Goal: Task Accomplishment & Management: Manage account settings

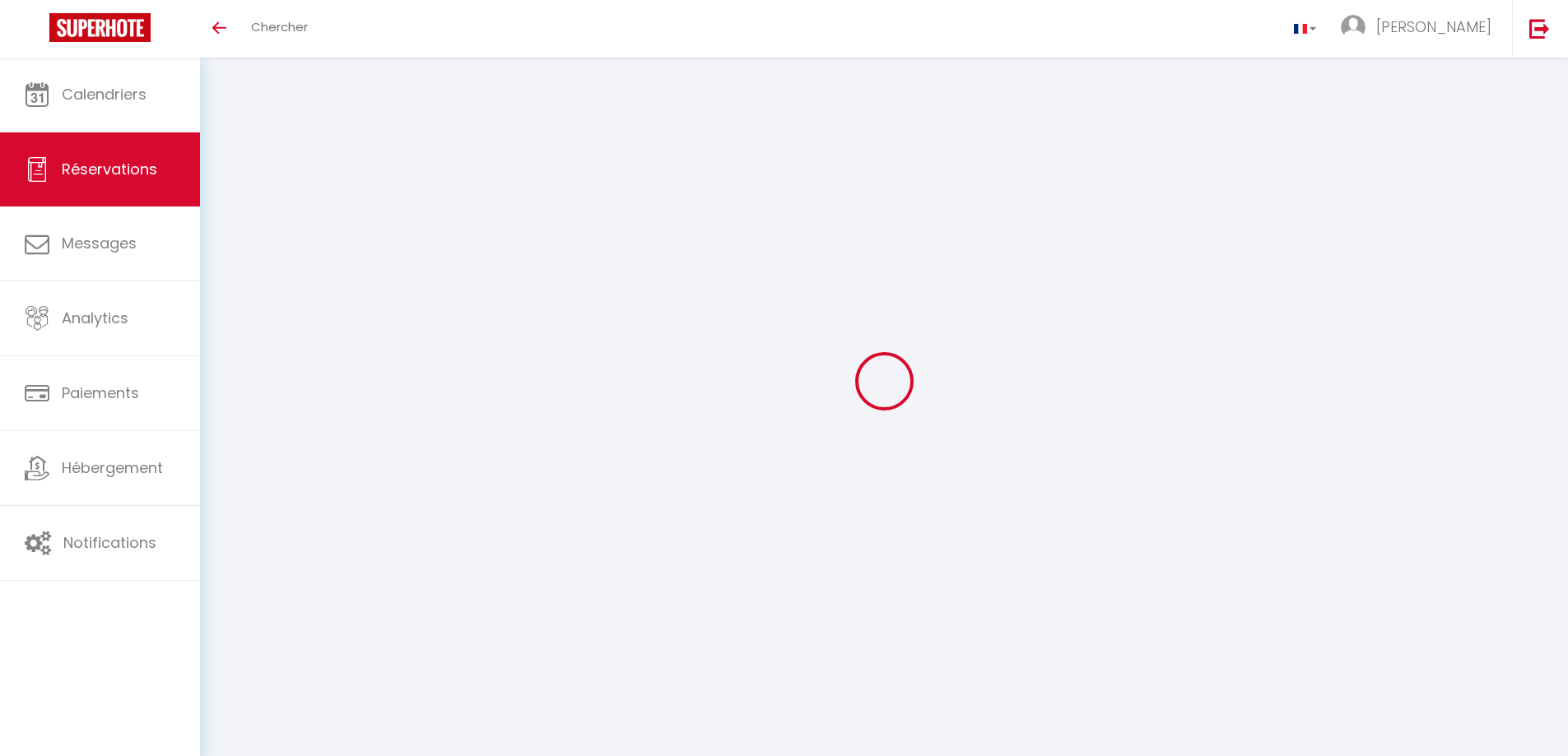
select select "not_cancelled"
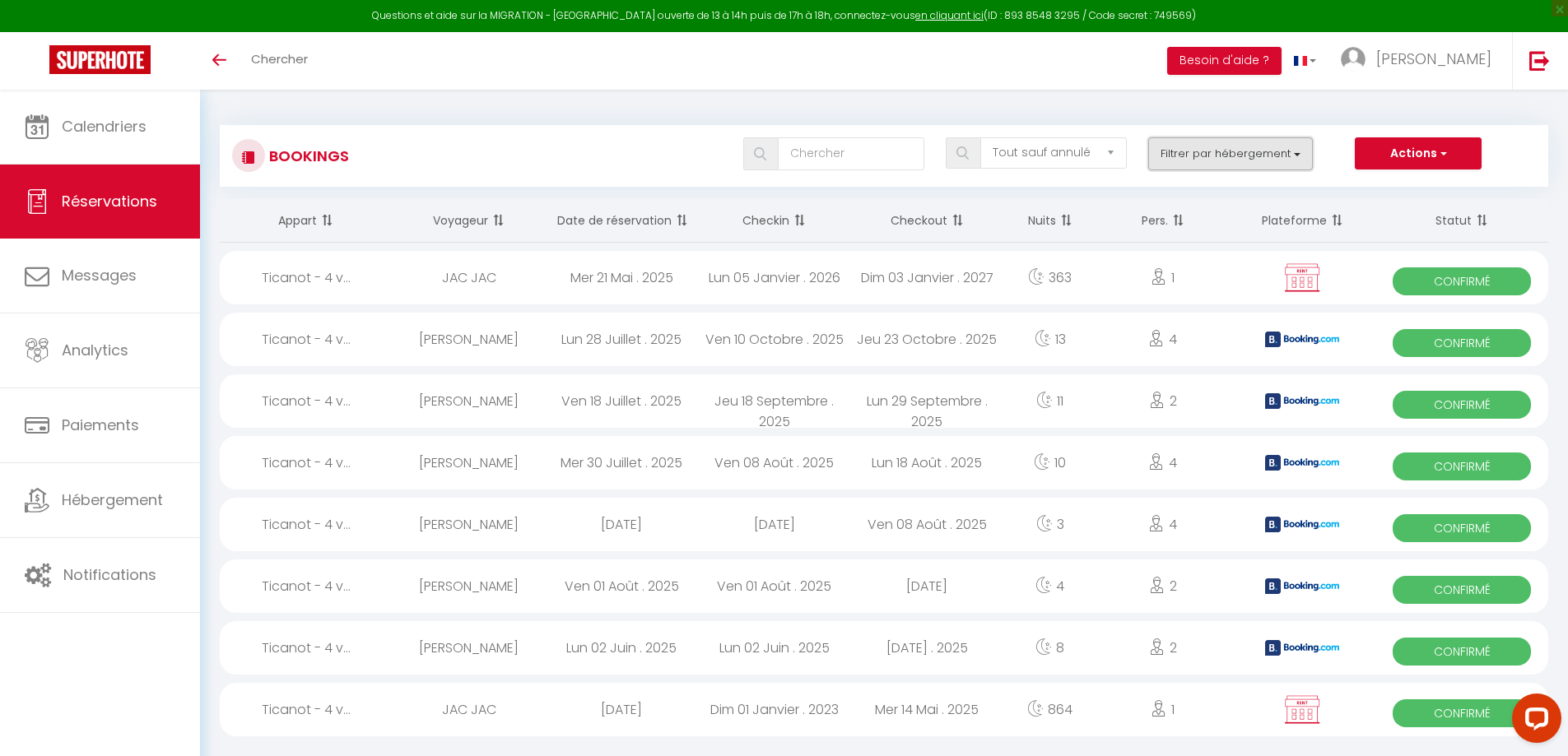
click at [1298, 160] on button "Filtrer par hébergement" at bounding box center [1230, 154] width 164 height 33
click at [1181, 215] on input "Ticanot - 4 voyageurs" at bounding box center [1278, 219] width 214 height 16
checkbox input "false"
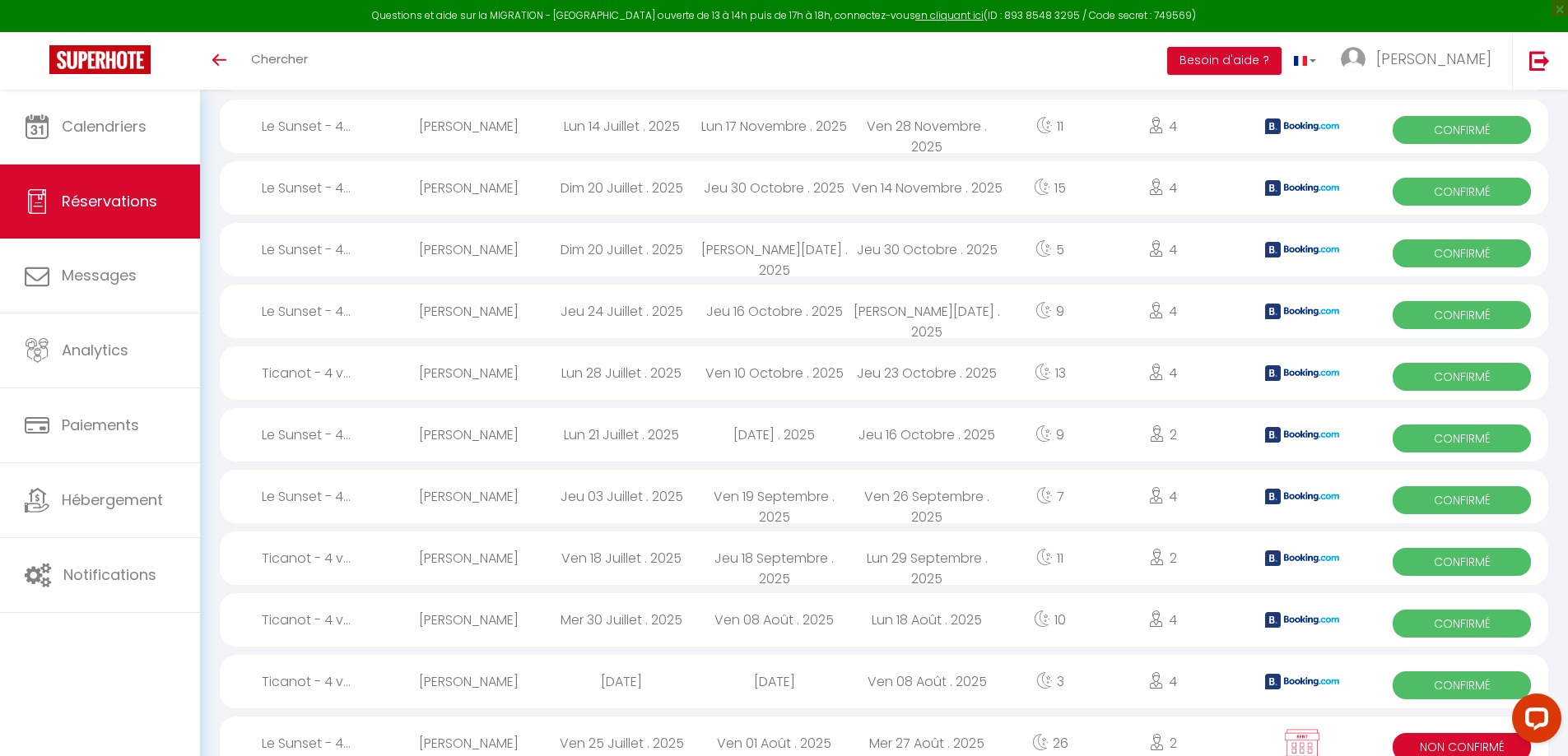
scroll to position [238, 0]
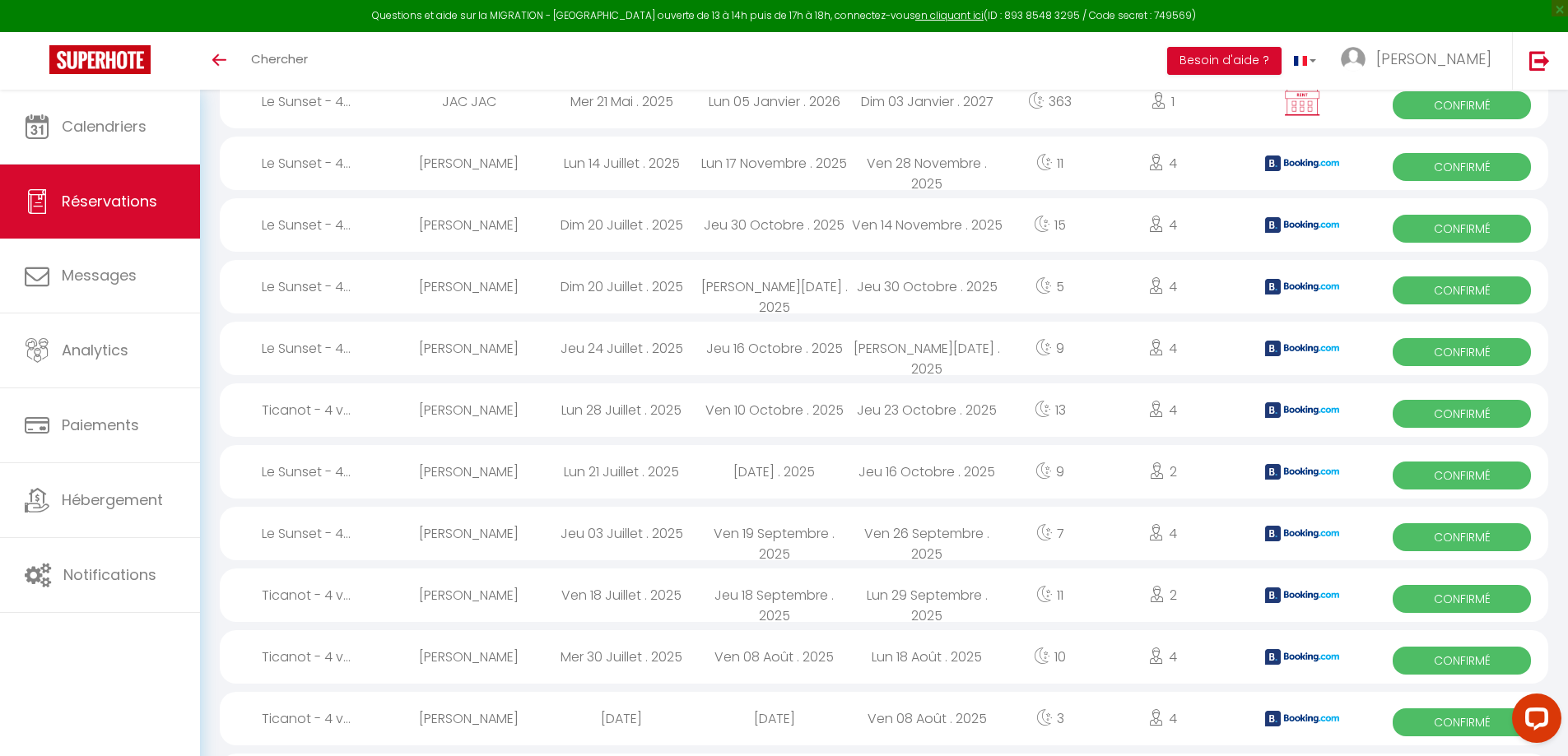
click at [1477, 227] on span "Confirmé" at bounding box center [1461, 229] width 138 height 28
select select "OK"
select select "KO"
select select "0"
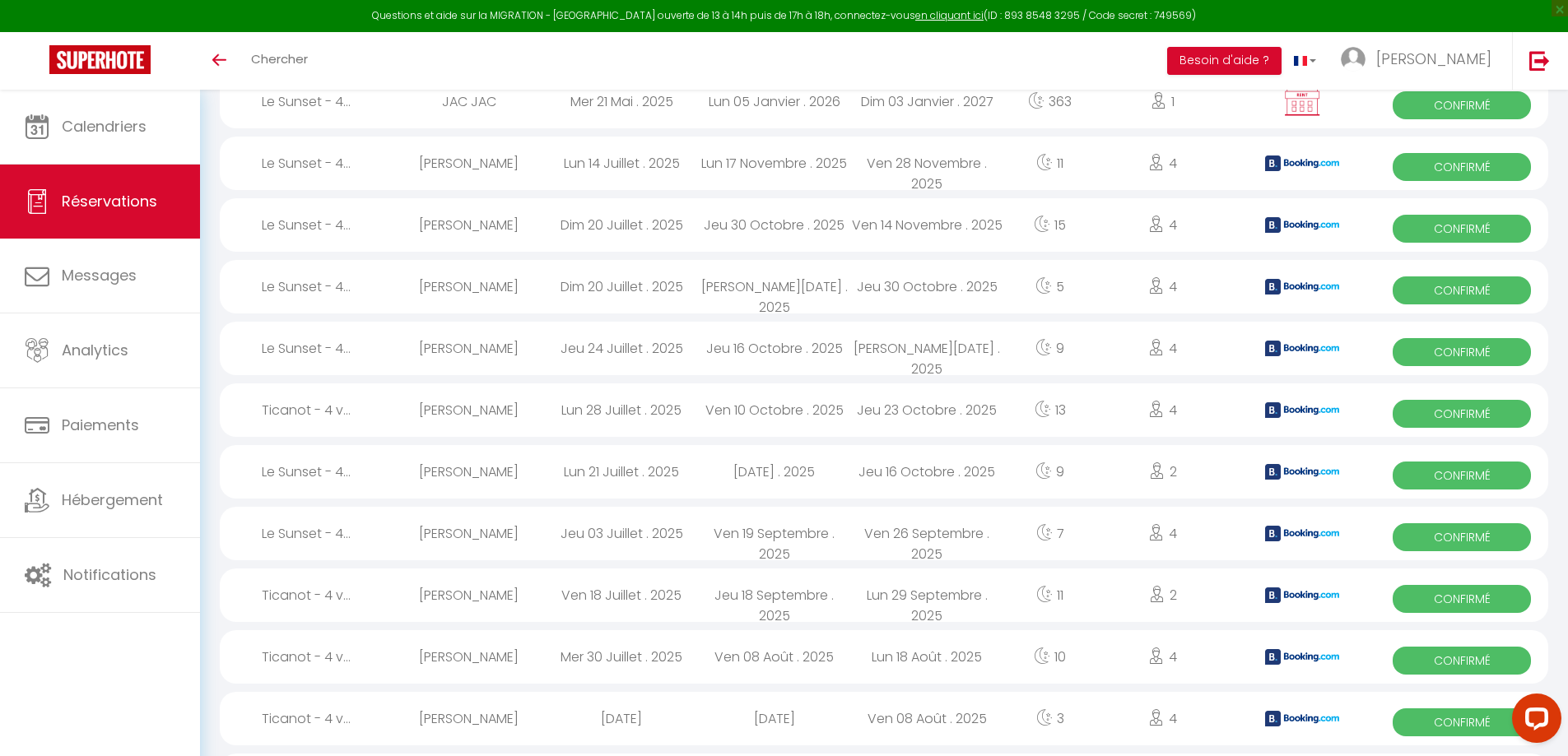
select select "1"
select select
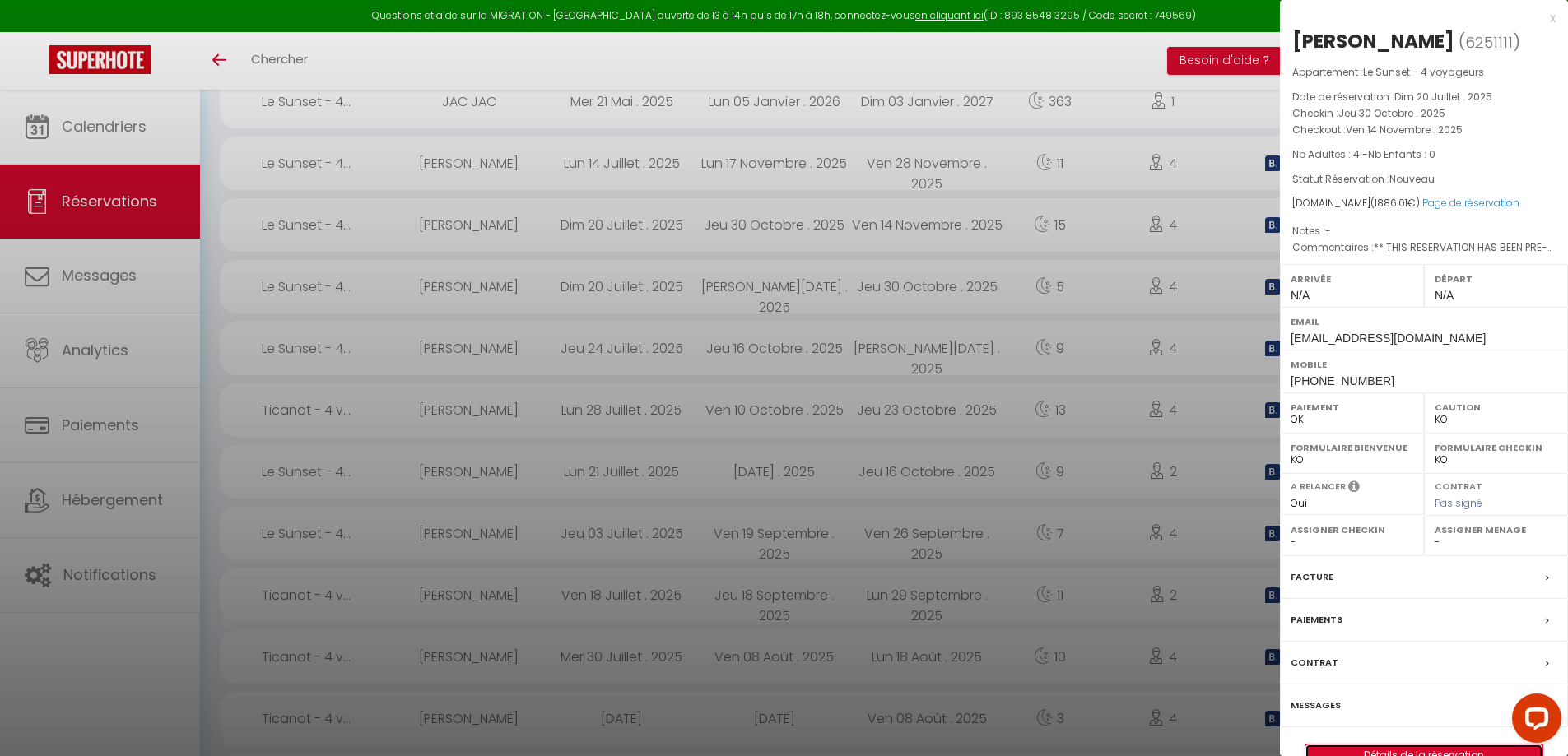
click at [1422, 751] on link "Détails de la réservation" at bounding box center [1423, 756] width 237 height 22
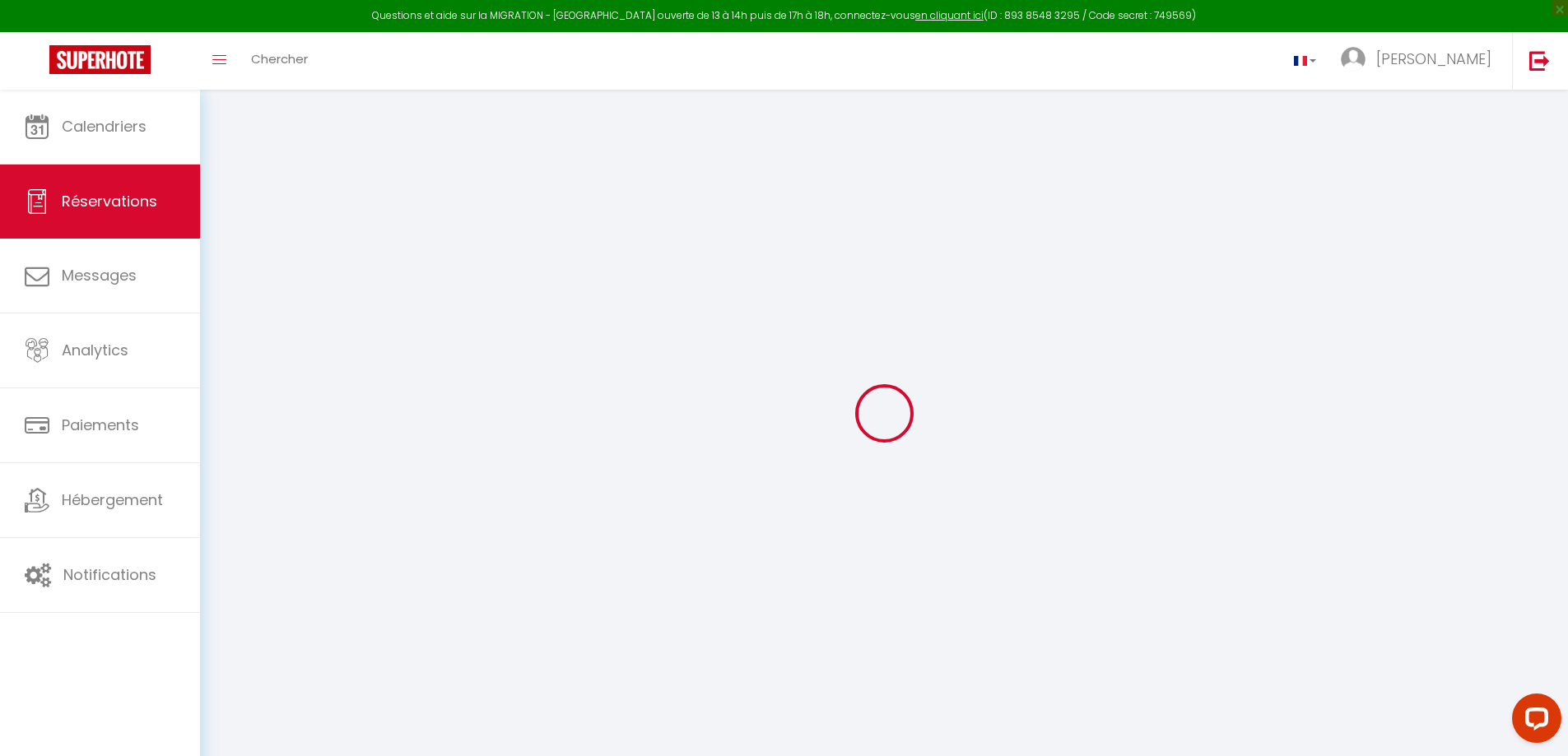
type input "SEBASTIEN"
type input "RASTEL"
type input "[EMAIL_ADDRESS][DOMAIN_NAME]"
type input "[PHONE_NUMBER]"
type input "."
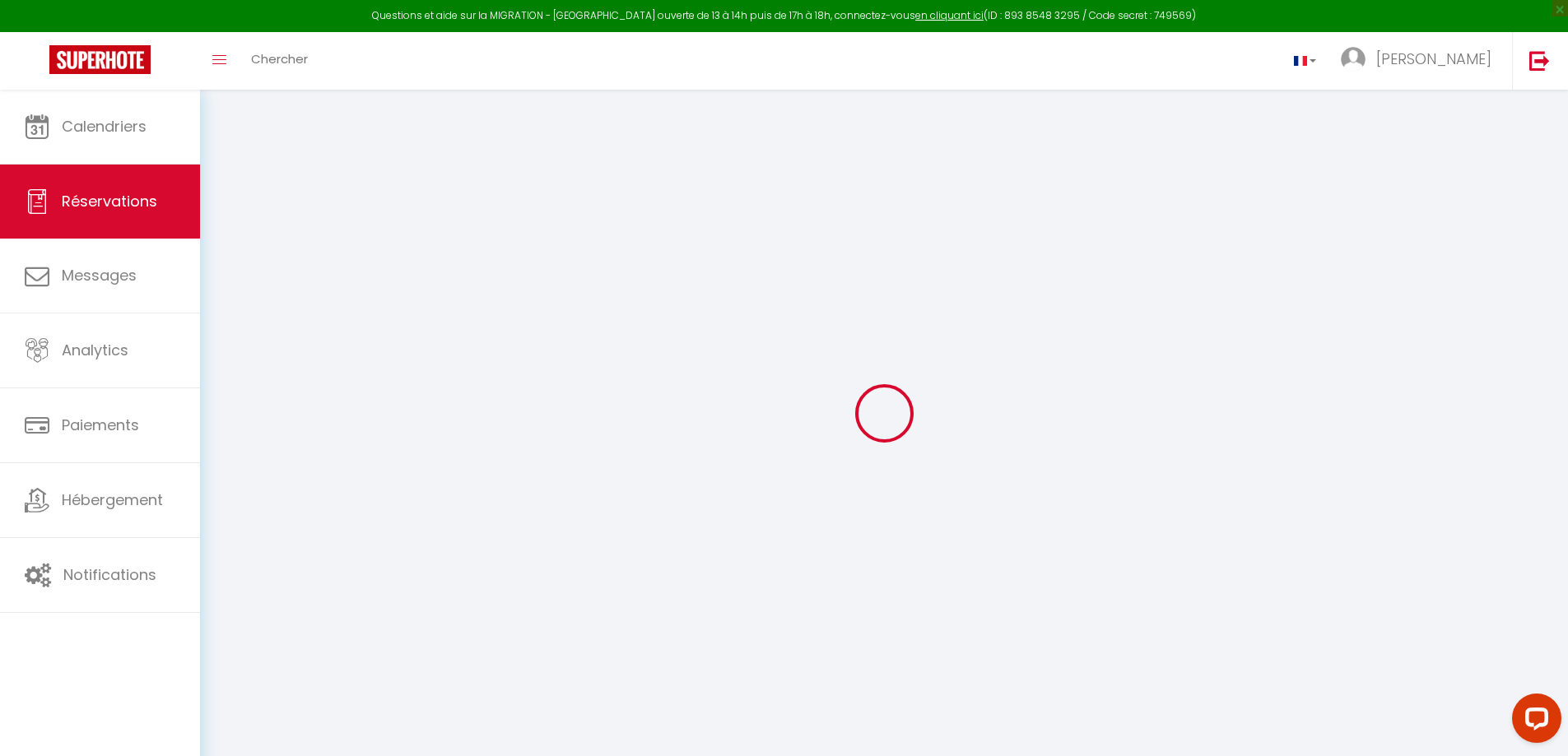
select select "FR"
type input "272.73"
type input "18.86"
select select "66619"
select select "1"
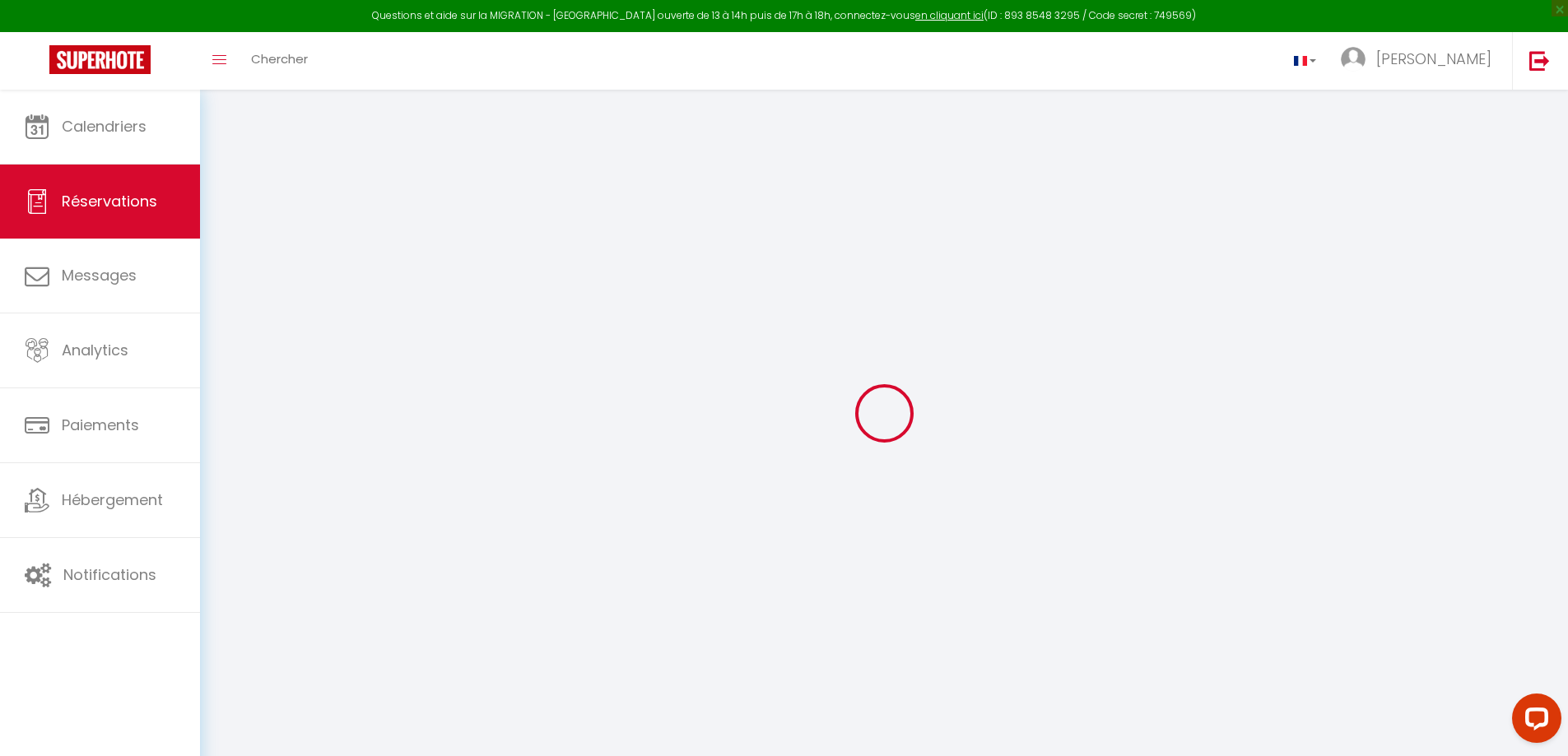
select select
type input "4"
select select "12"
select select
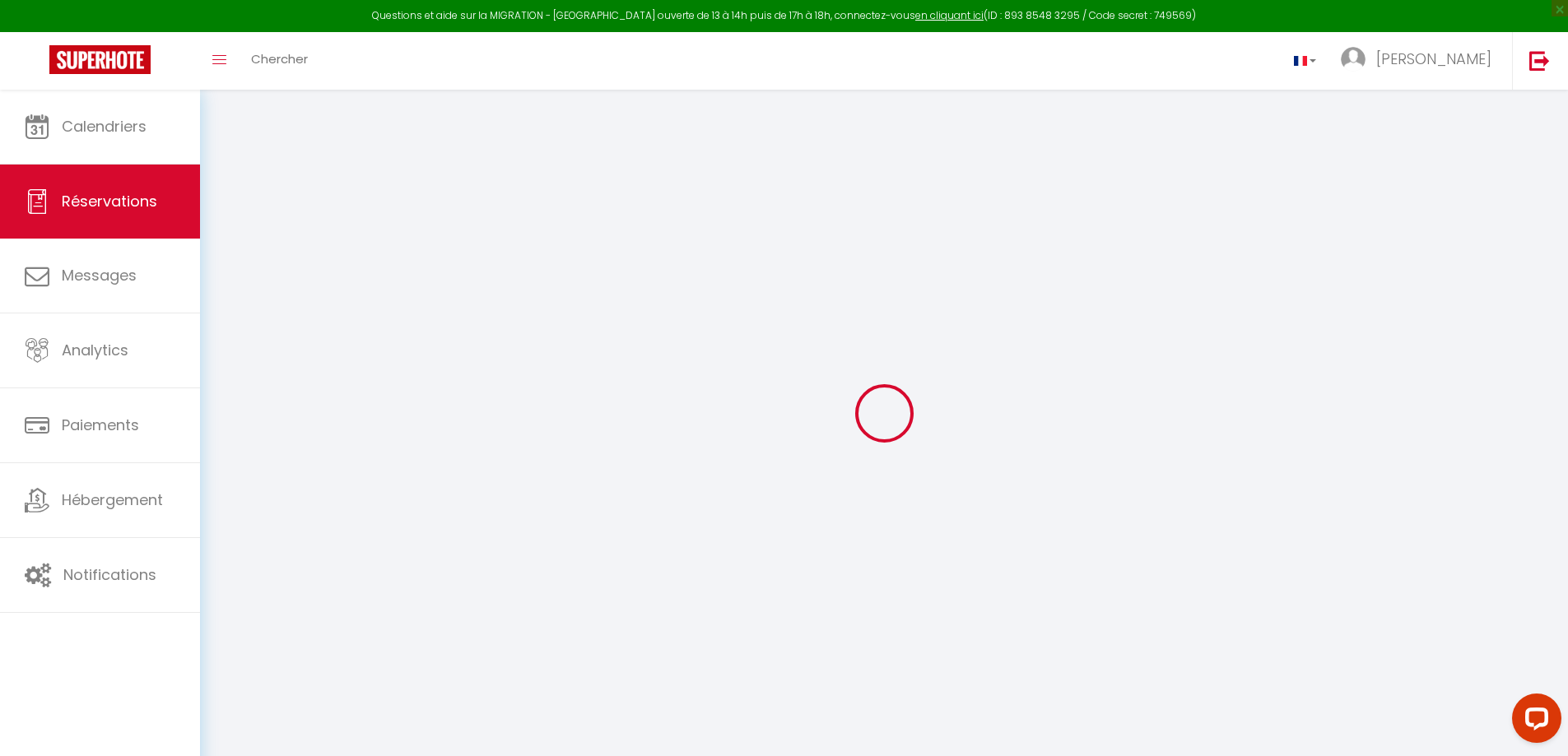
type input "1600.2"
checkbox input "false"
select select "2"
type input "140"
type input "40"
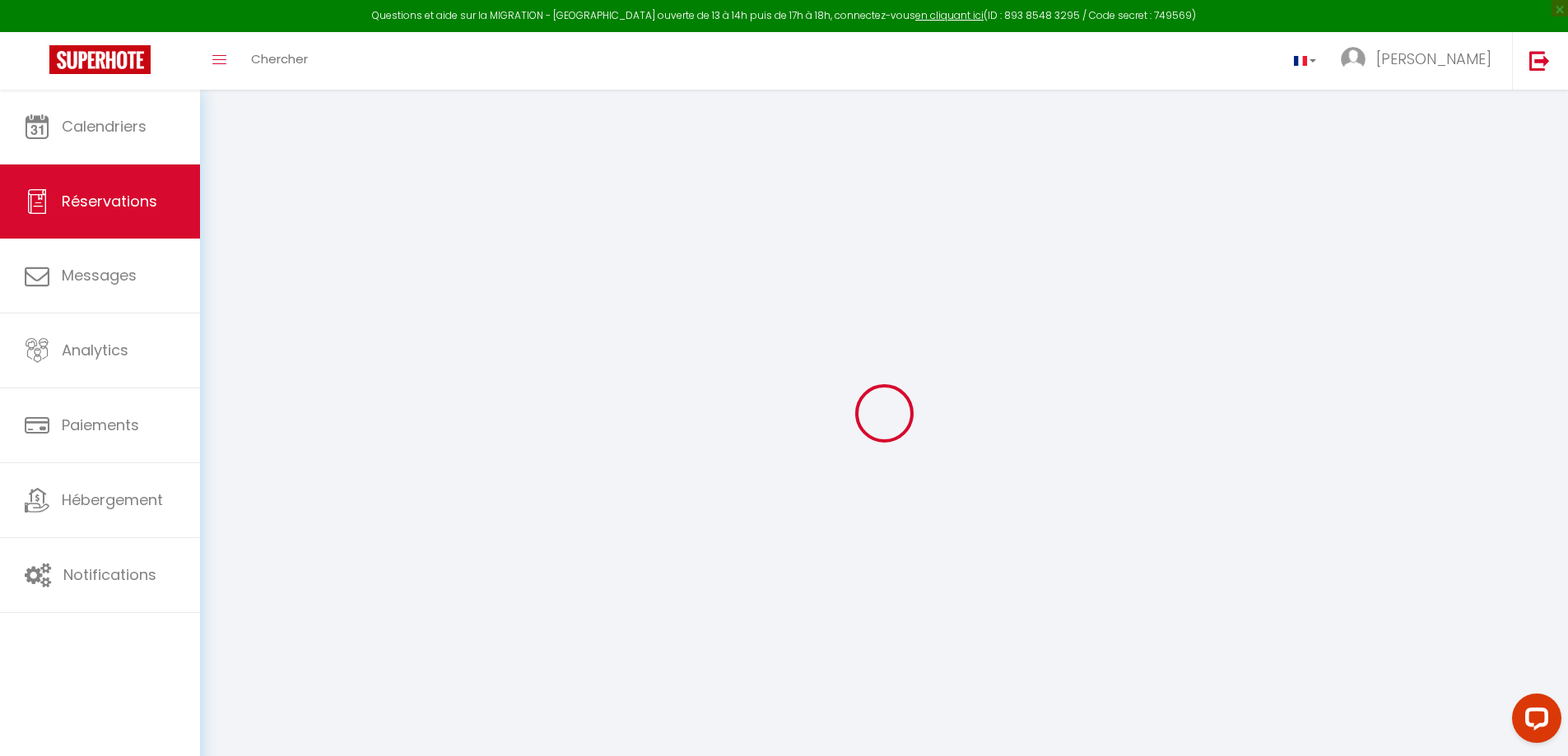
type input "0"
select select
select select "14"
checkbox input "false"
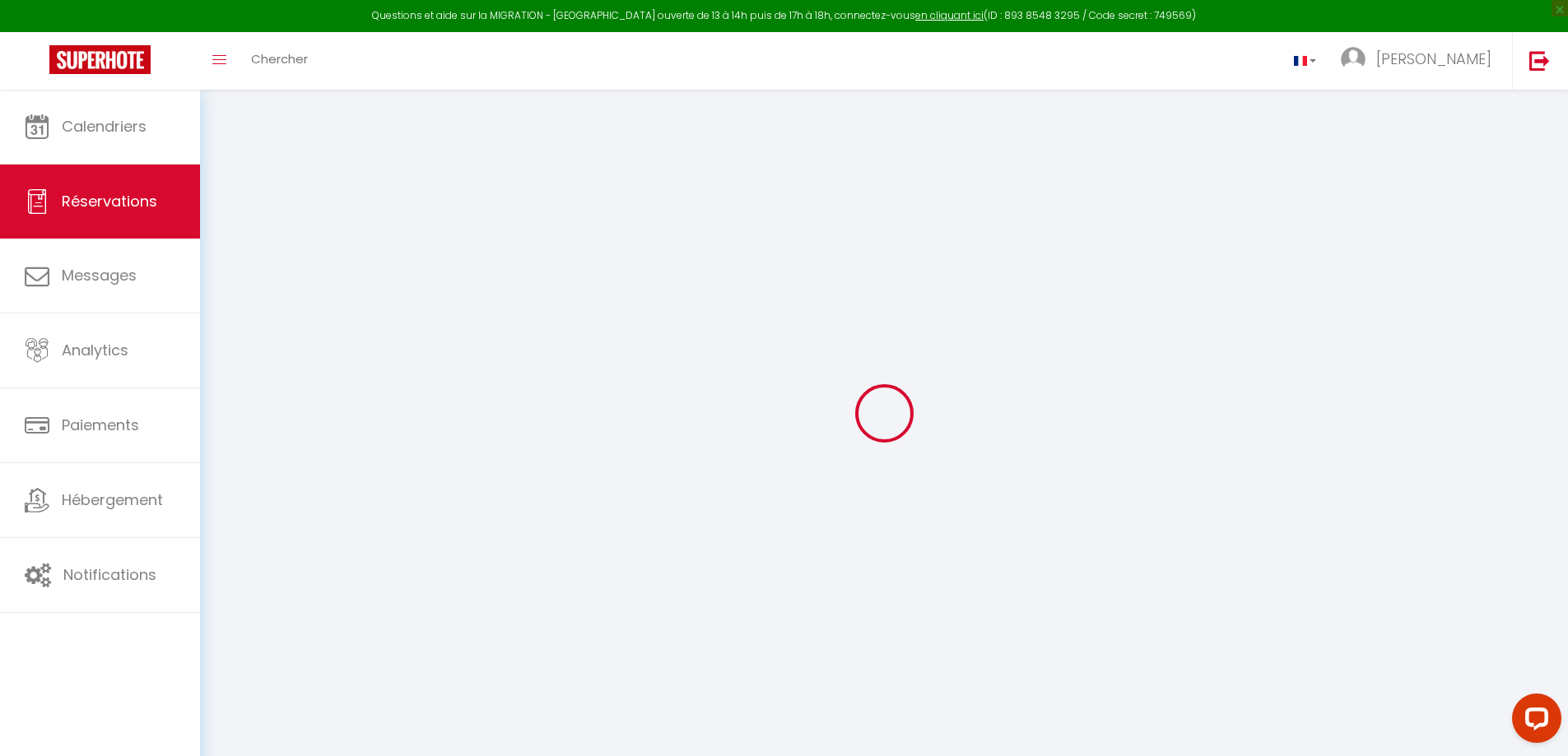
select select
checkbox input "false"
select select
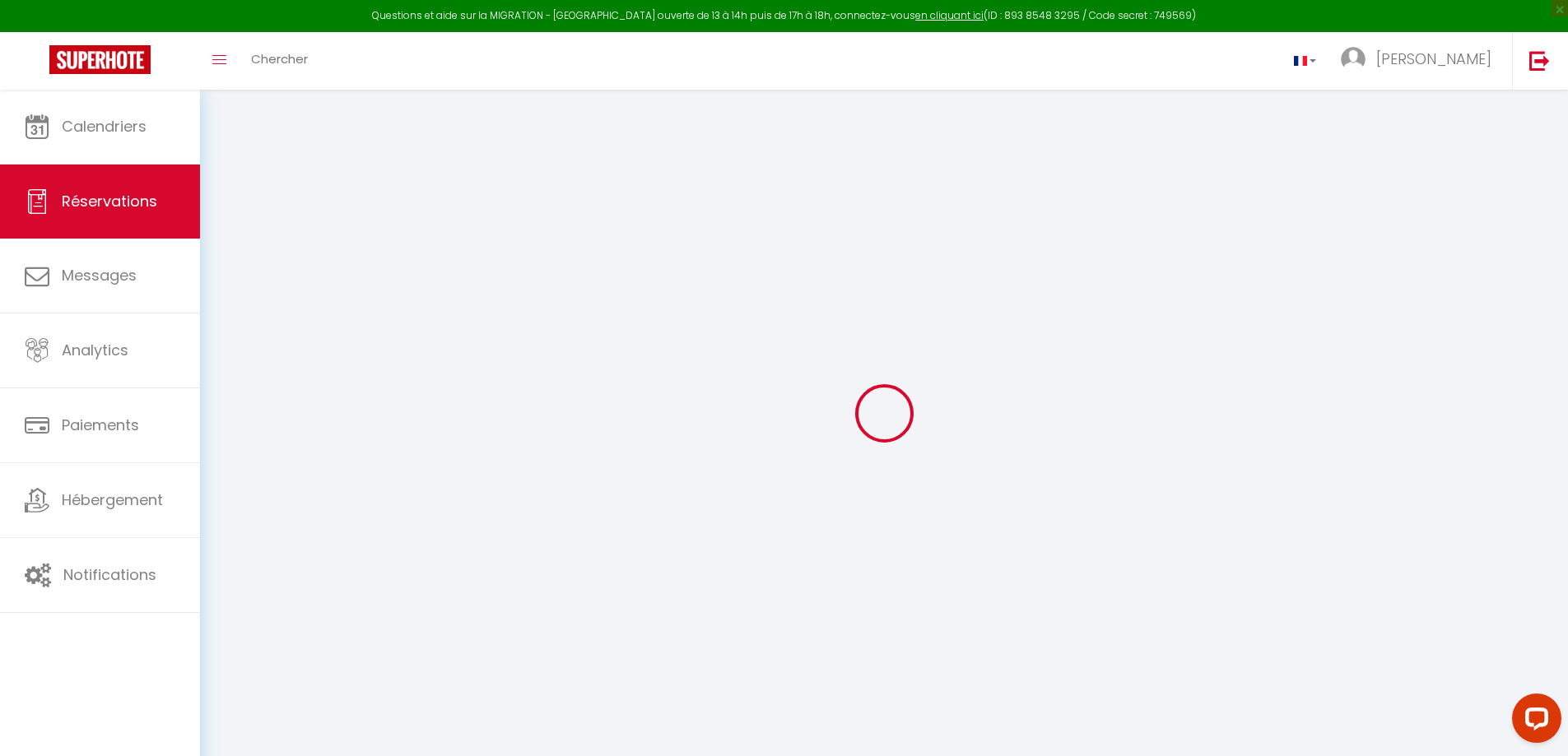
checkbox input "false"
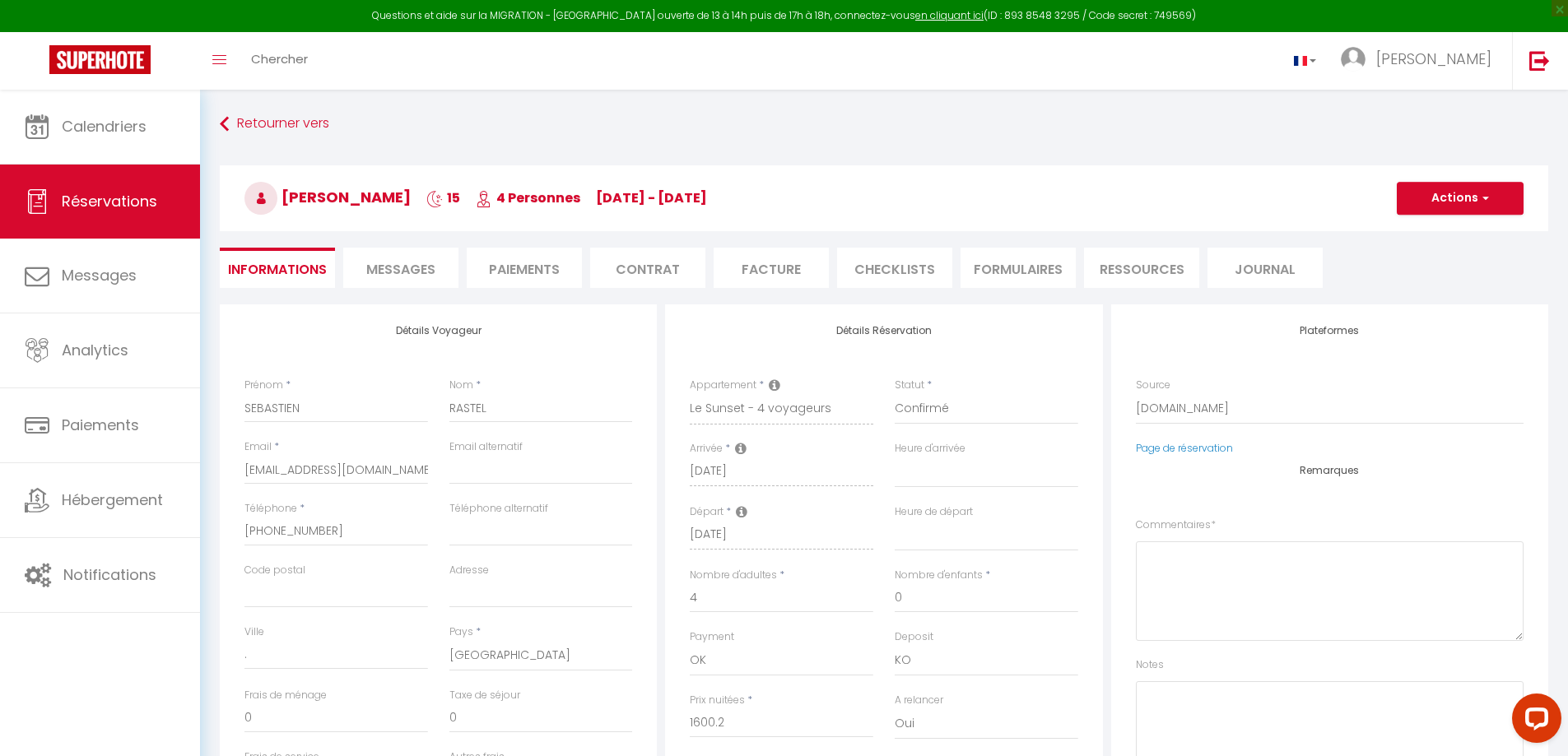
select select
checkbox input "false"
type textarea "** THIS RESERVATION HAS BEEN PRE-PAID ** BOOKING NOTE : Payment charge is EUR 1…"
type input "218"
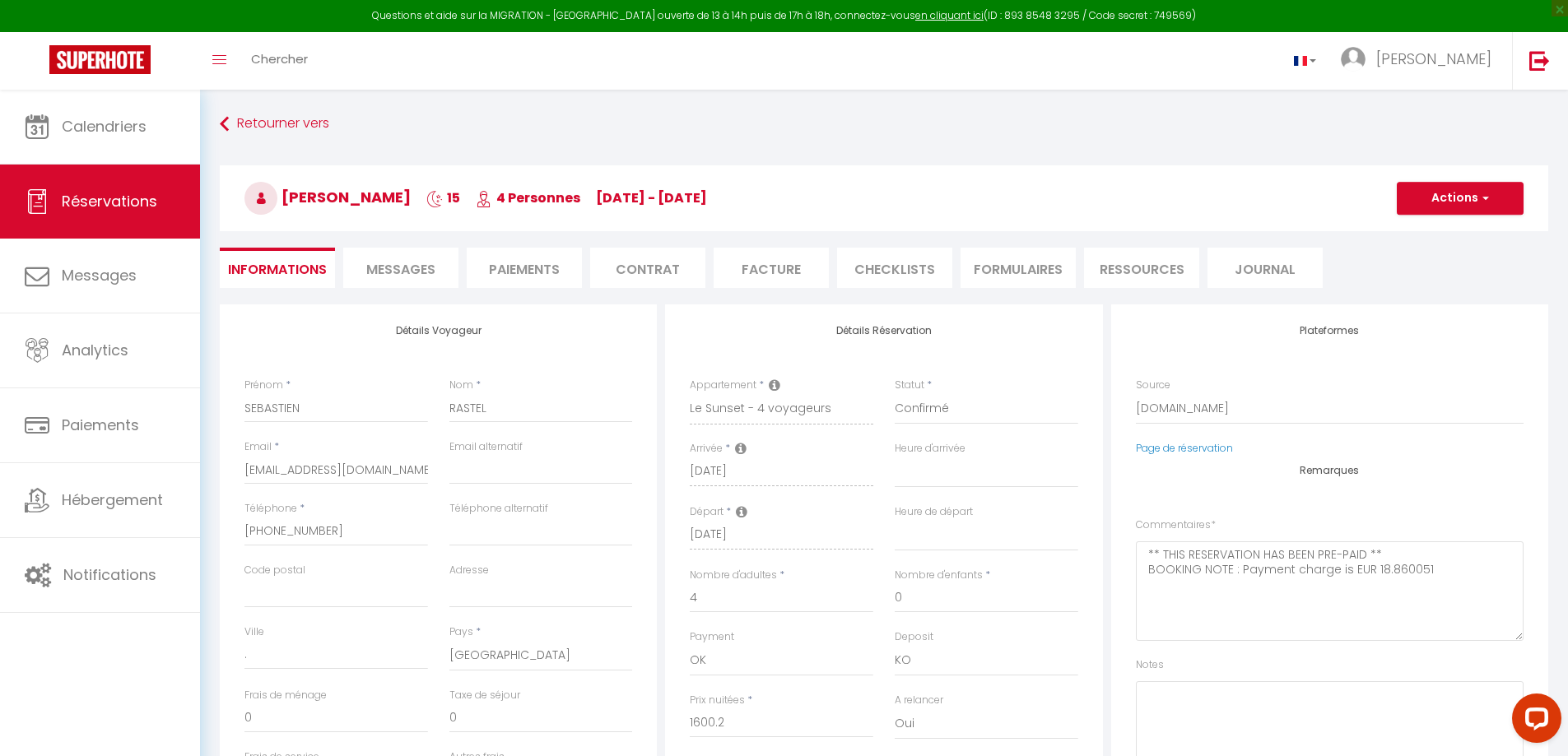
type input "67.81"
select select
checkbox input "false"
select select
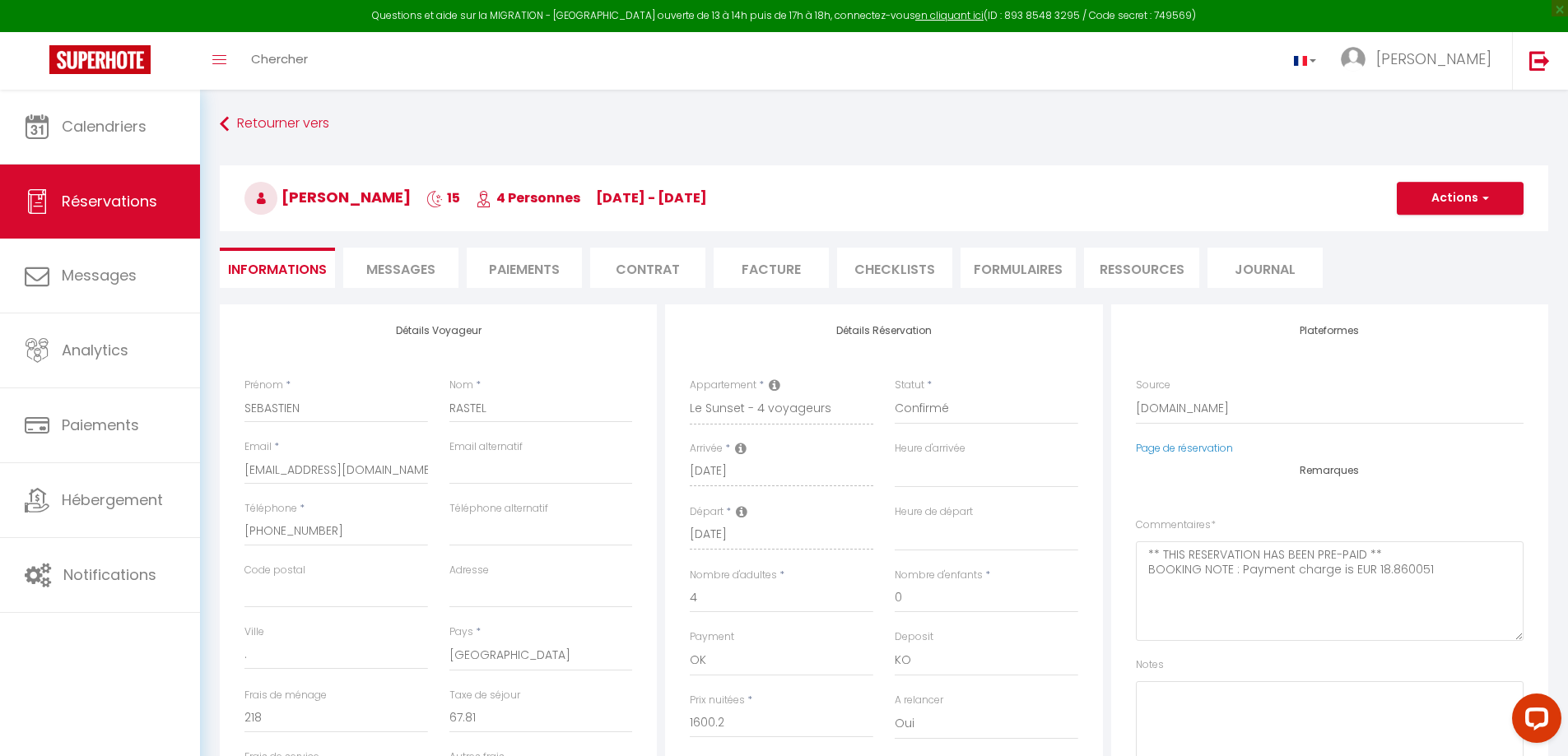
select select
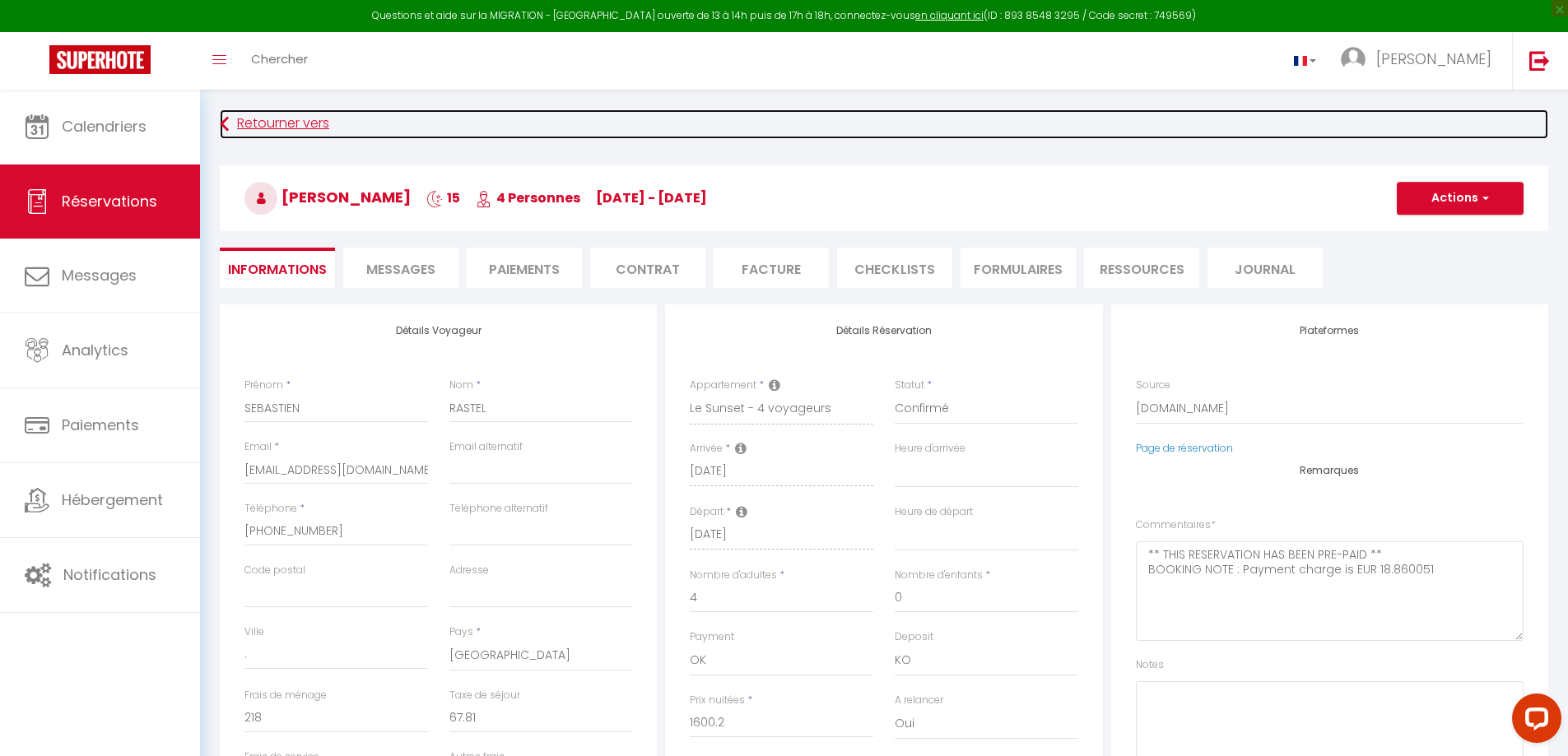
click at [256, 122] on link "Retourner vers" at bounding box center [883, 124] width 1329 height 30
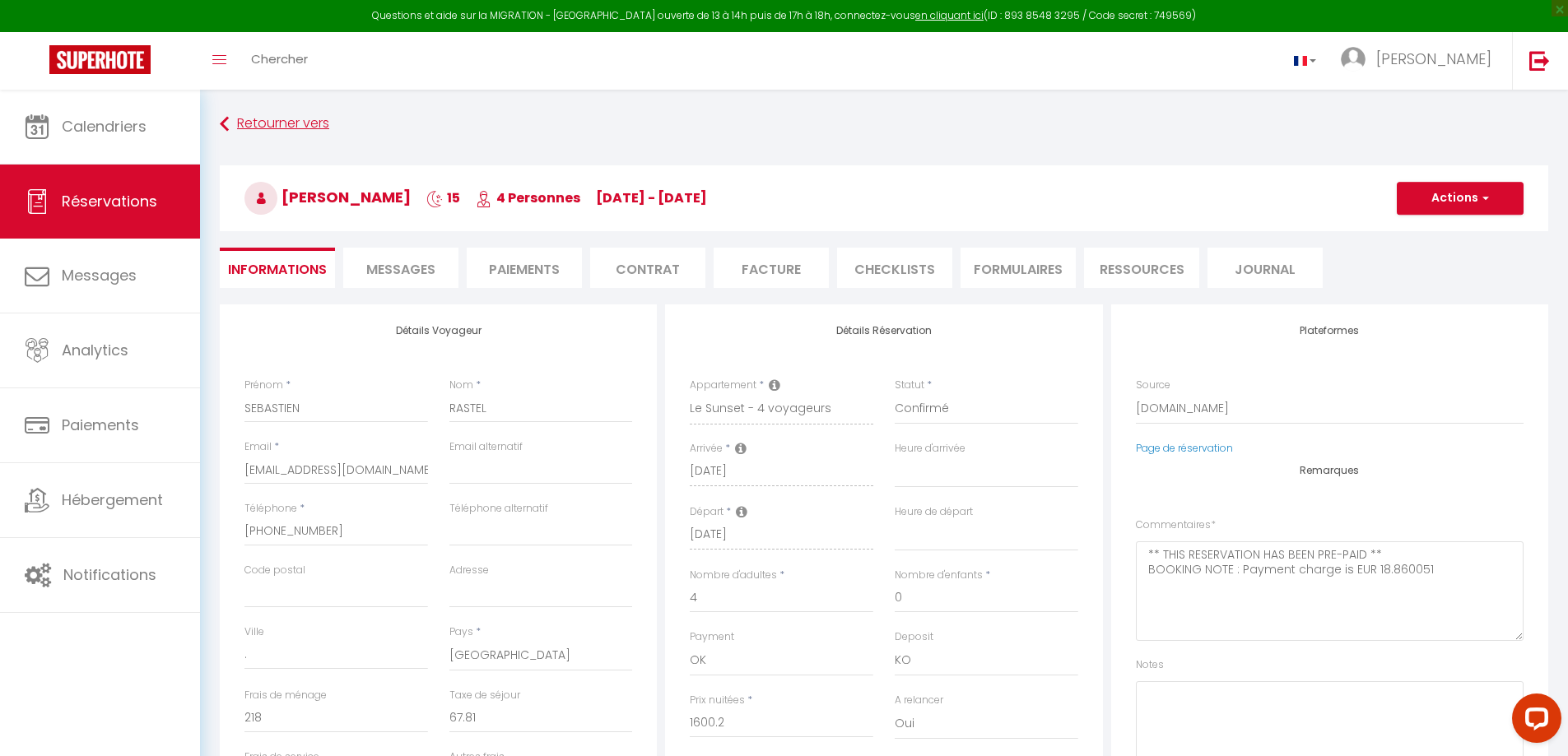
scroll to position [238, 0]
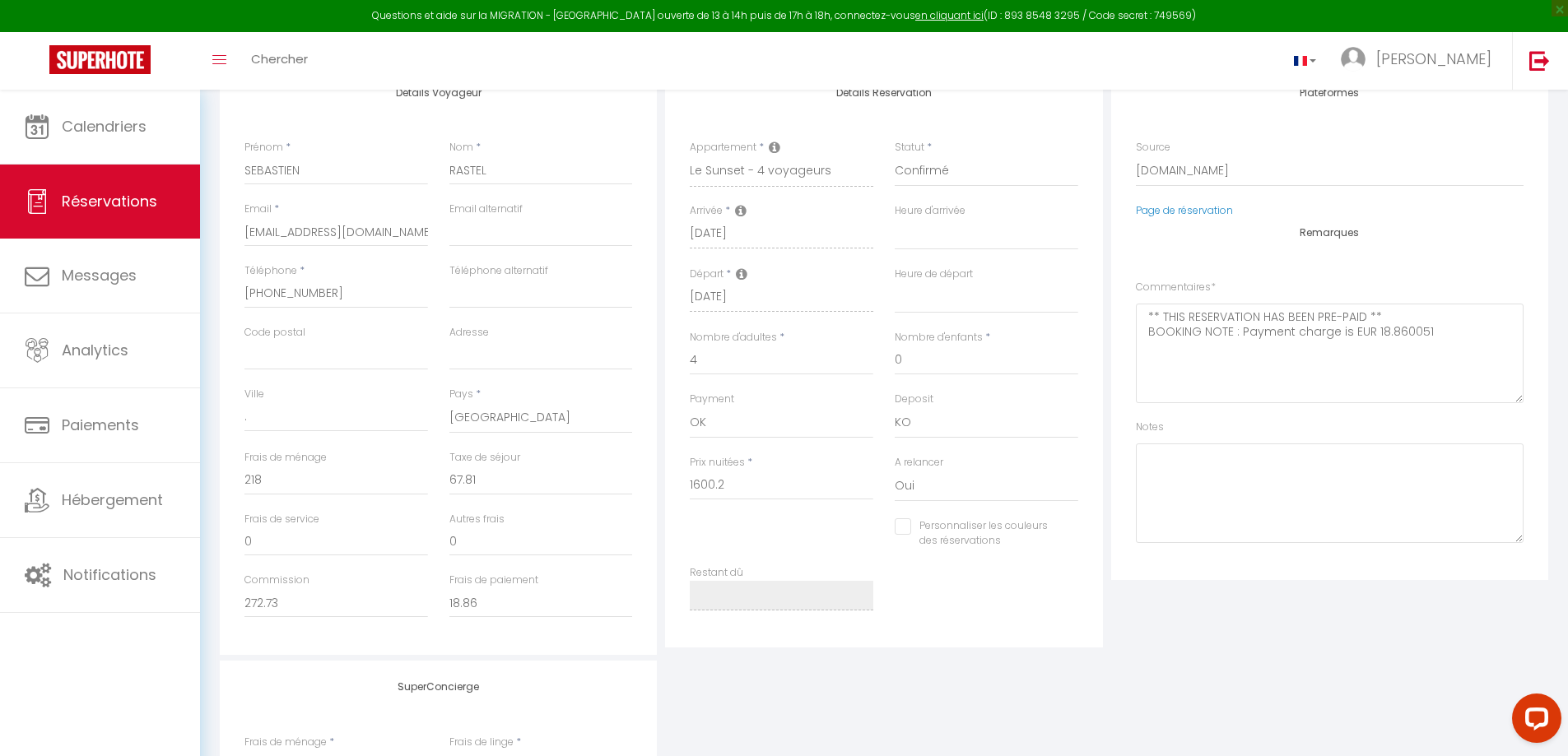
select select "not_cancelled"
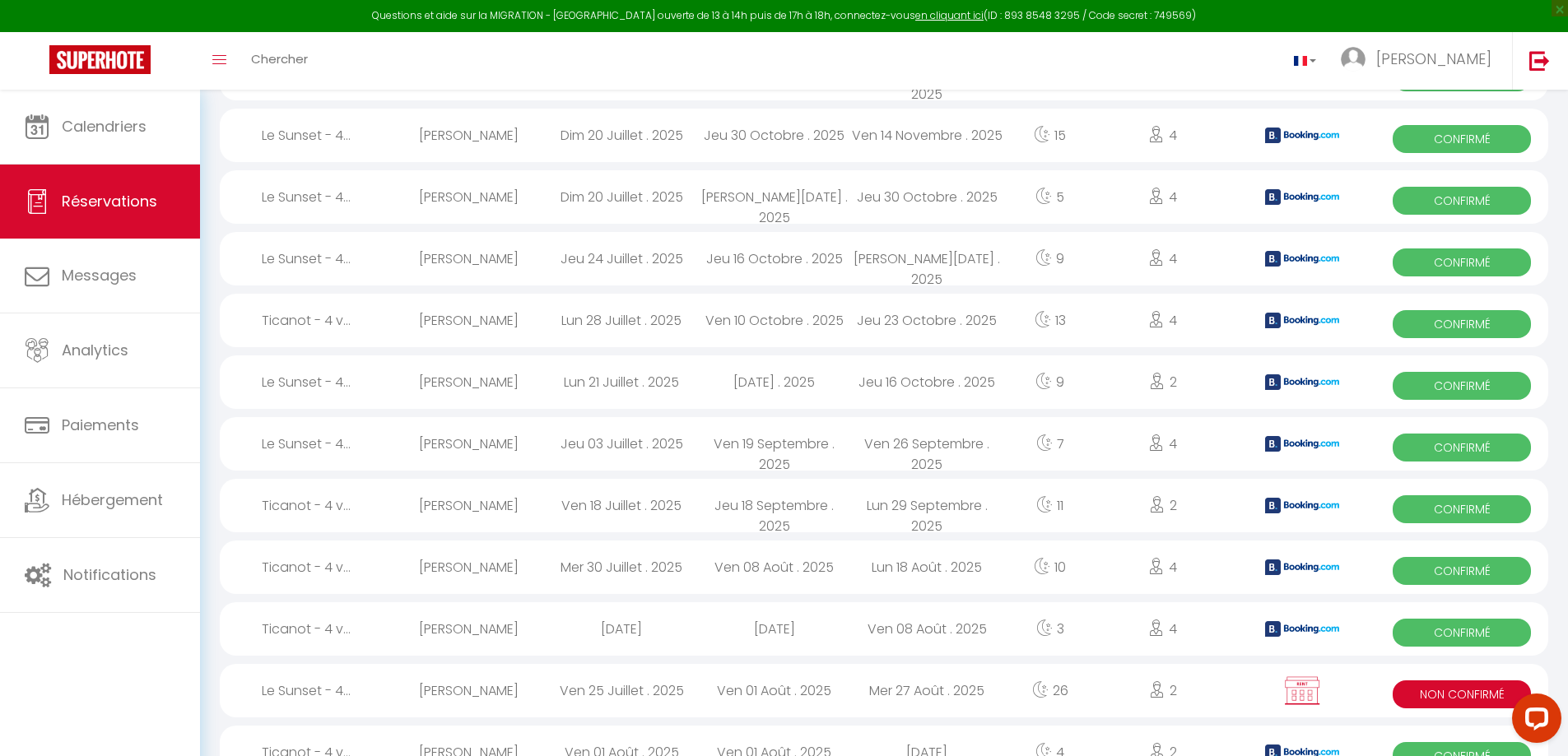
scroll to position [80, 0]
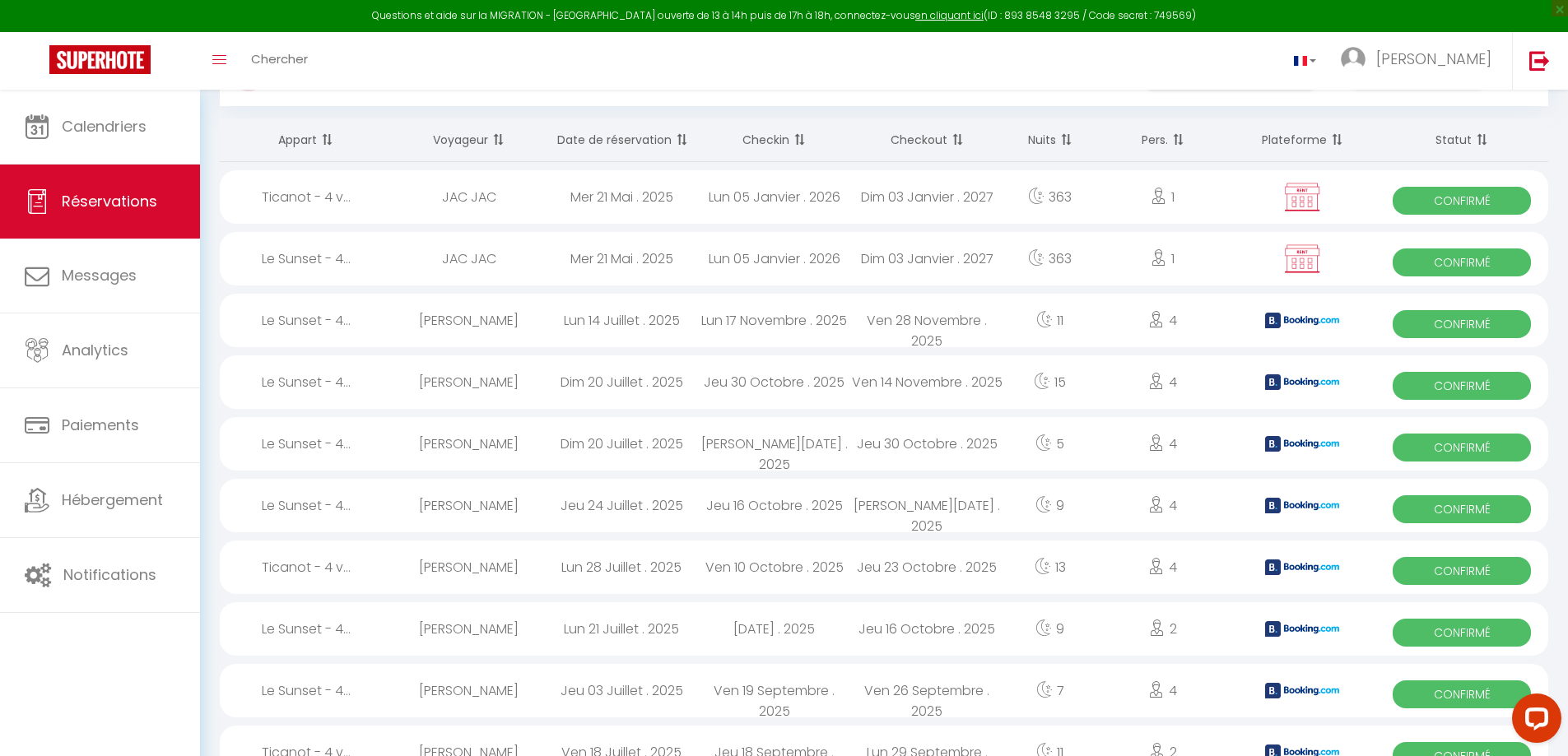
click at [1458, 325] on span "Confirmé" at bounding box center [1461, 324] width 138 height 28
select select "OK"
select select "KO"
select select "0"
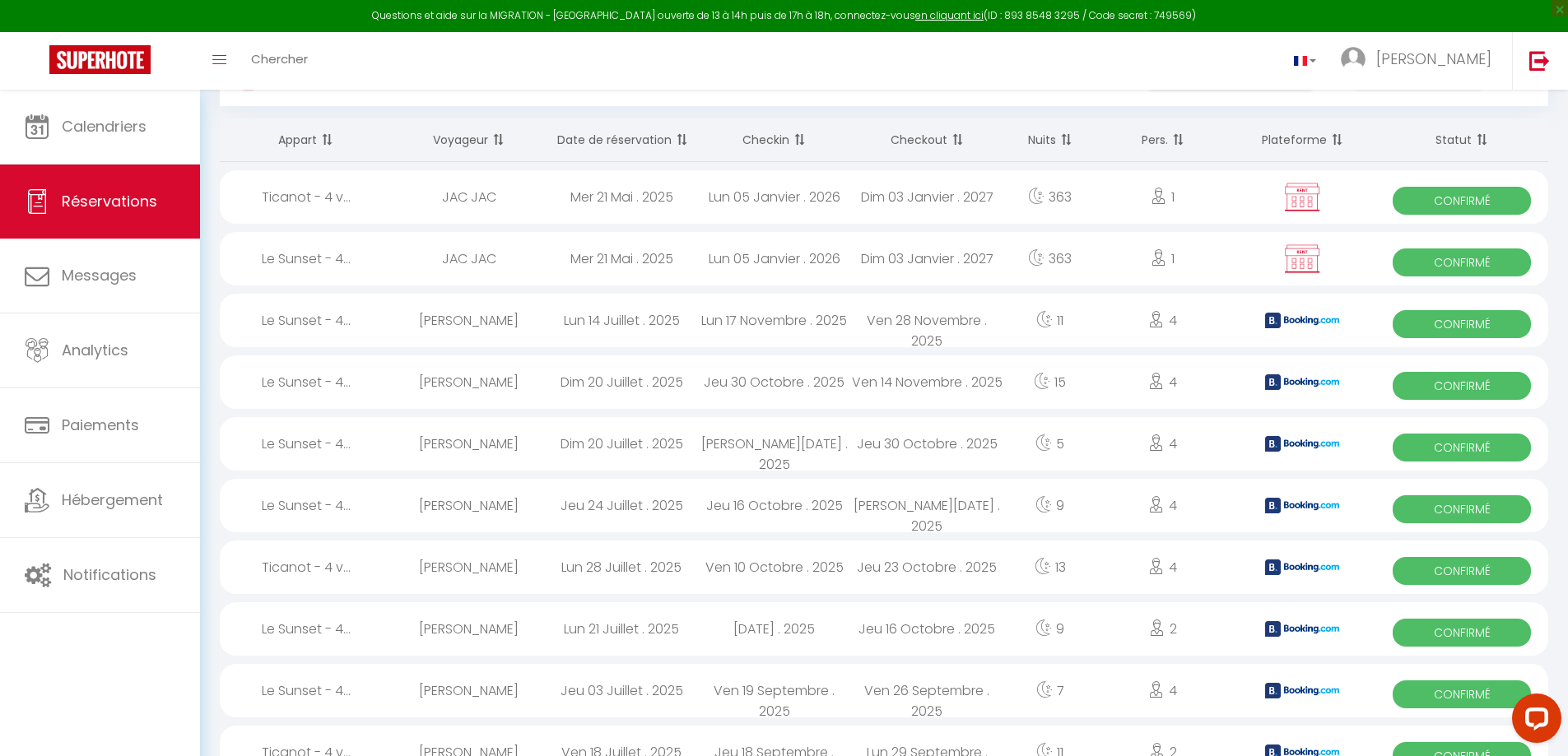
select select "1"
select select
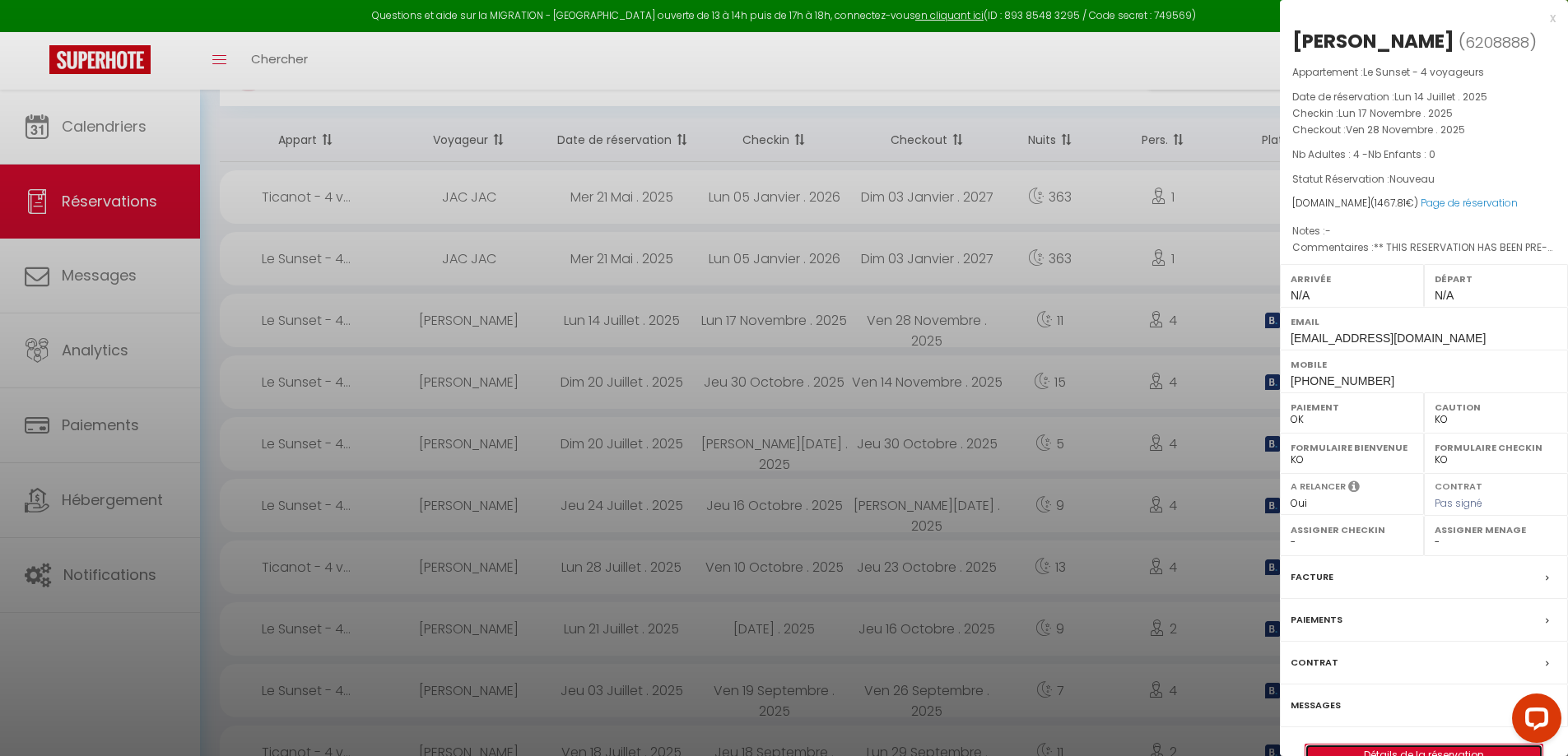
click at [1414, 751] on link "Détails de la réservation" at bounding box center [1423, 756] width 237 height 22
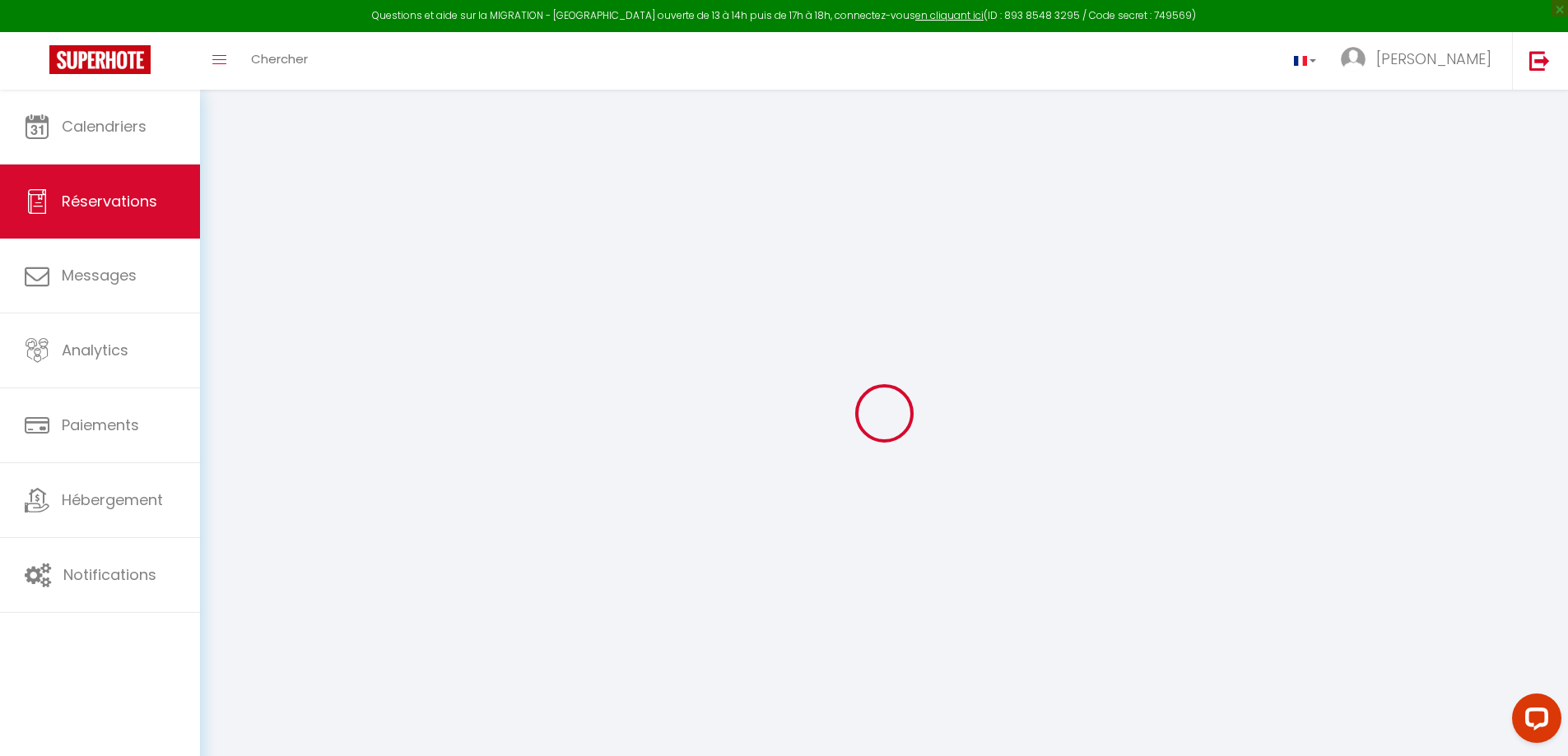
type input "Bance"
type input "[PERSON_NAME]"
type input "[EMAIL_ADDRESS][DOMAIN_NAME]"
type input "[PHONE_NUMBER]"
select select "FR"
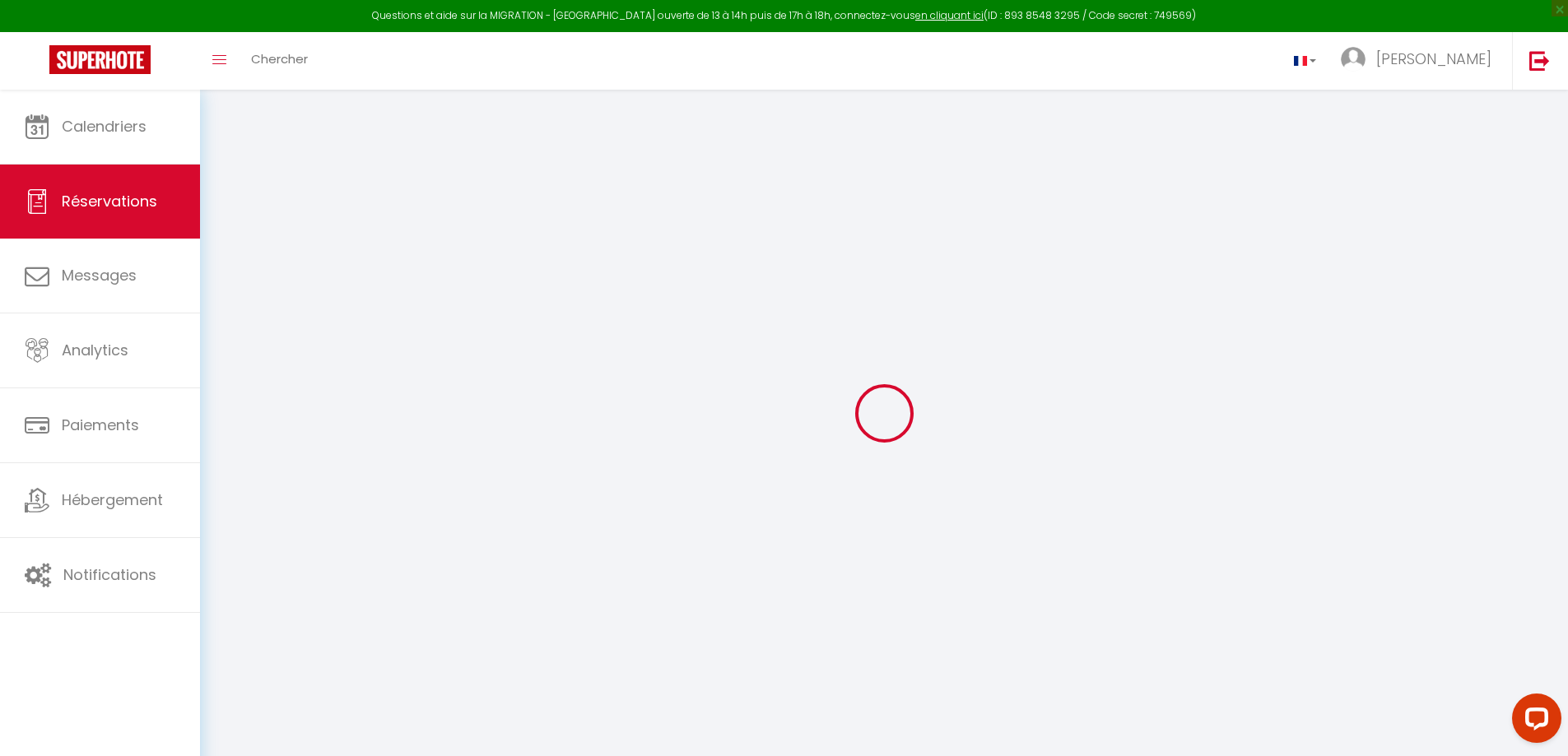
type input "212.55"
type input "14.68"
select select "66619"
select select "1"
select select
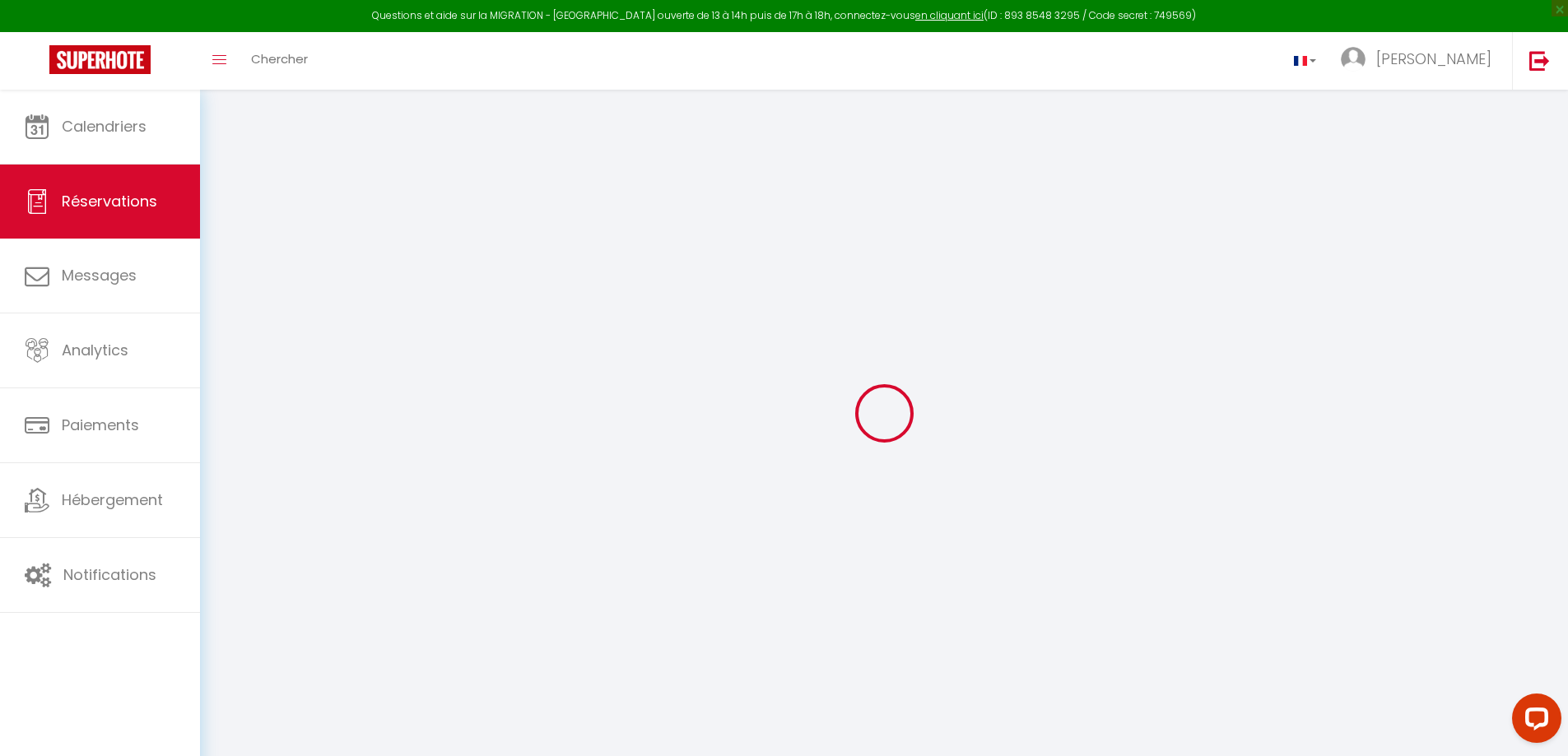
select select
type input "4"
select select "12"
select select
type input "1199"
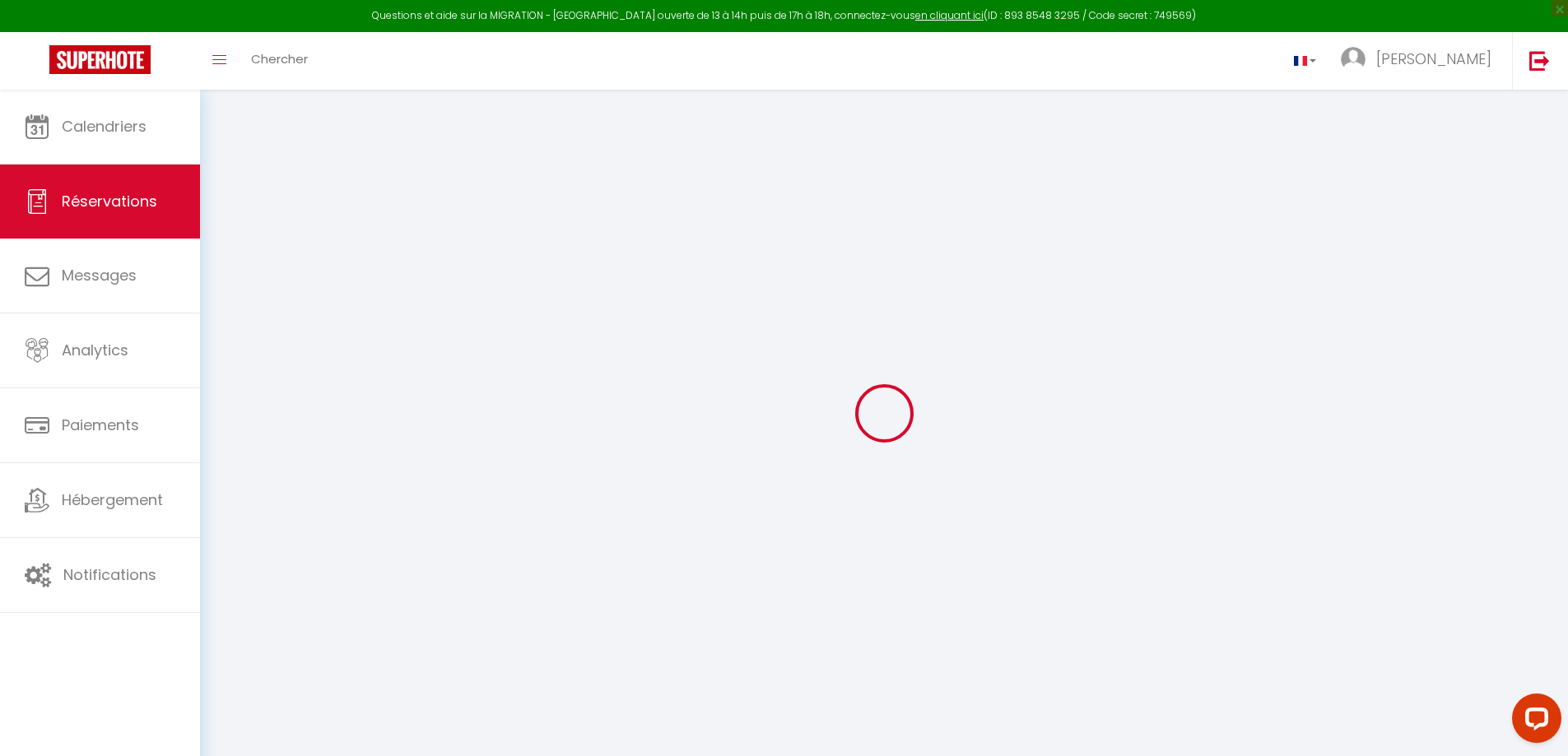
checkbox input "false"
select select "2"
type input "140"
type input "40"
type input "0"
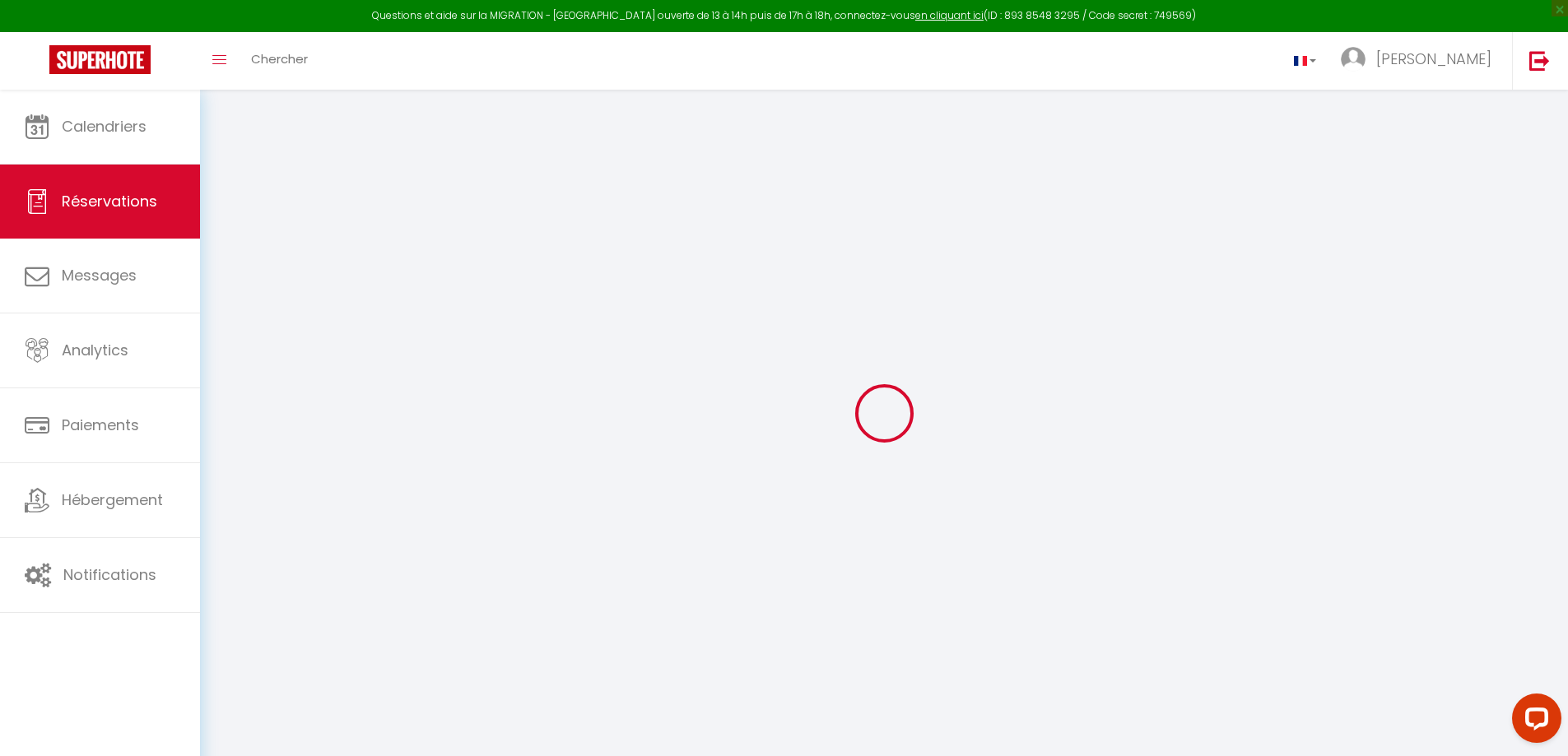
select select
select select "14"
checkbox input "false"
select select
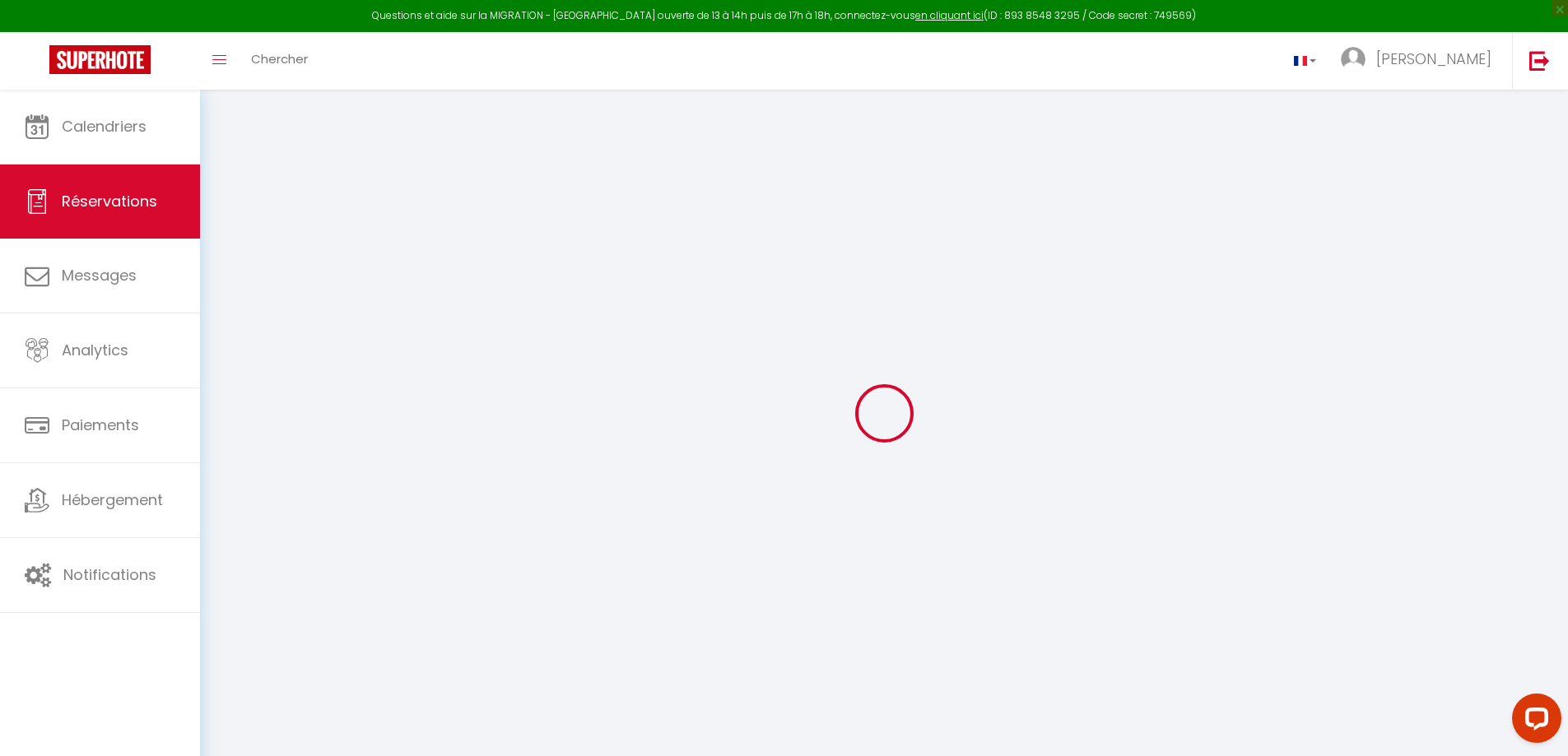
select select
checkbox input "false"
select select
checkbox input "false"
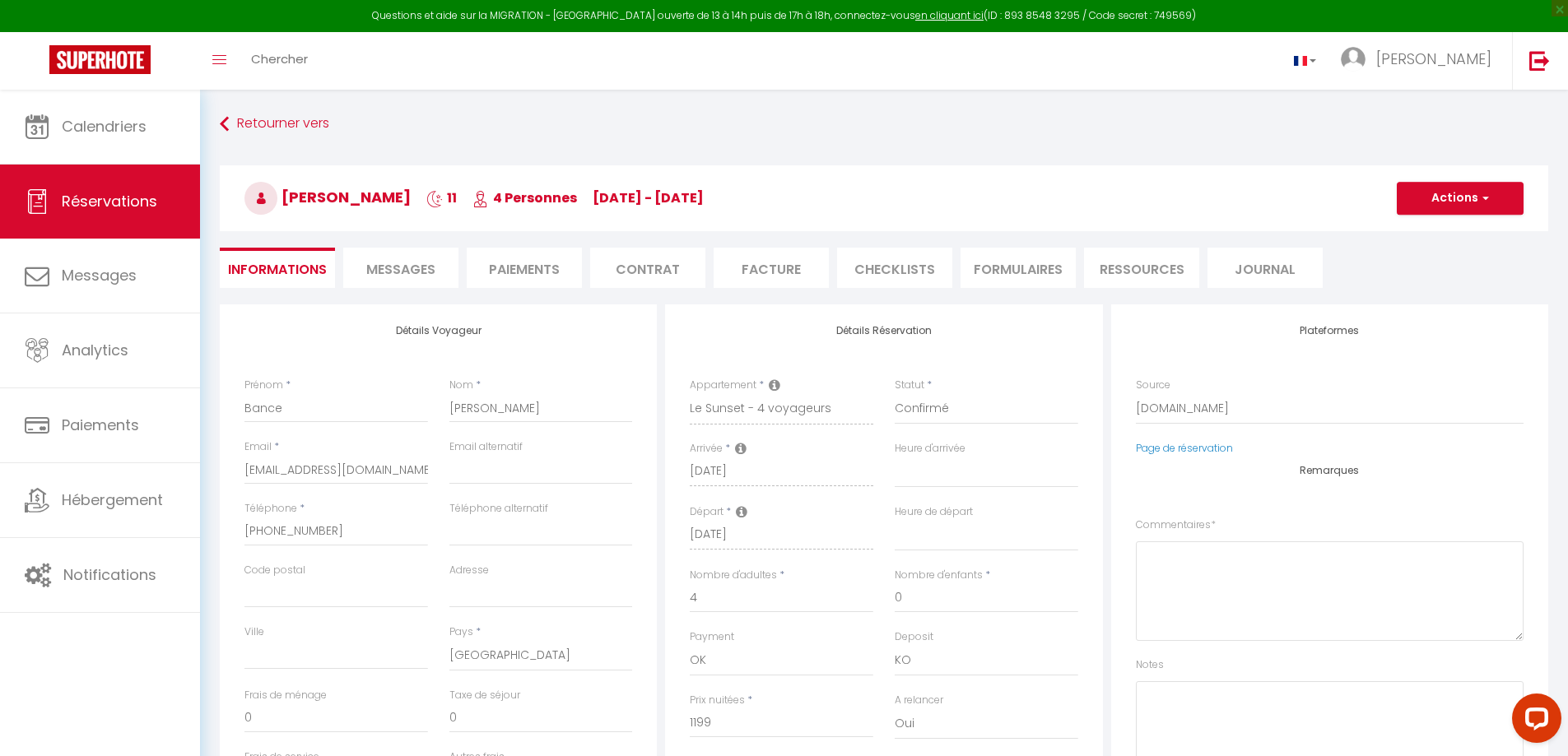
select select
checkbox input "false"
type textarea "** THIS RESERVATION HAS BEEN PRE-PAID ** Approximate time of arrival: between 1…"
type input "218"
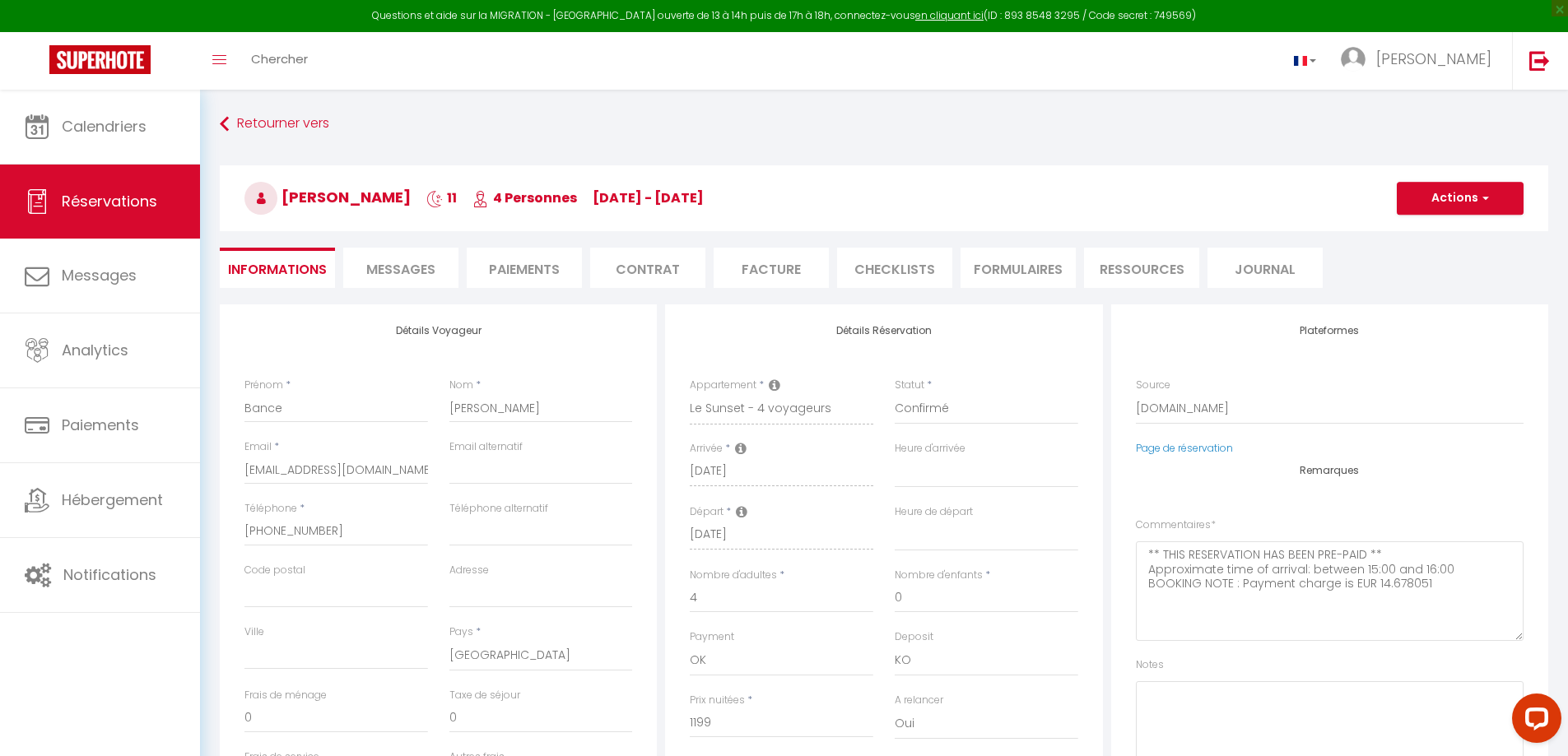
type input "50.81"
select select
checkbox input "false"
select select
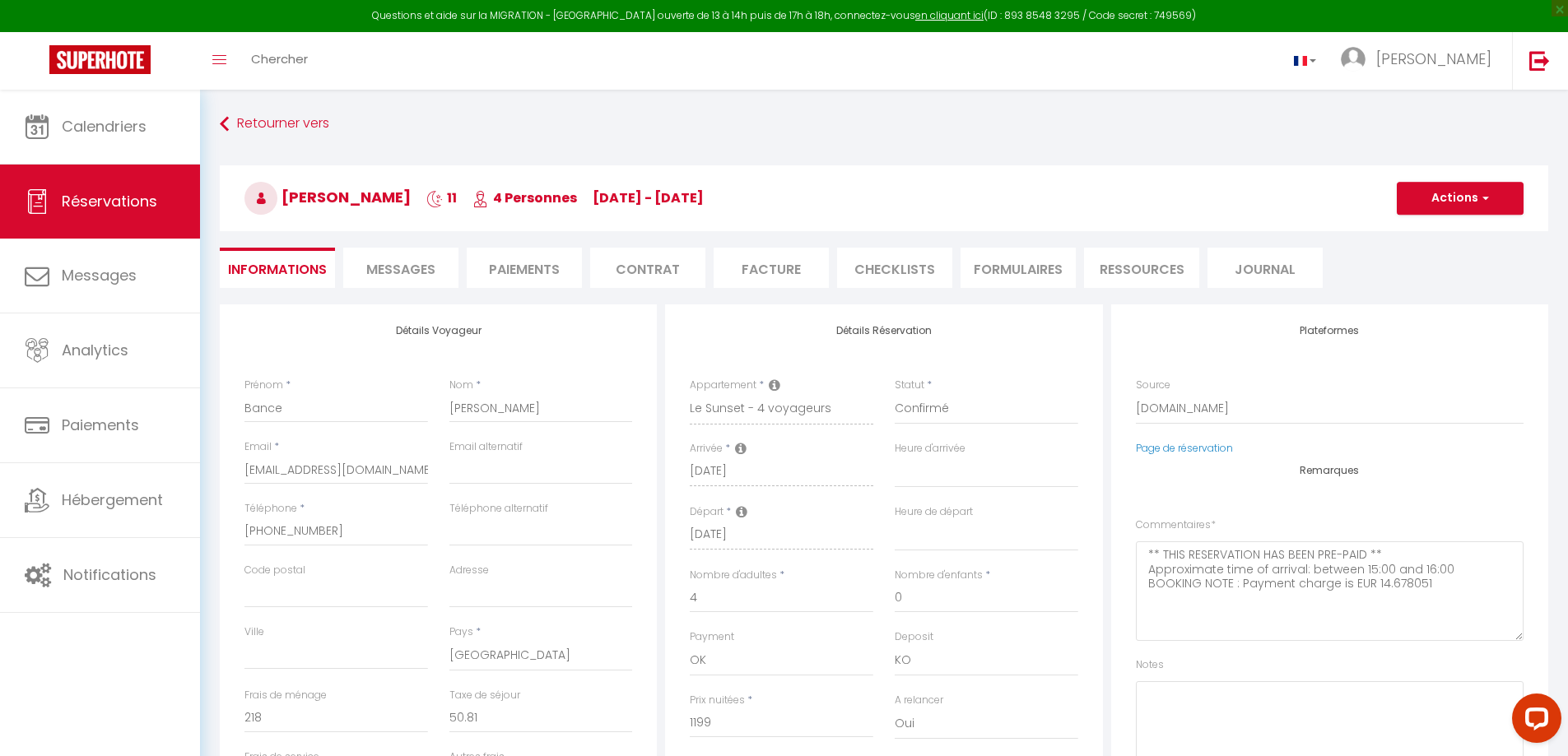
select select
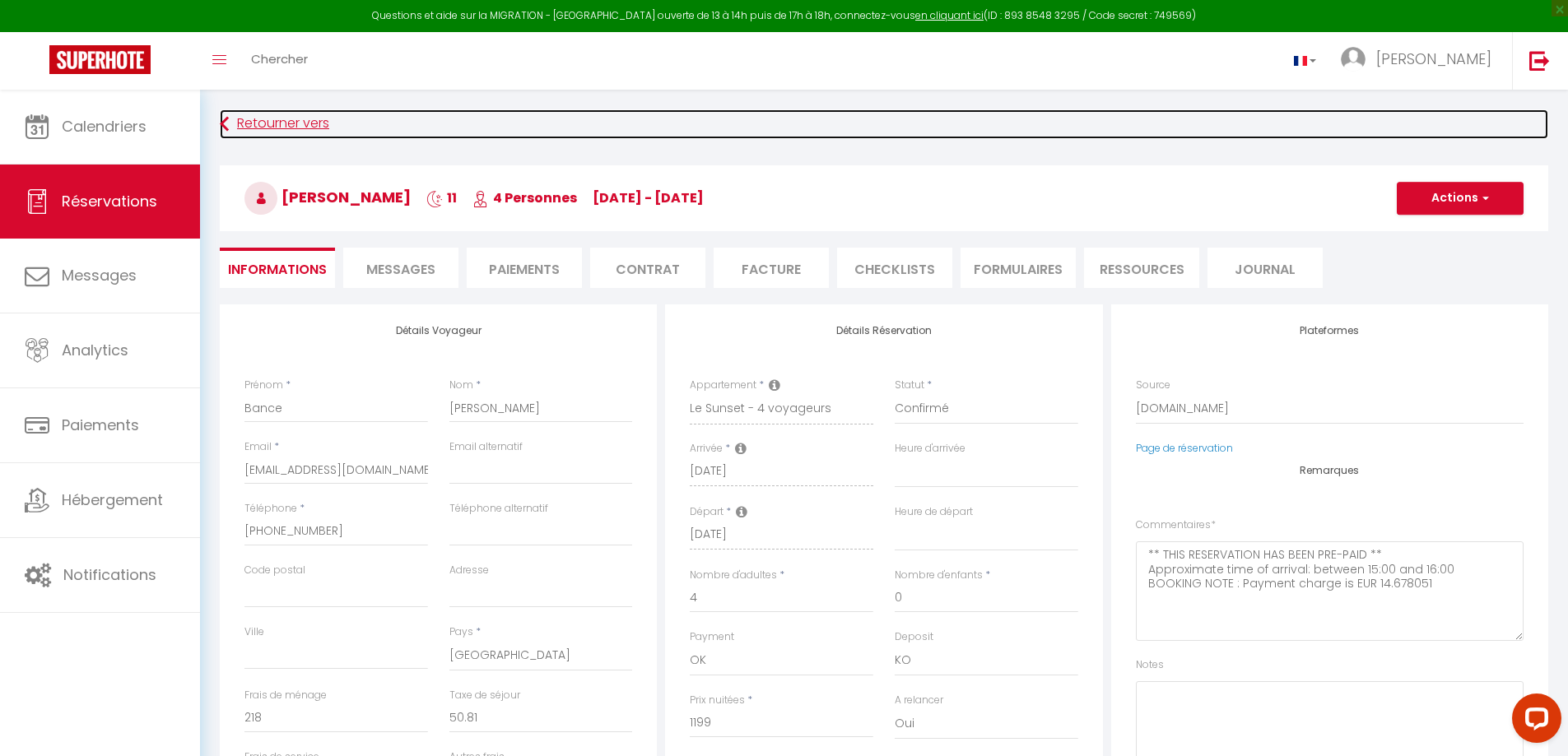
click at [303, 125] on link "Retourner vers" at bounding box center [883, 124] width 1329 height 30
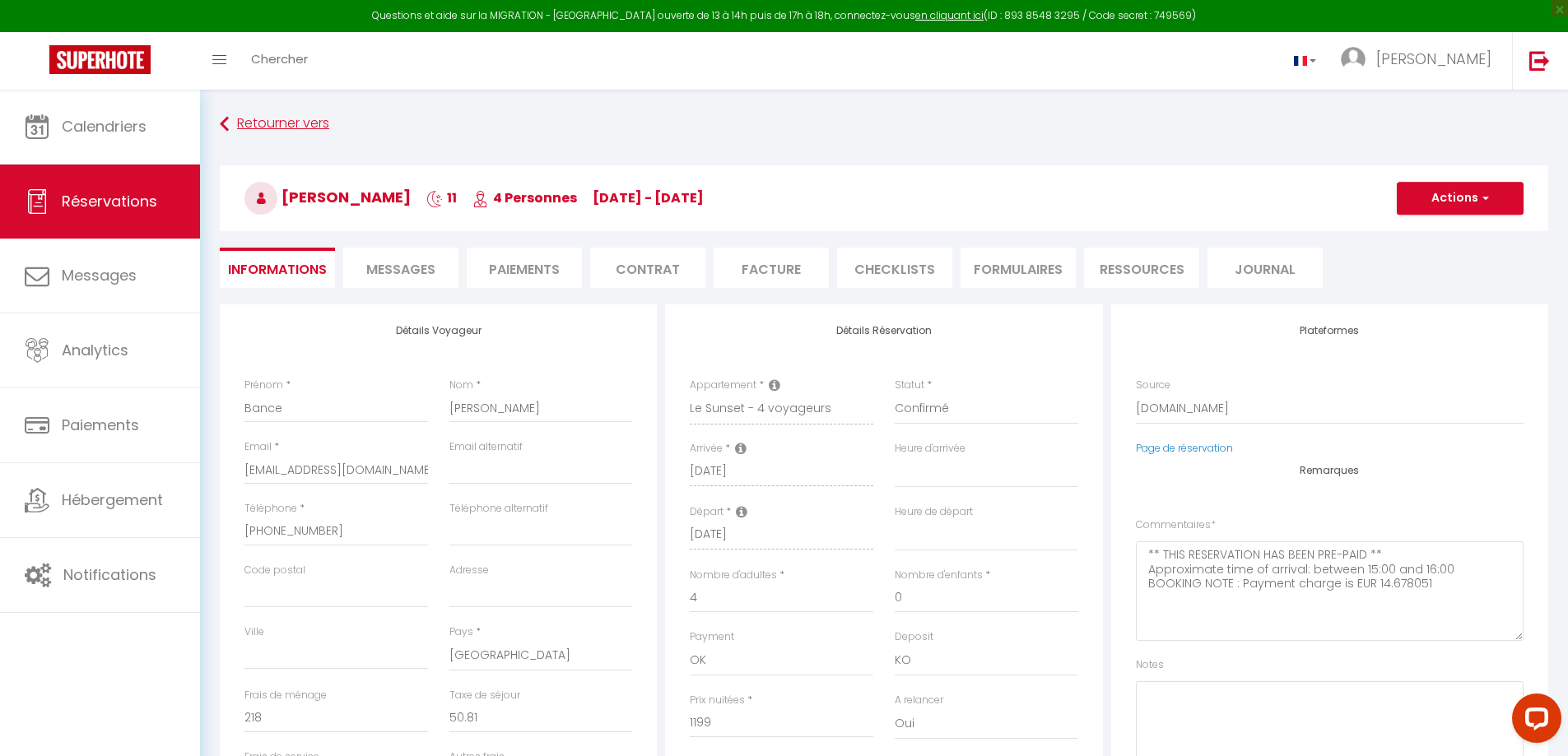
select select "not_cancelled"
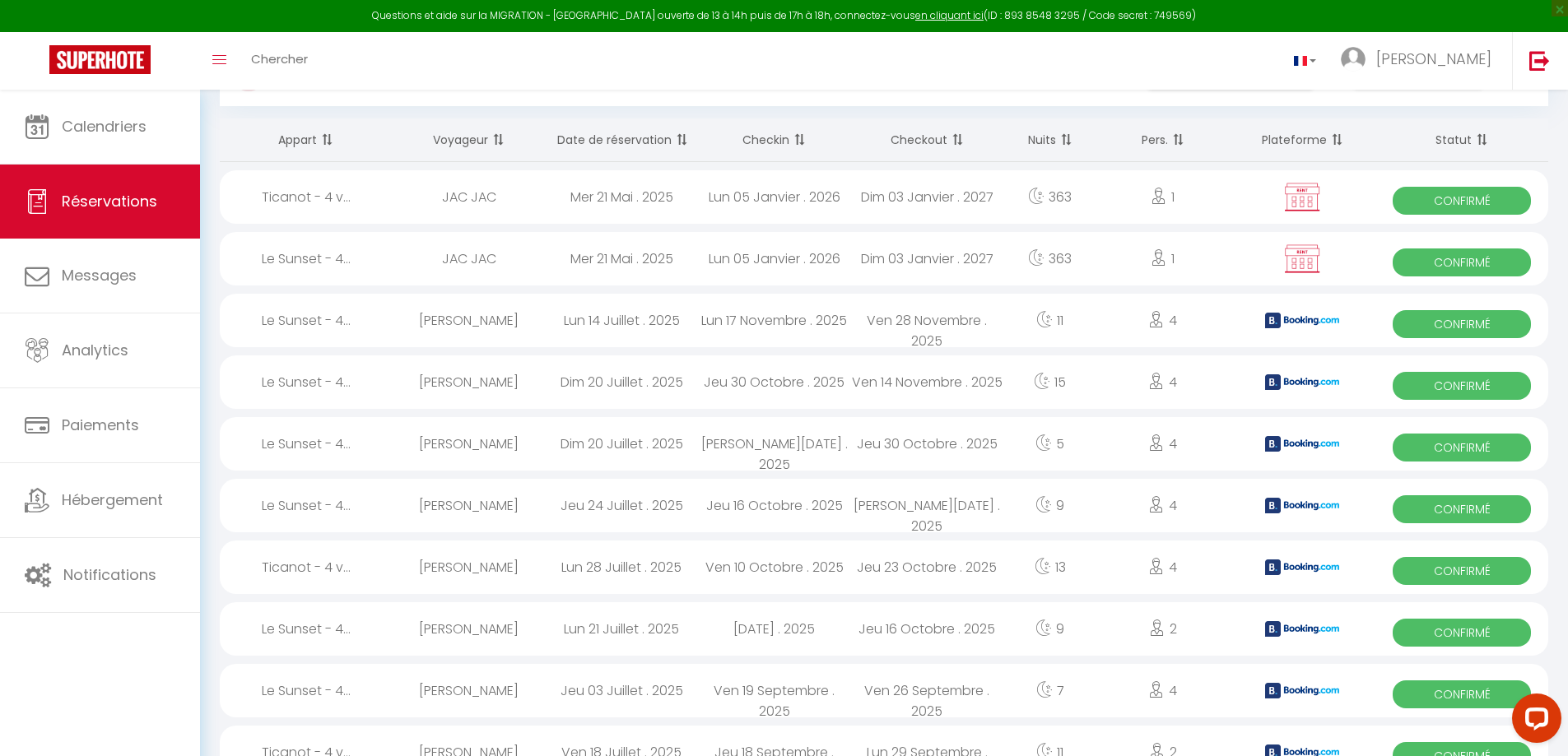
scroll to position [171, 0]
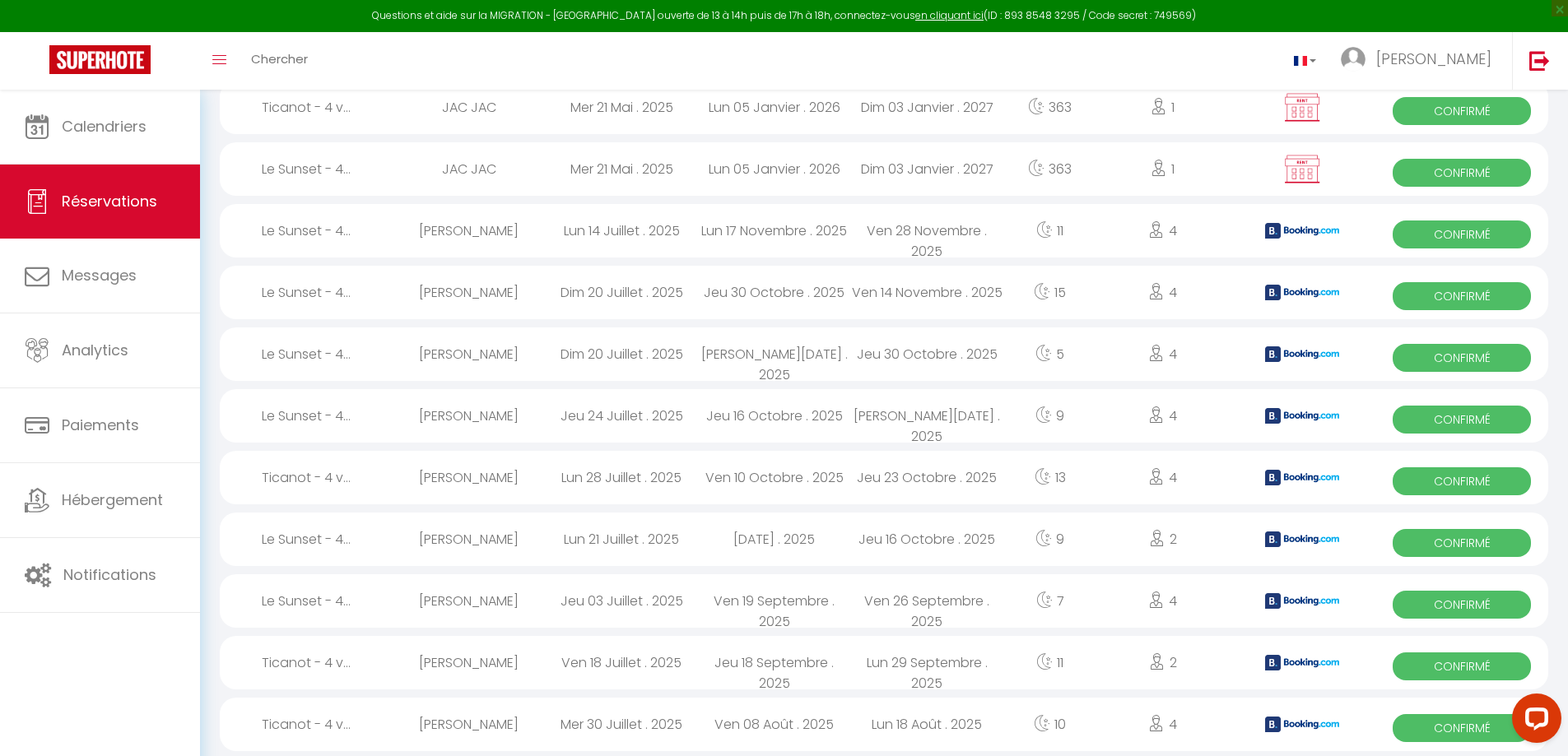
click at [1443, 537] on span "Confirmé" at bounding box center [1461, 543] width 138 height 28
select select "OK"
select select "KO"
select select "0"
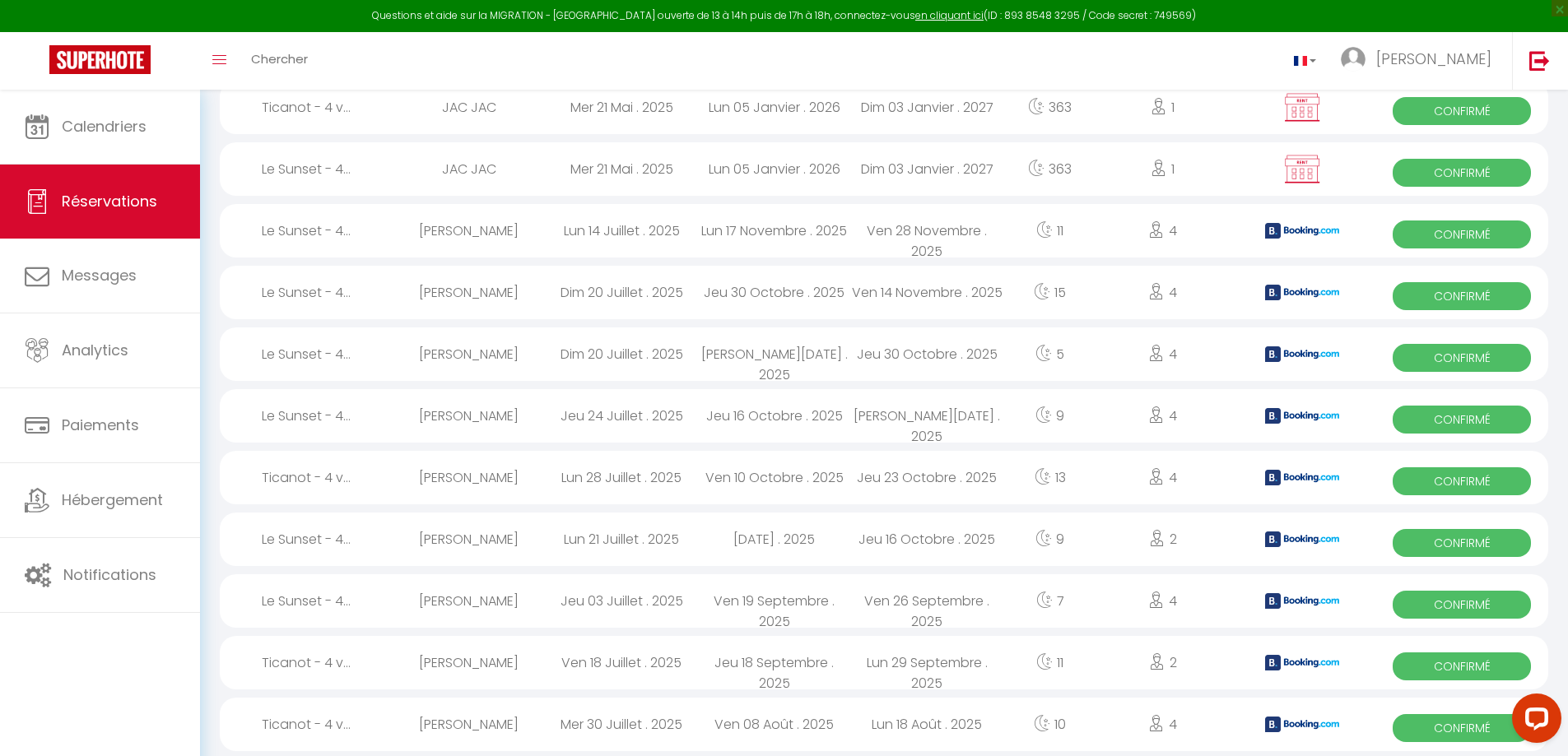
select select "1"
select select
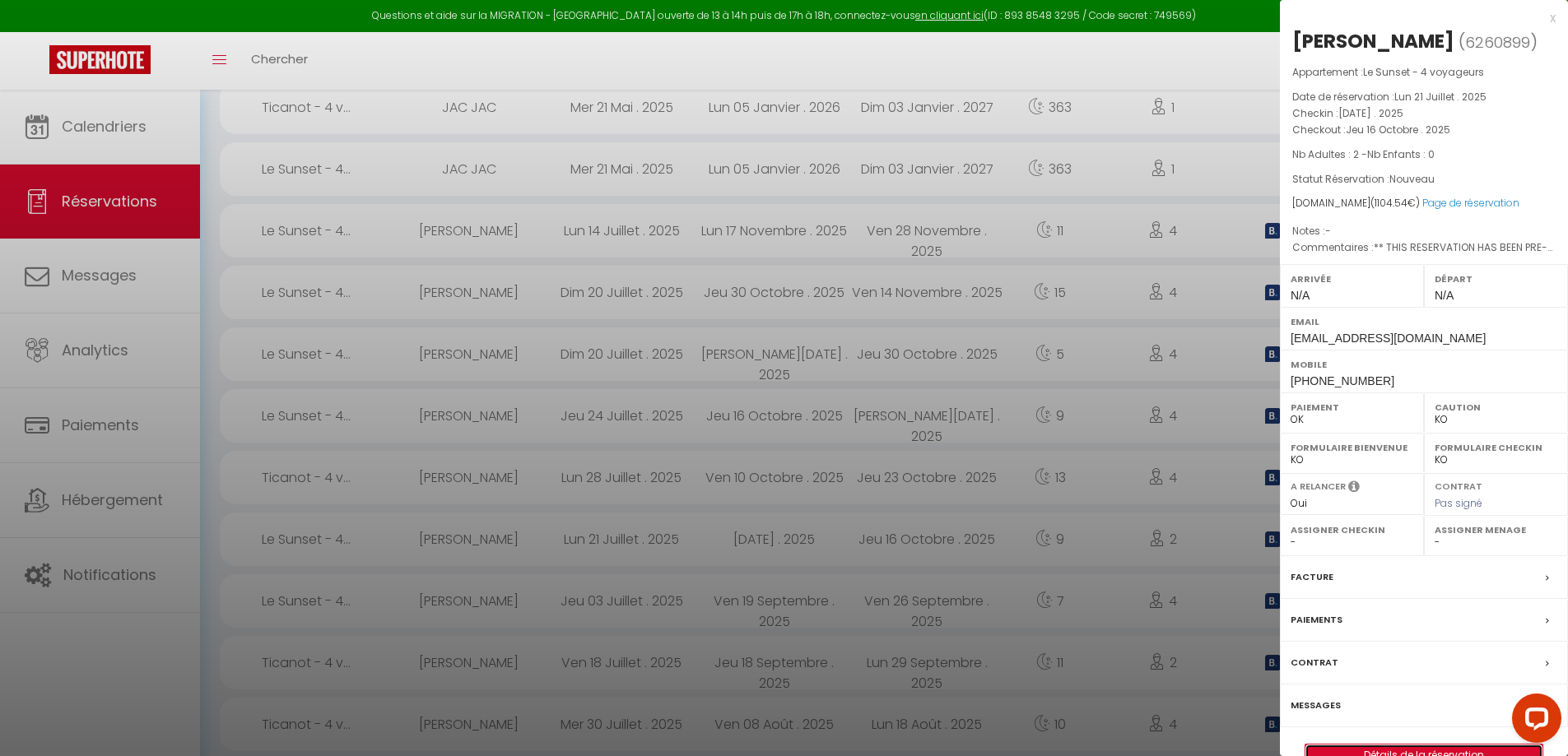
click at [1403, 753] on link "Détails de la réservation" at bounding box center [1423, 756] width 237 height 22
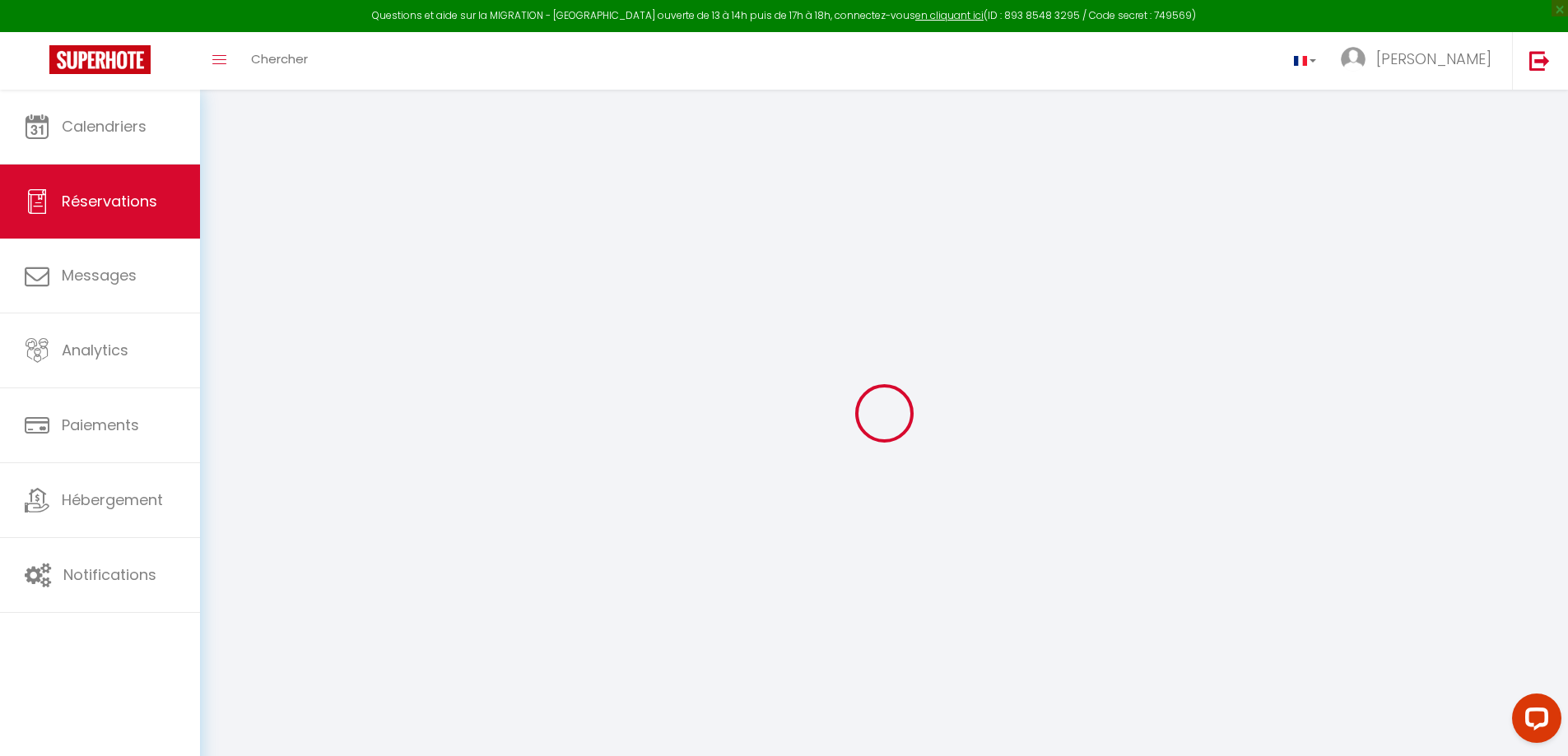
type input "[PERSON_NAME]"
type input "Plachez"
type input "[EMAIL_ADDRESS][DOMAIN_NAME]"
type input "[PHONE_NUMBER]"
select select "FR"
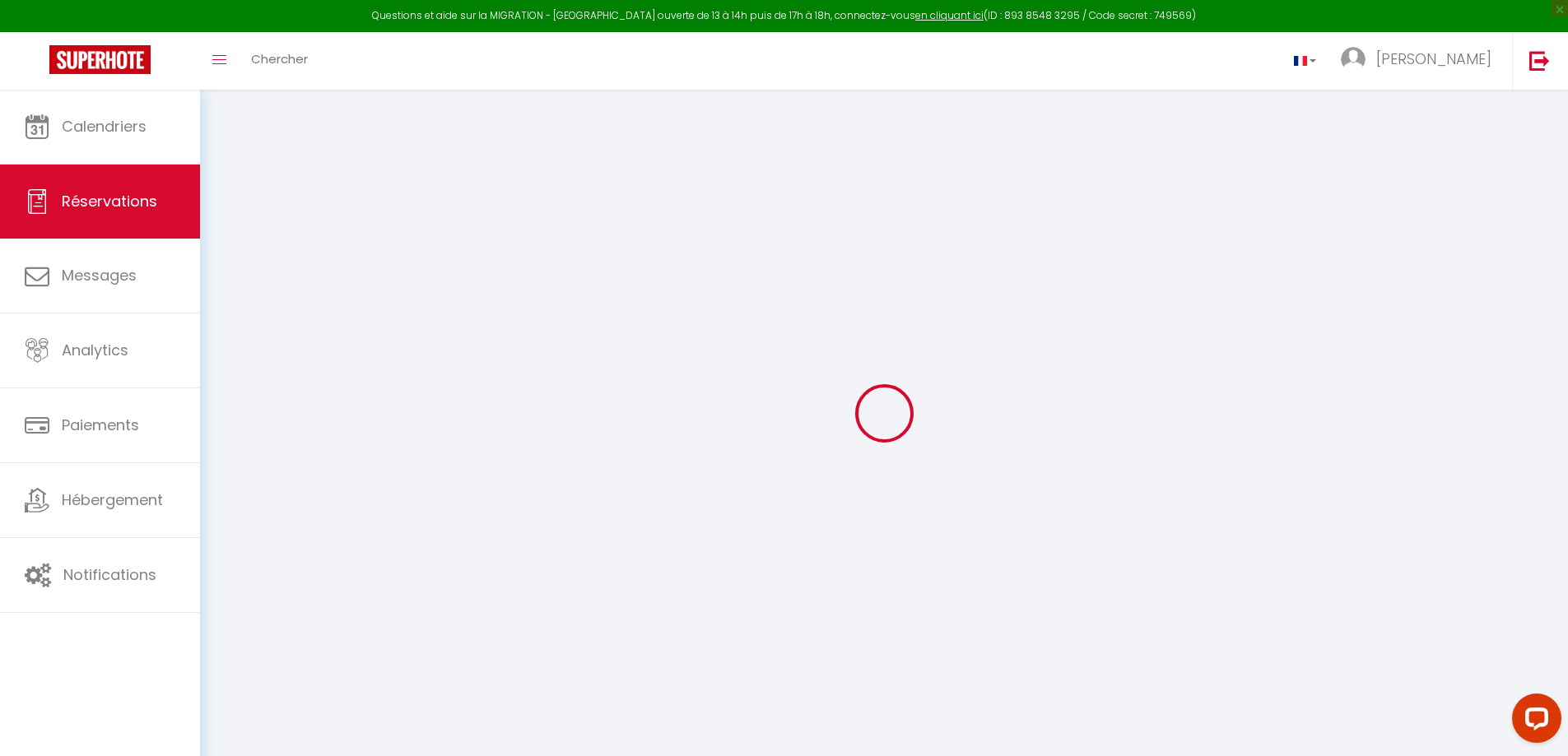
type input "160.28"
type input "11.05"
select select "66619"
select select "1"
select select
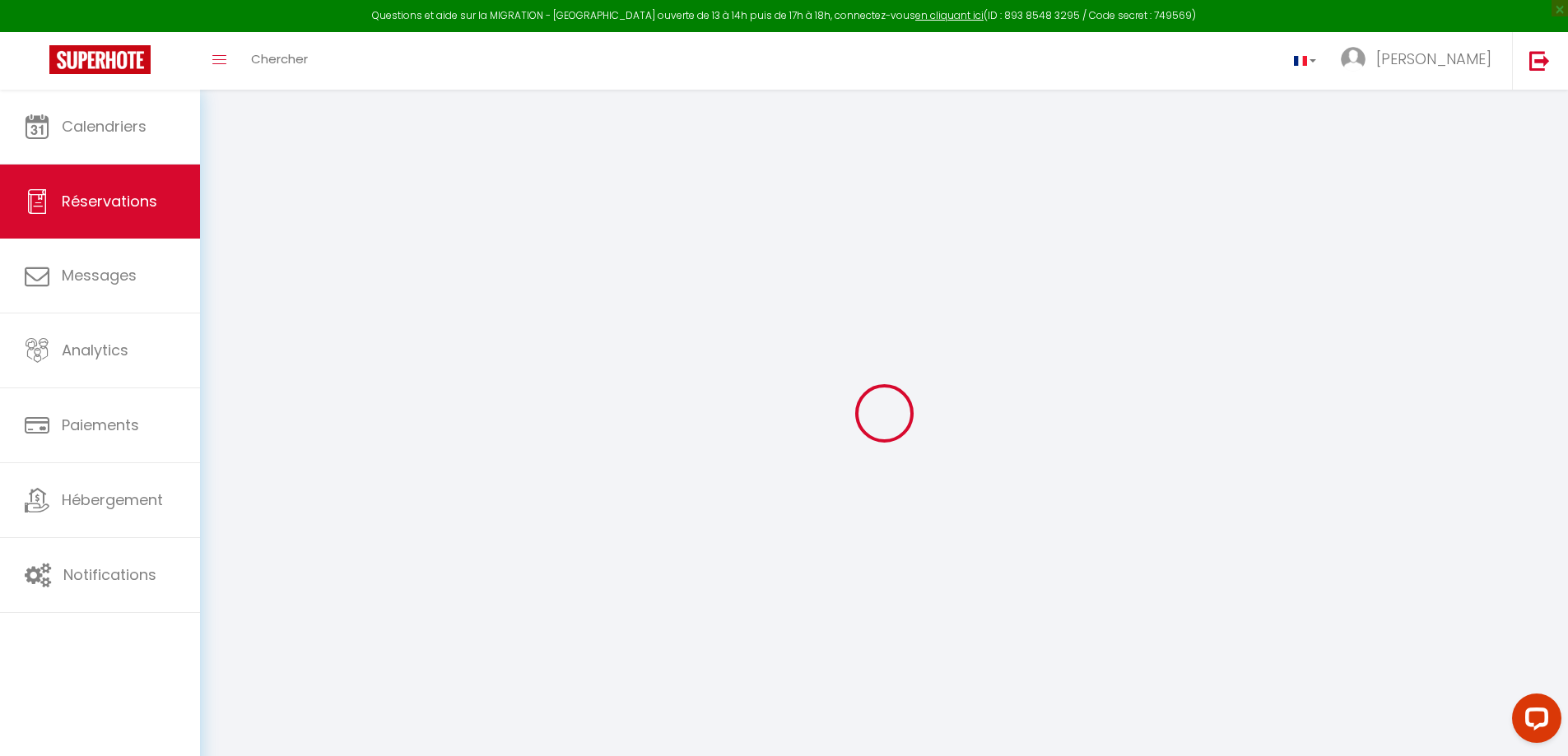
select select
type input "2"
select select "12"
select select
type input "850.5"
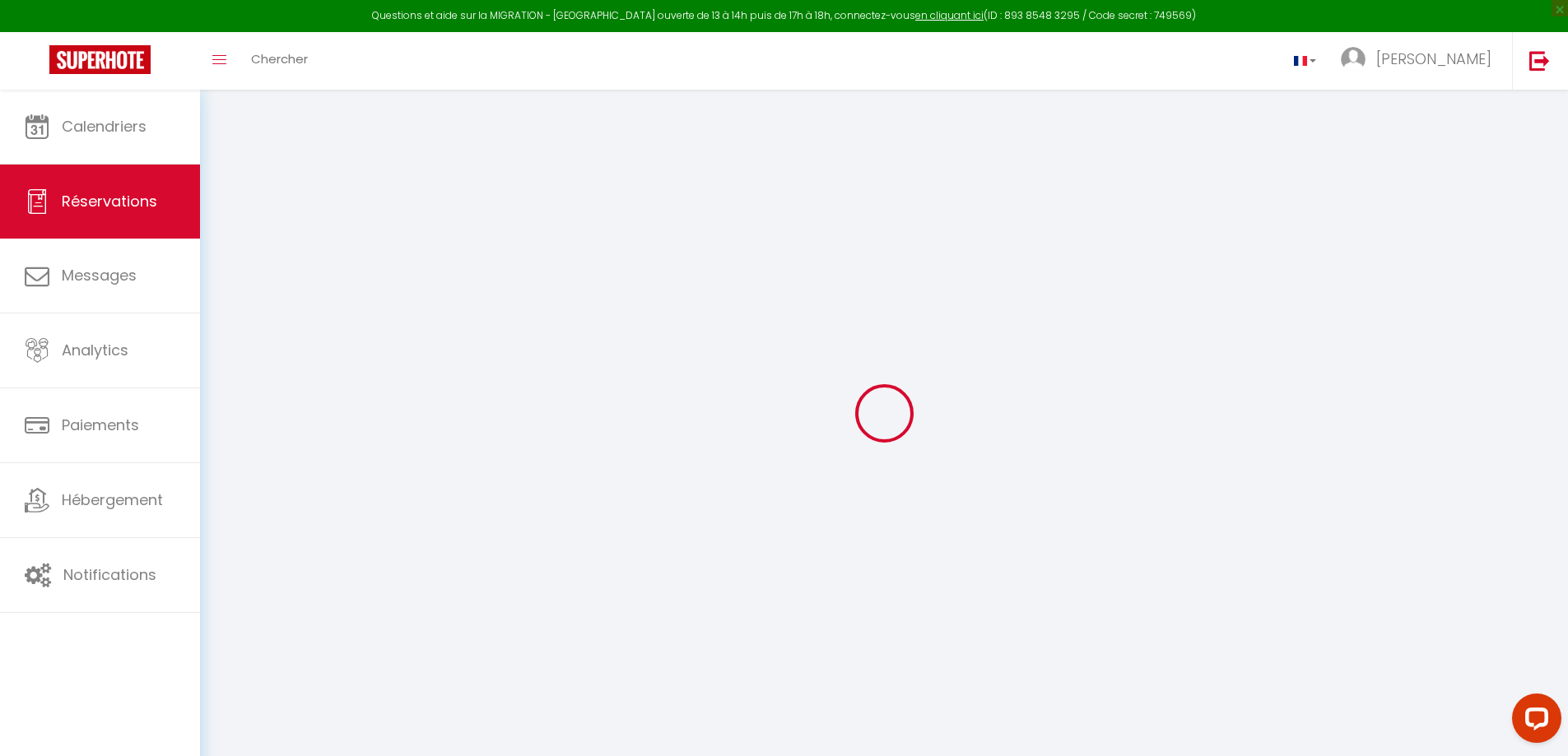
checkbox input "false"
select select "2"
type input "140"
type input "40"
type input "0"
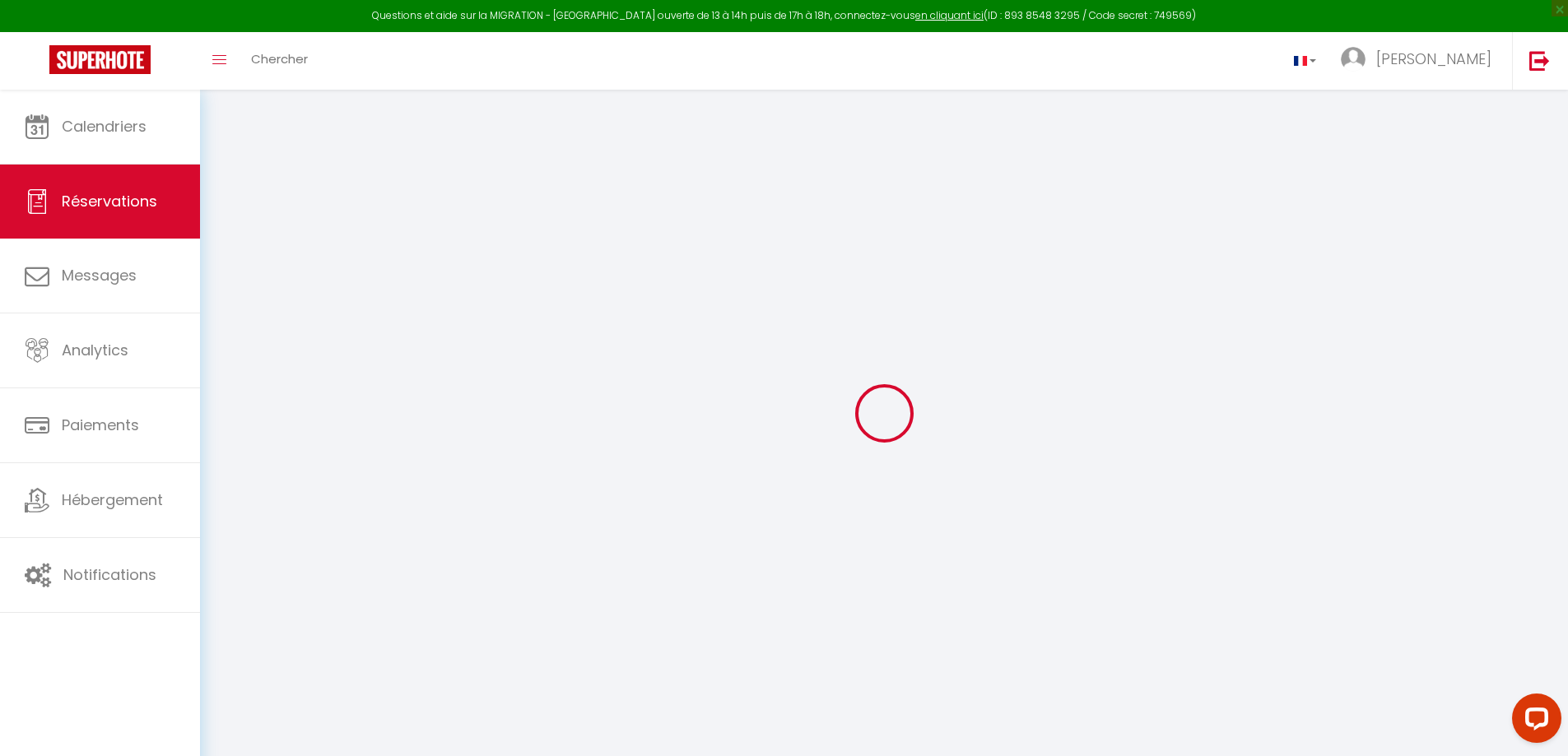
select select
select select "14"
checkbox input "false"
select select
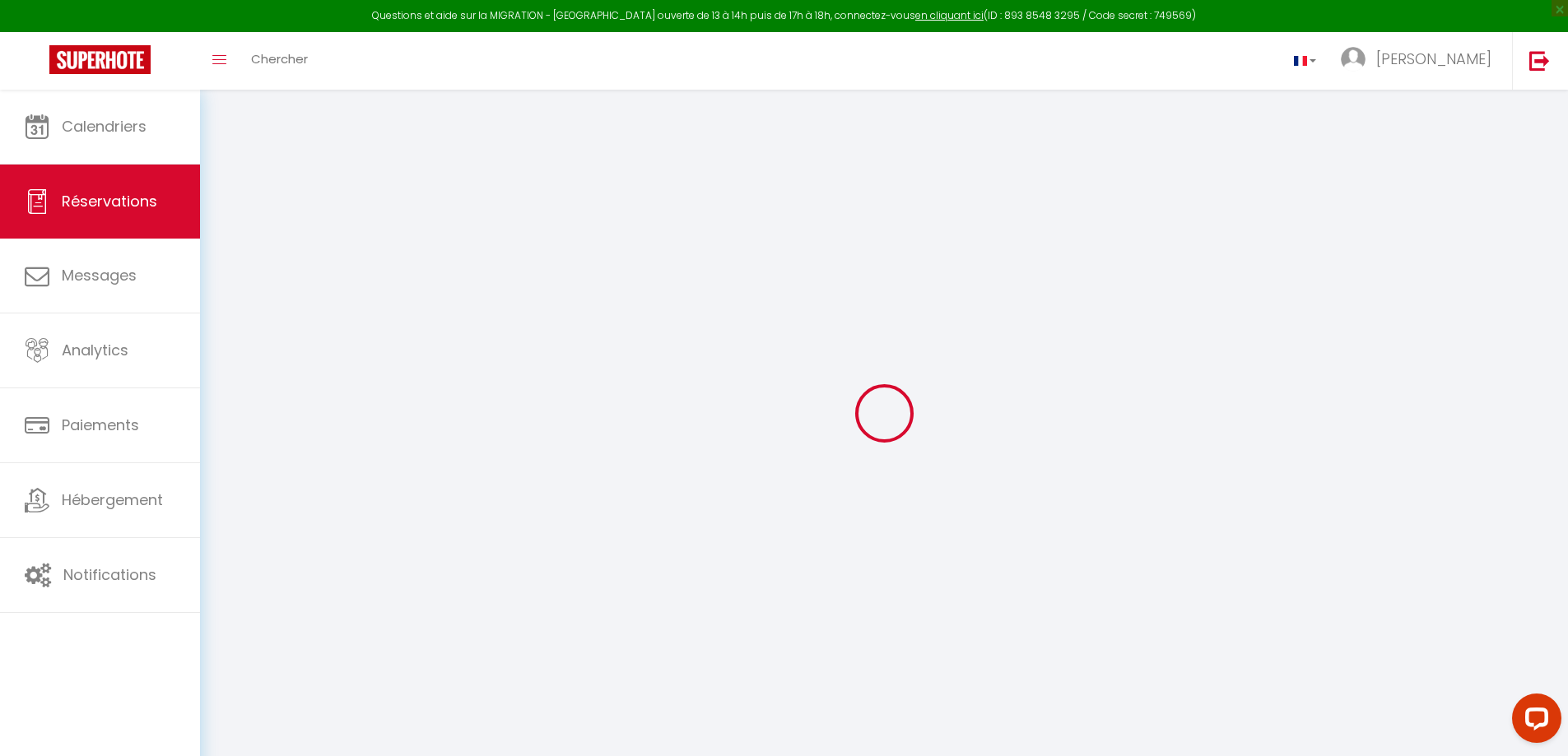
select select
checkbox input "false"
select select
checkbox input "false"
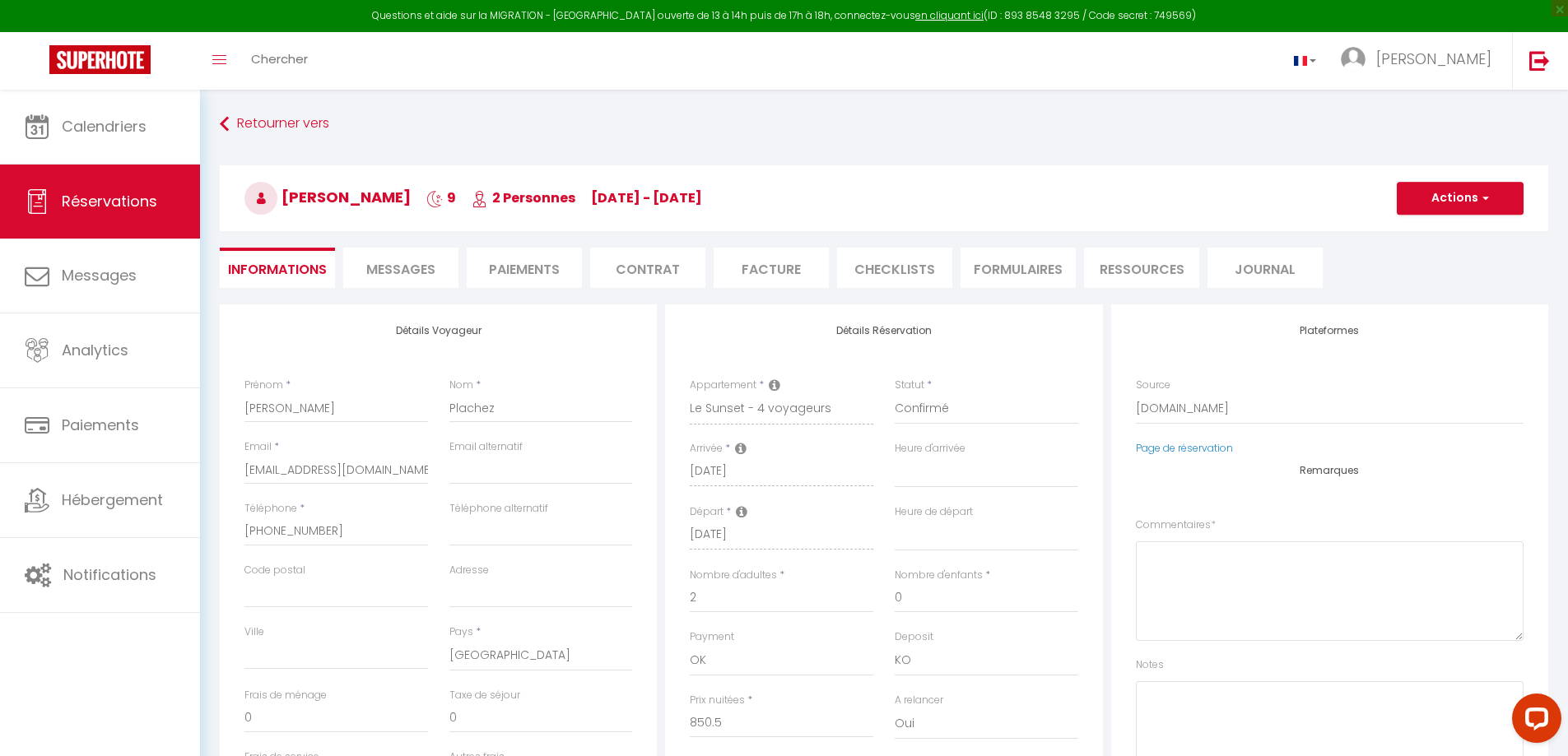
select select
checkbox input "false"
type textarea "** THIS RESERVATION HAS BEEN PRE-PAID ** Bonjour, Nous arriverons à [GEOGRAPHIC…"
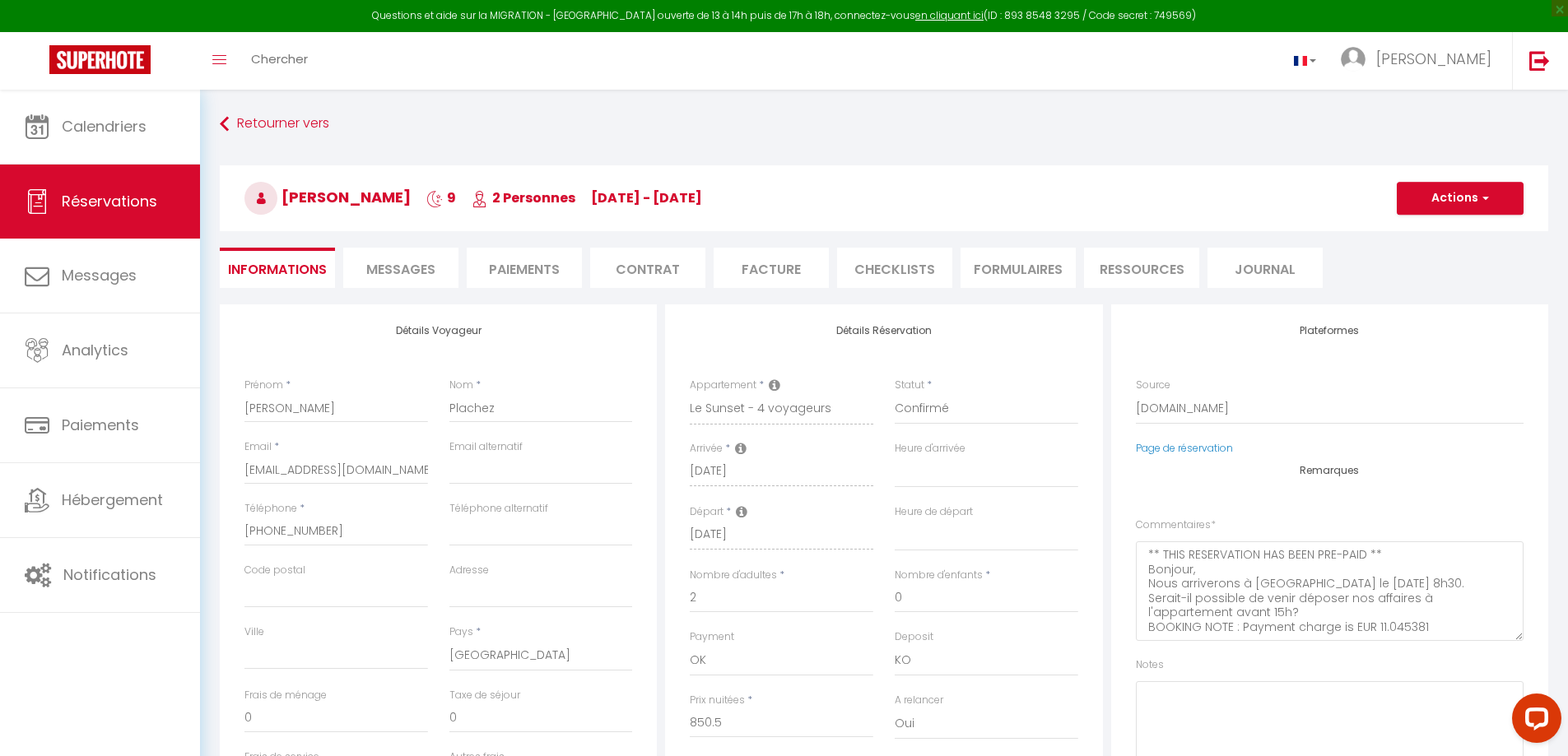
type input "218"
type input "36.04"
select select
checkbox input "false"
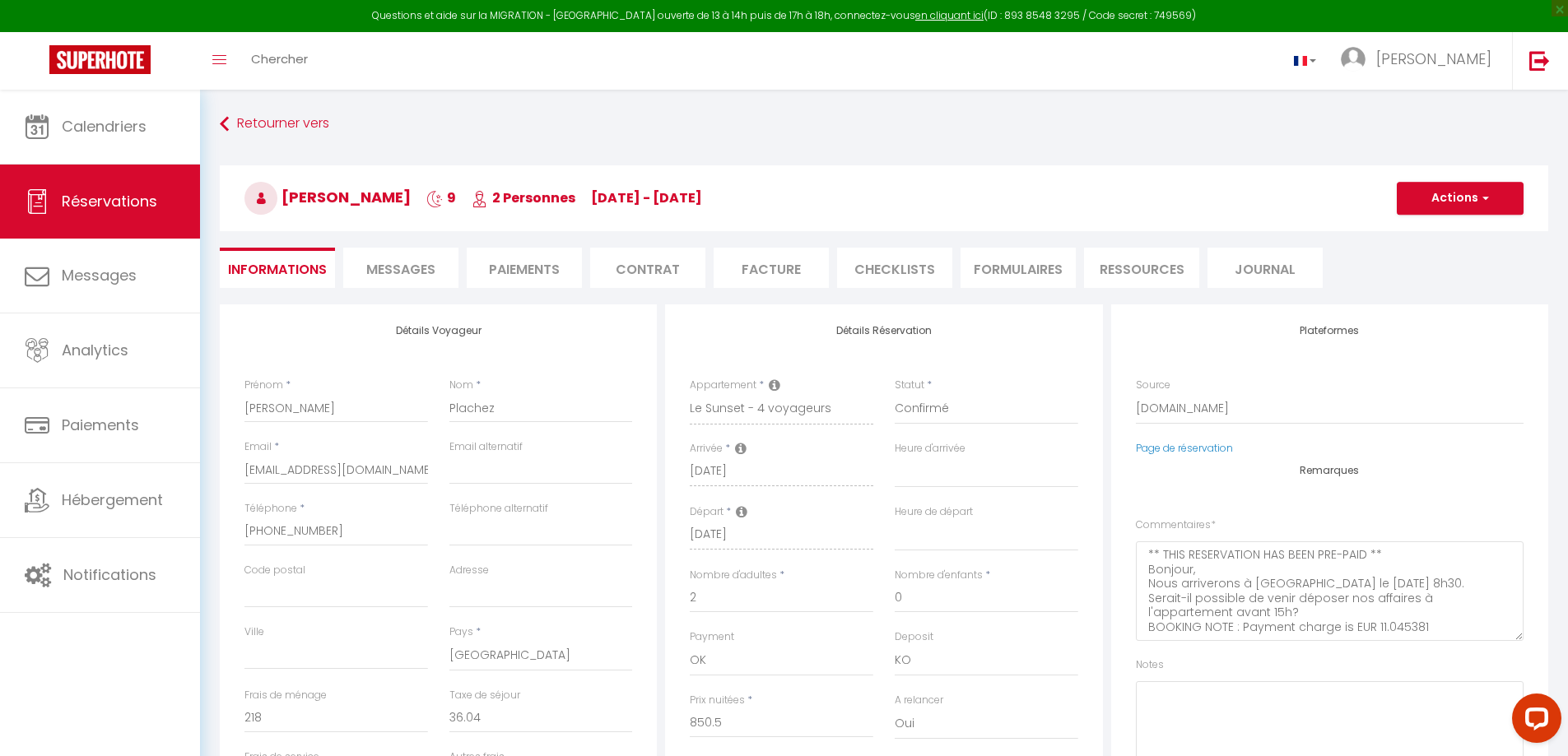
select select
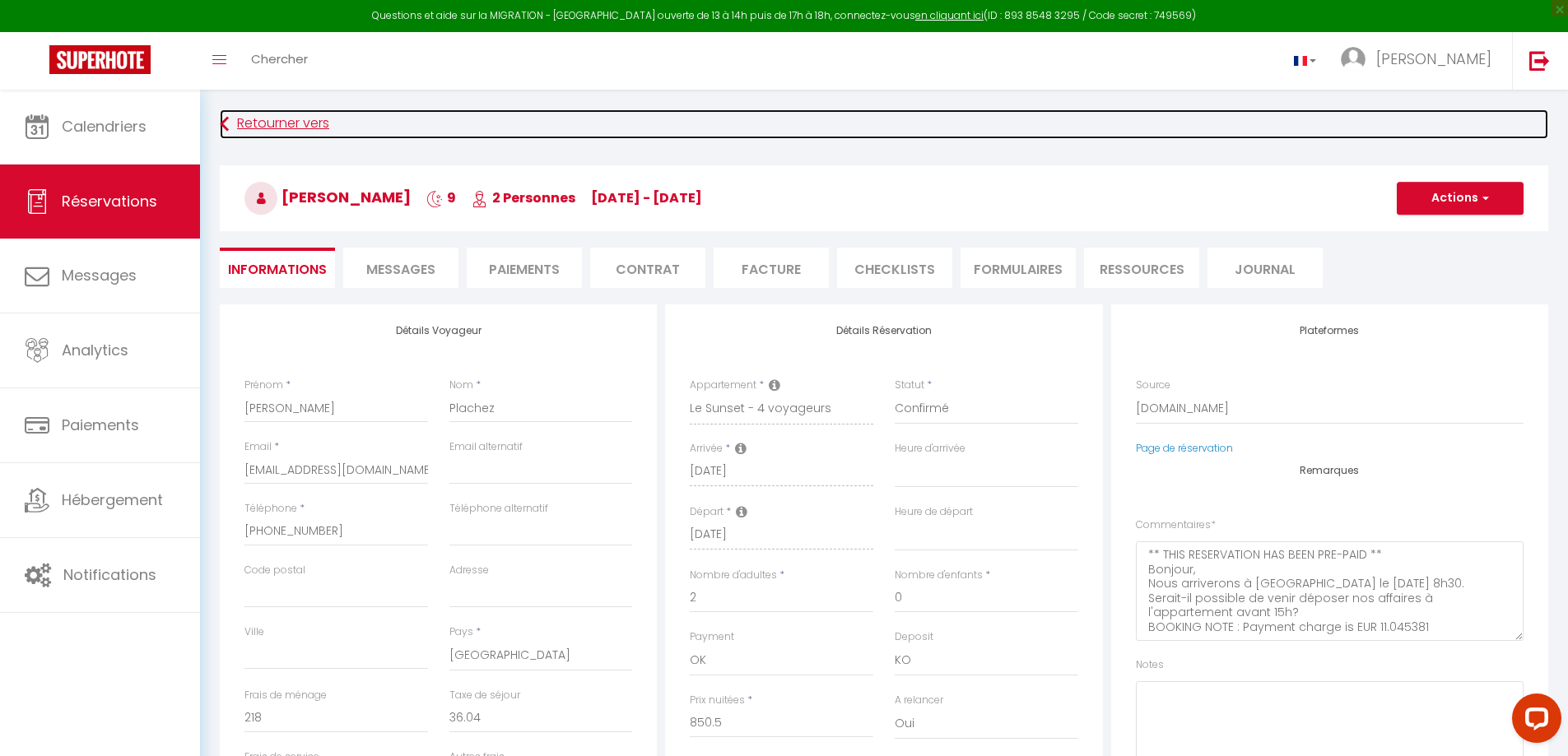
click at [302, 123] on link "Retourner vers" at bounding box center [883, 124] width 1329 height 30
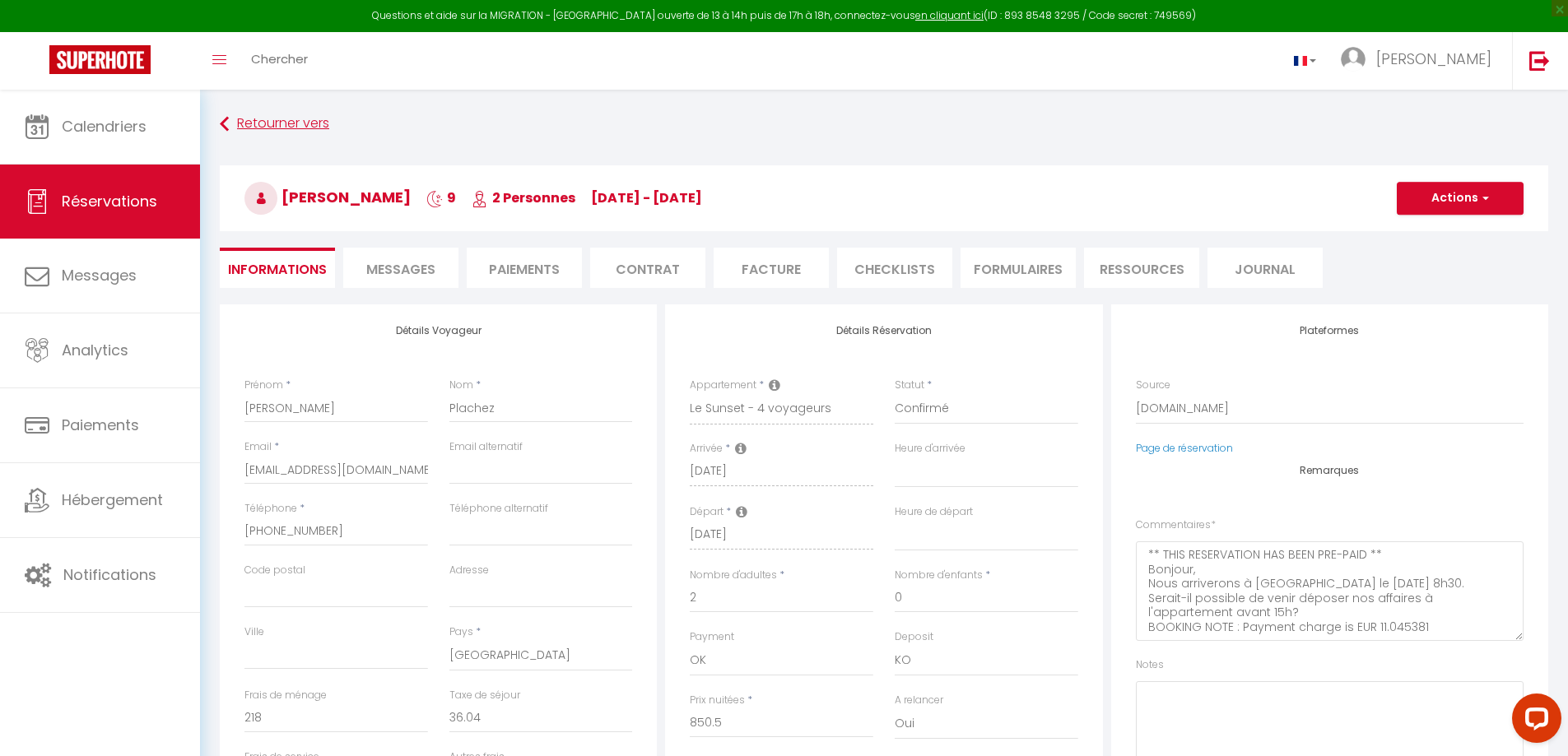
select select "not_cancelled"
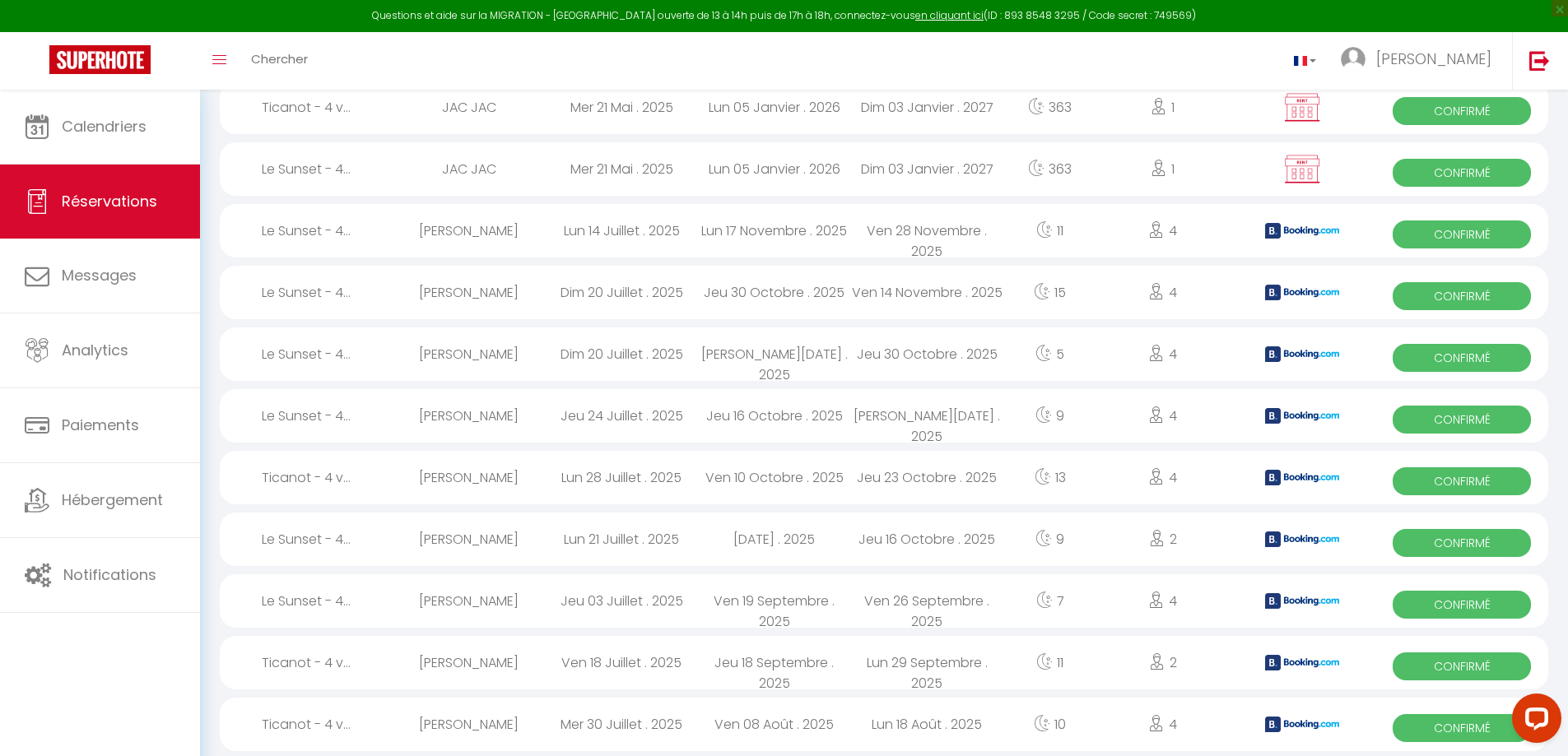
scroll to position [260, 0]
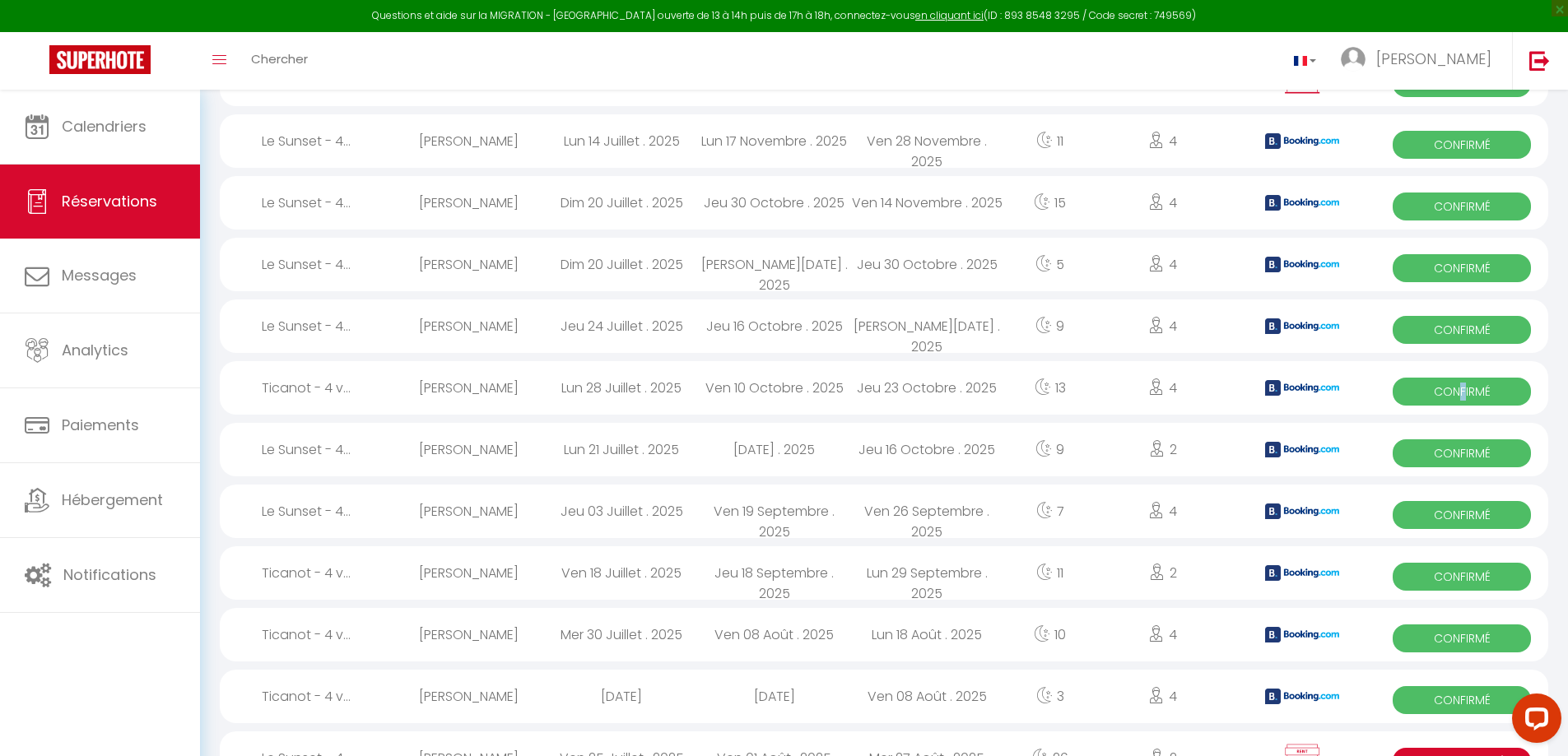
click at [1463, 390] on span "Confirmé" at bounding box center [1461, 391] width 138 height 28
select select "OK"
select select "KO"
select select "0"
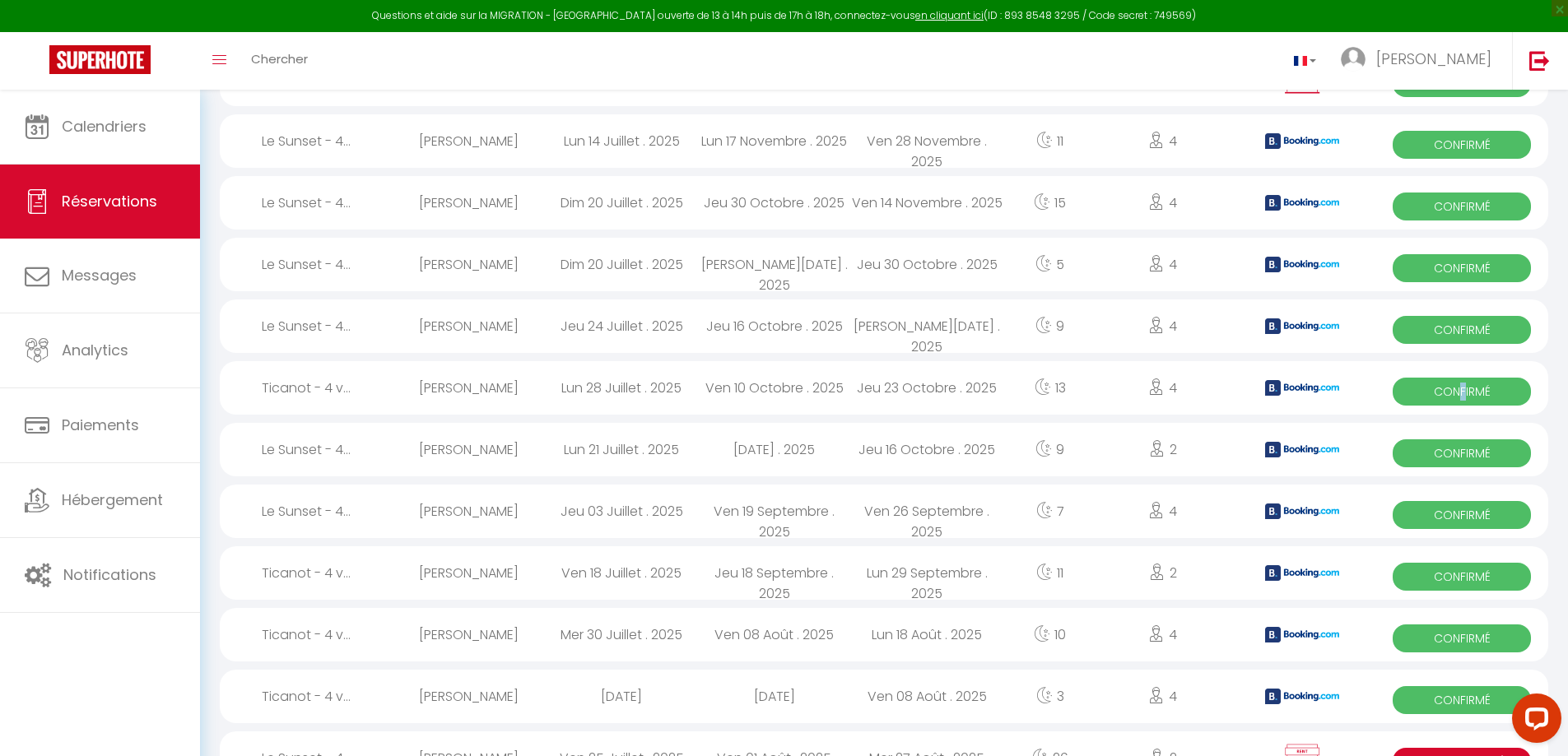
select select "1"
select select
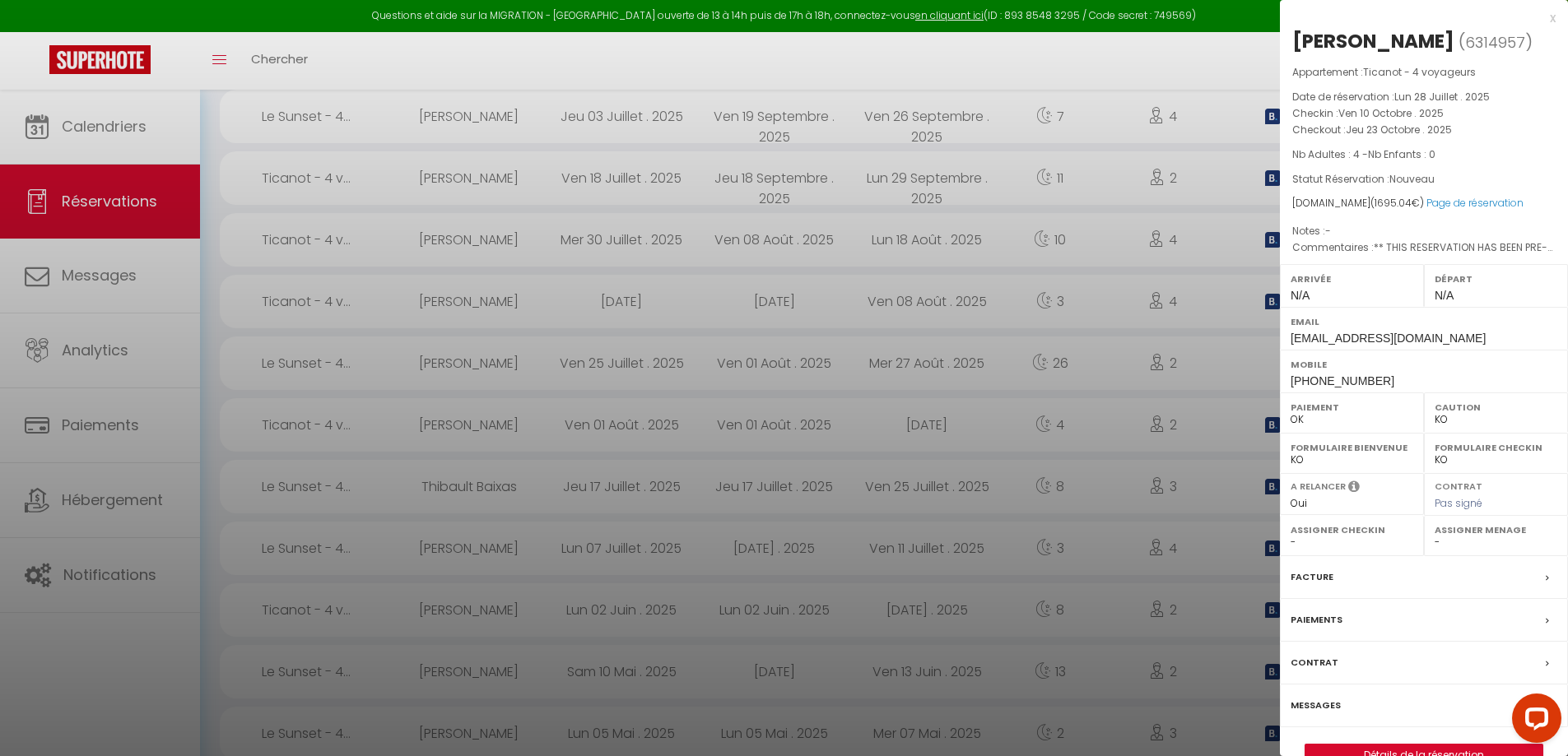
scroll to position [754, 0]
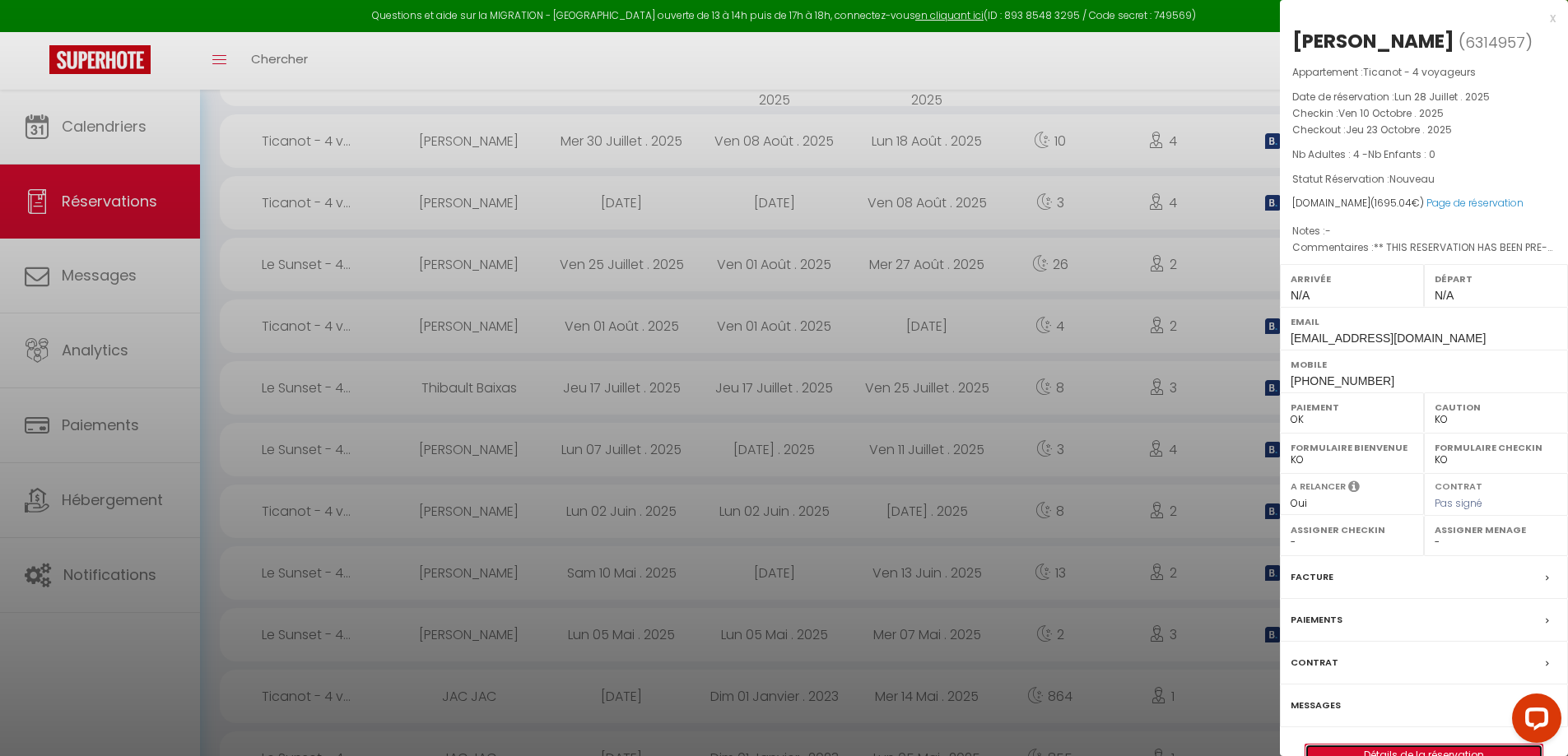
click at [1437, 749] on link "Détails de la réservation" at bounding box center [1423, 756] width 237 height 22
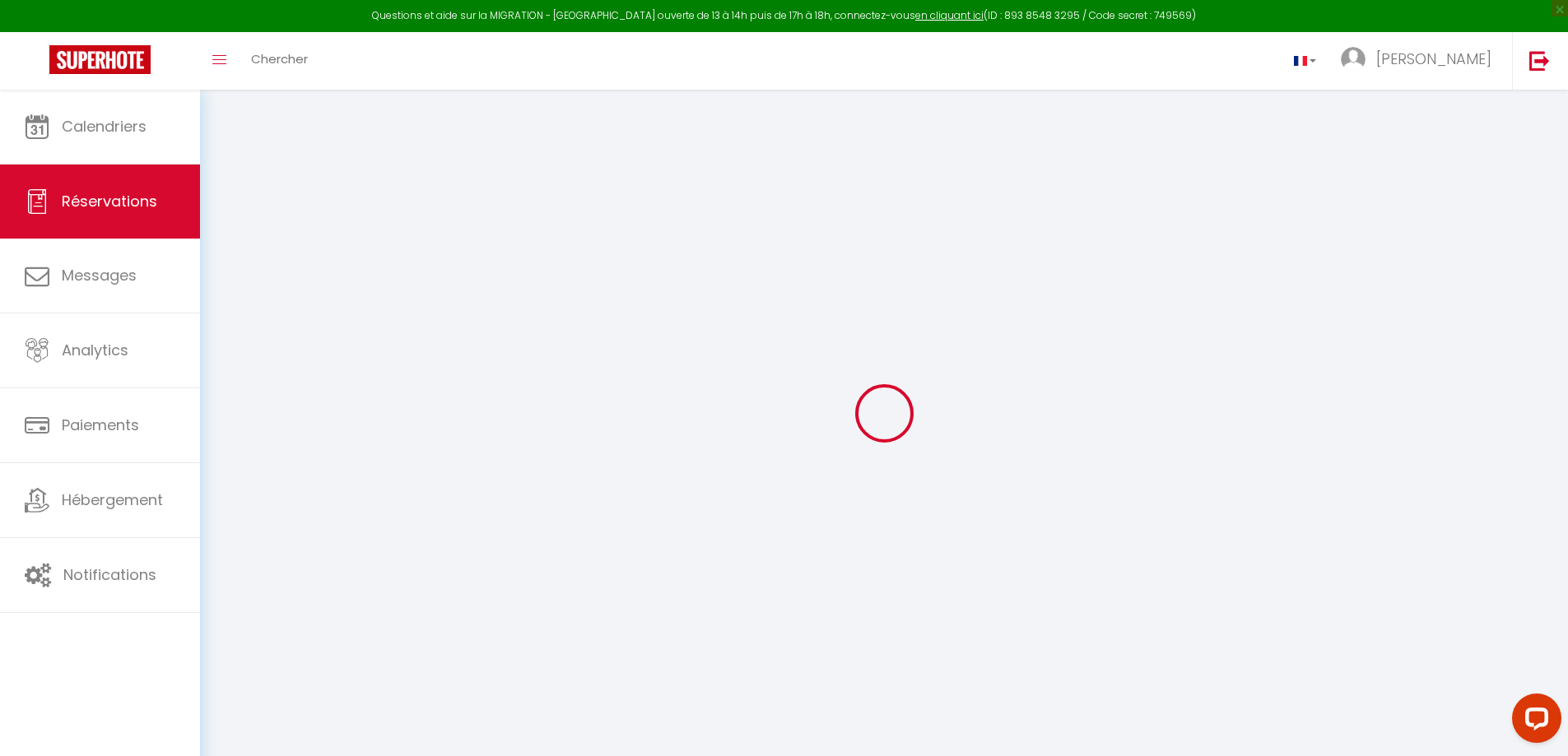
type input "[PERSON_NAME]"
type input "Borel"
type input "[EMAIL_ADDRESS][DOMAIN_NAME]"
type input "[PHONE_NUMBER]"
select select "FR"
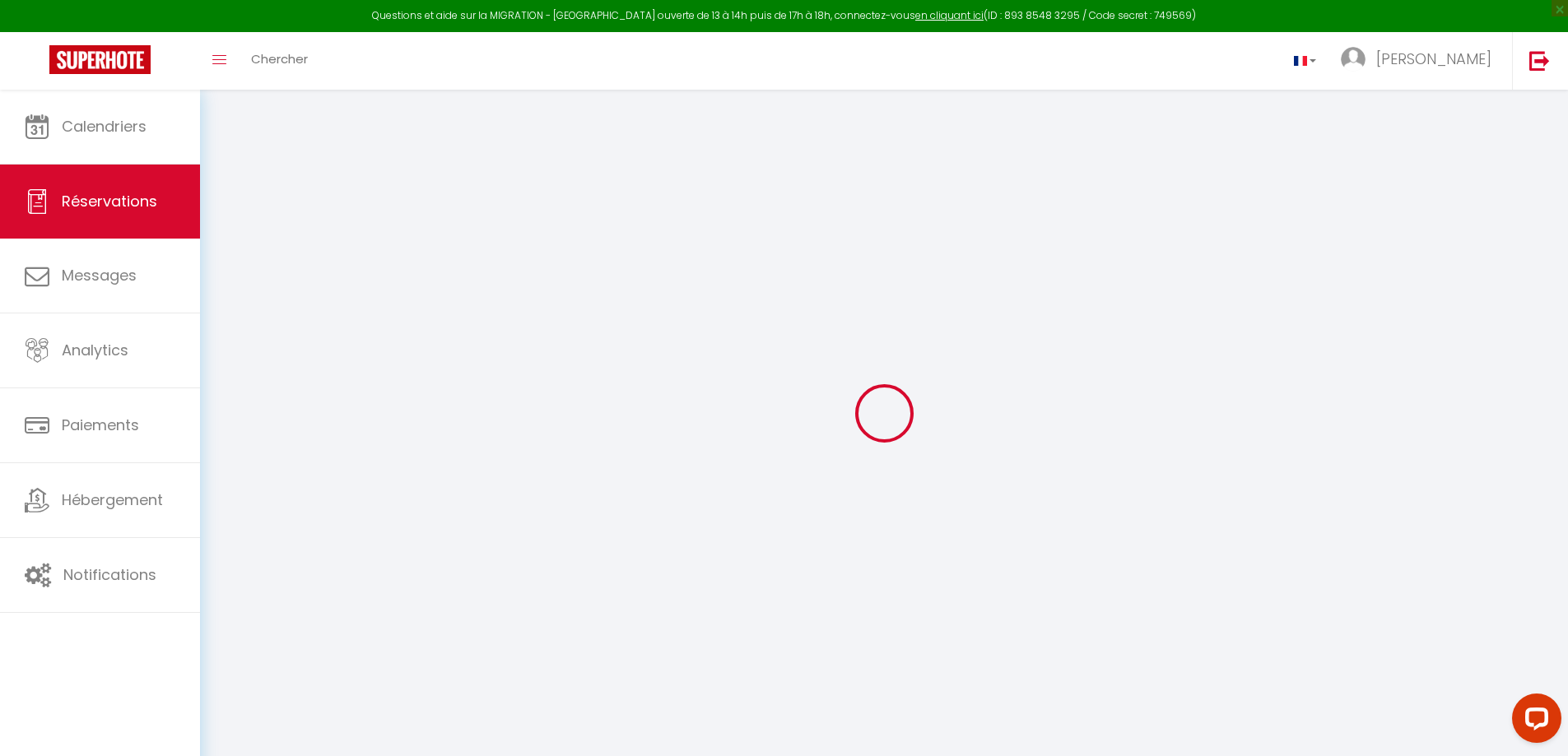
type input "245.25"
type input "16.95"
select select "66618"
select select "1"
select select
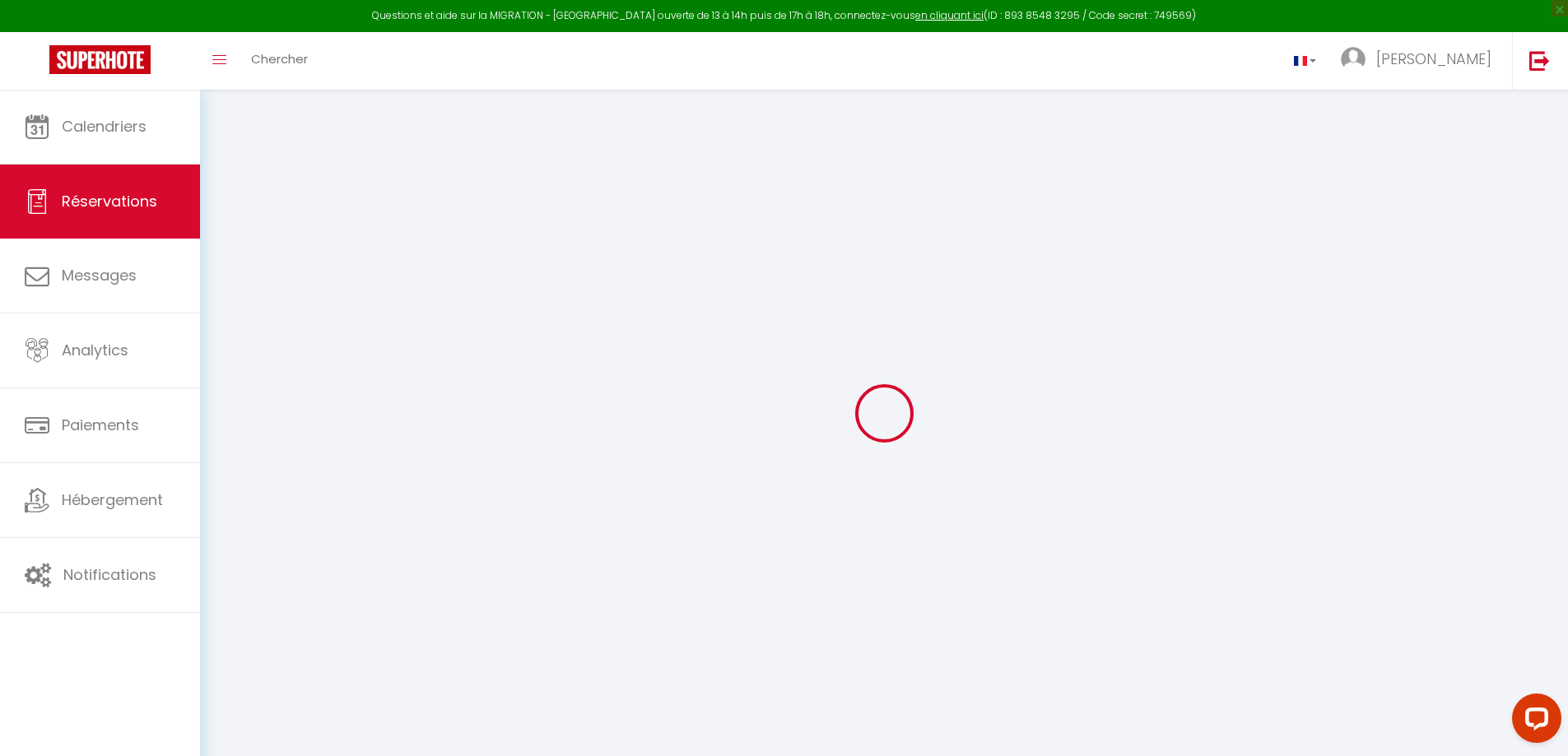
select select
type input "4"
select select "12"
select select
type input "1417"
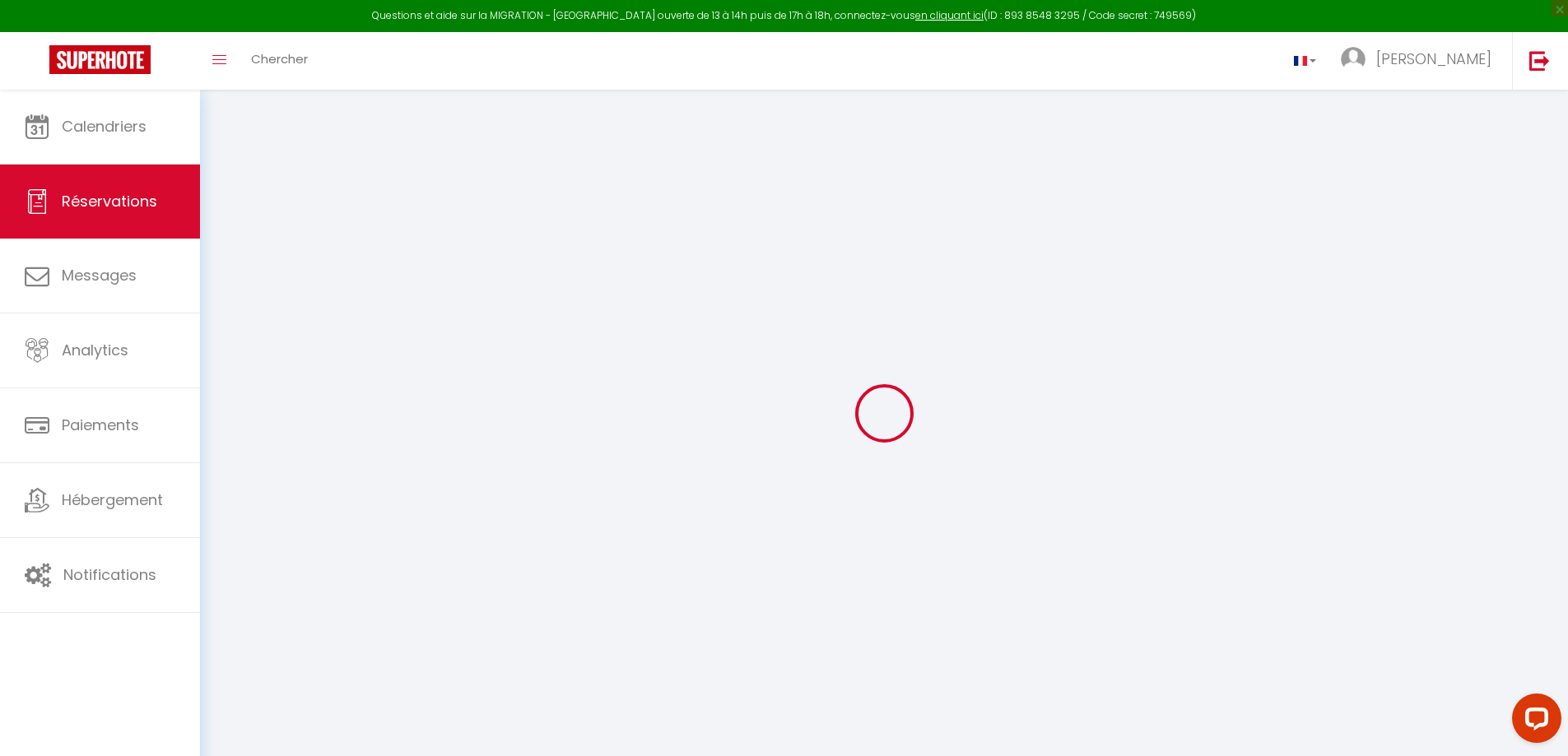
checkbox input "false"
select select "2"
type input "140"
type input "40"
type input "0"
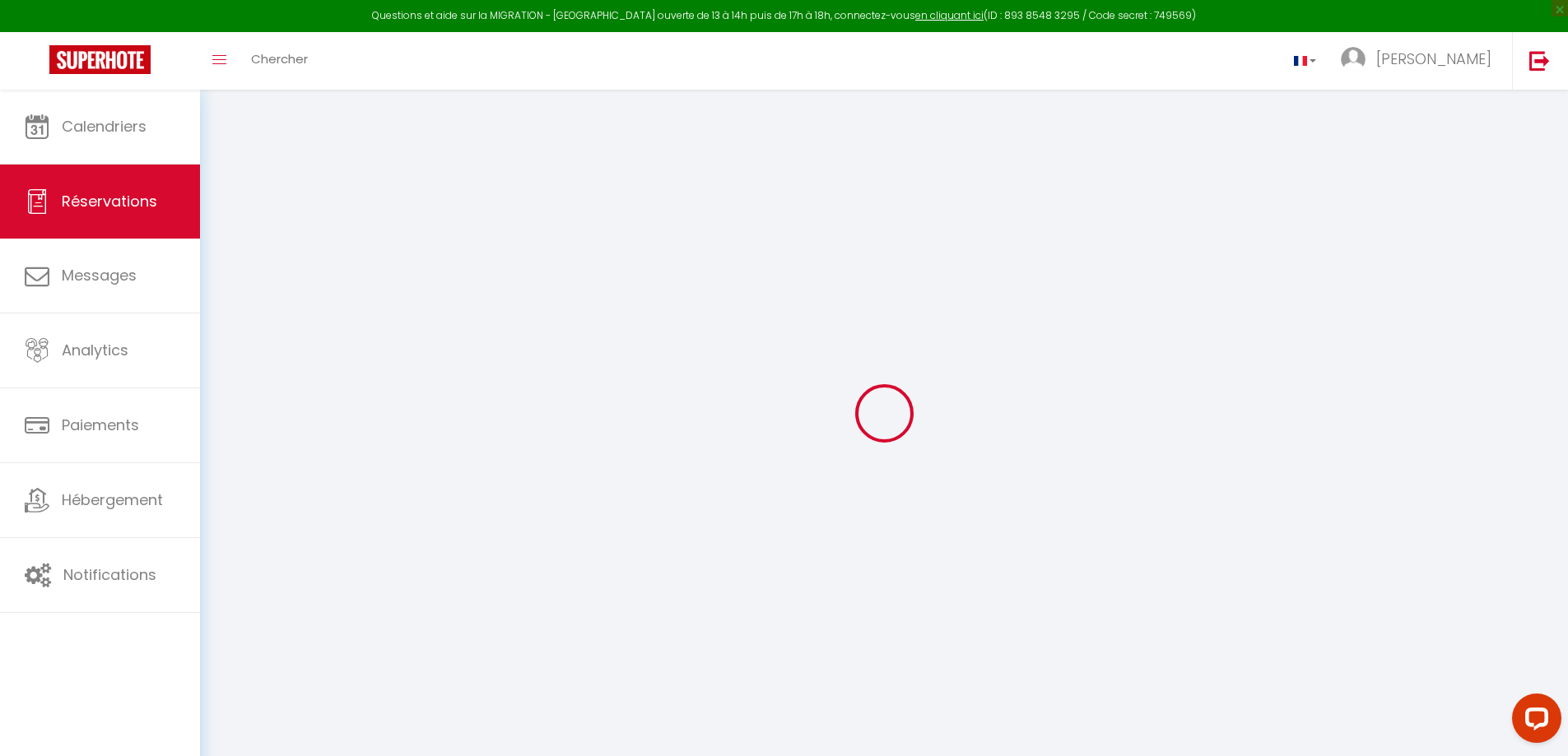
select select
select select "14"
checkbox input "false"
select select
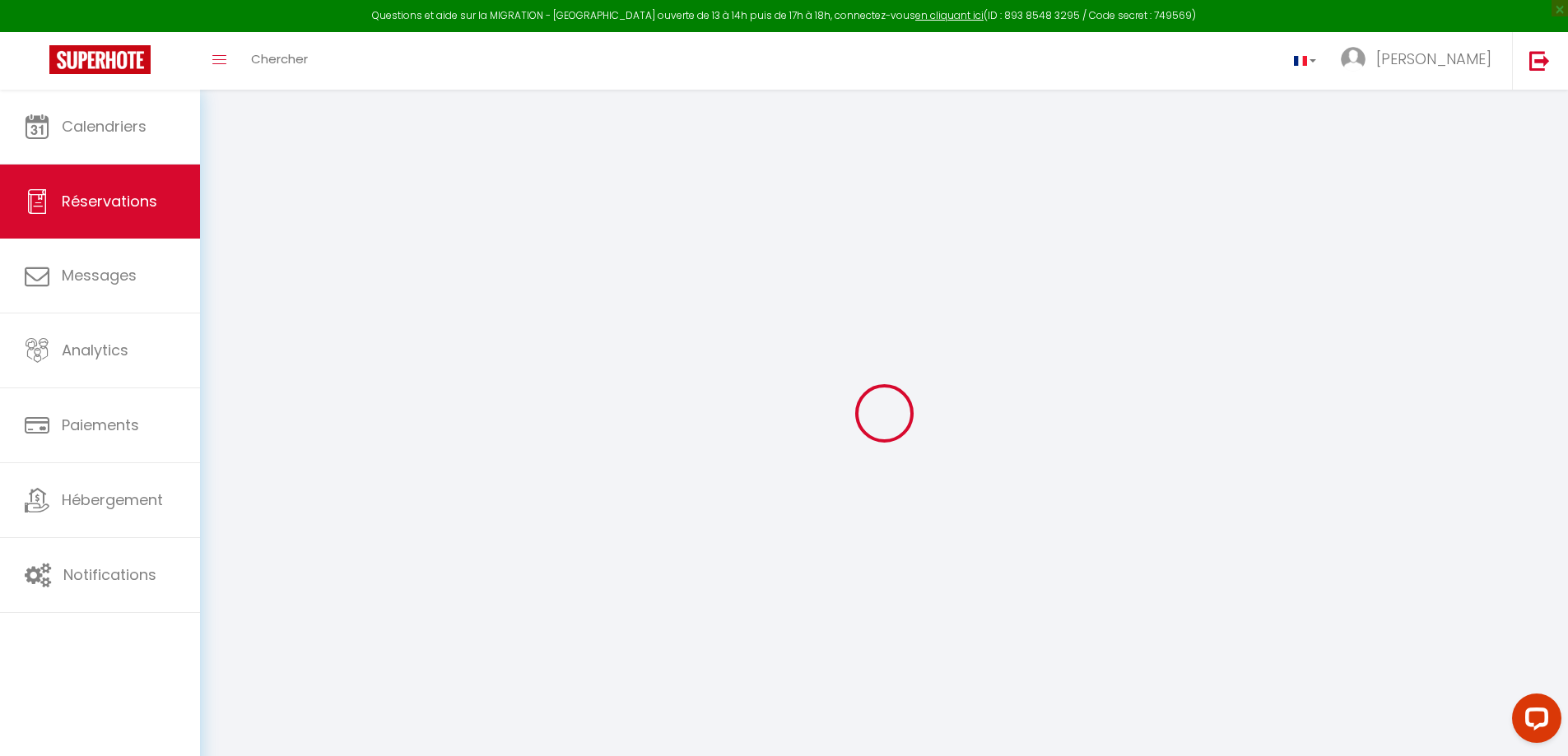
select select
checkbox input "false"
select select
checkbox input "false"
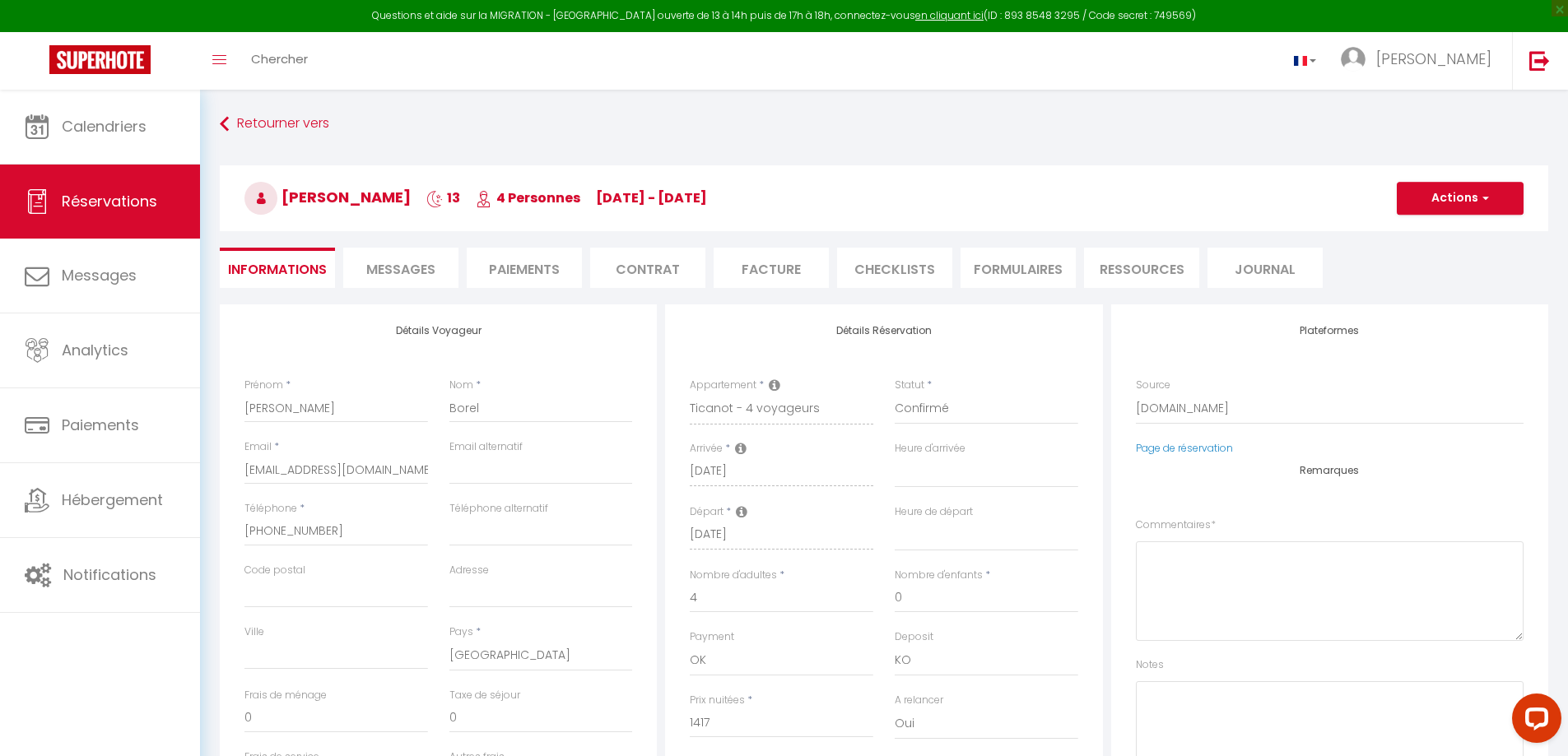
select select
checkbox input "false"
type textarea "** THIS RESERVATION HAS BEEN PRE-PAID ** BOOKING NOTE : Payment charge is EUR 1…"
type input "218"
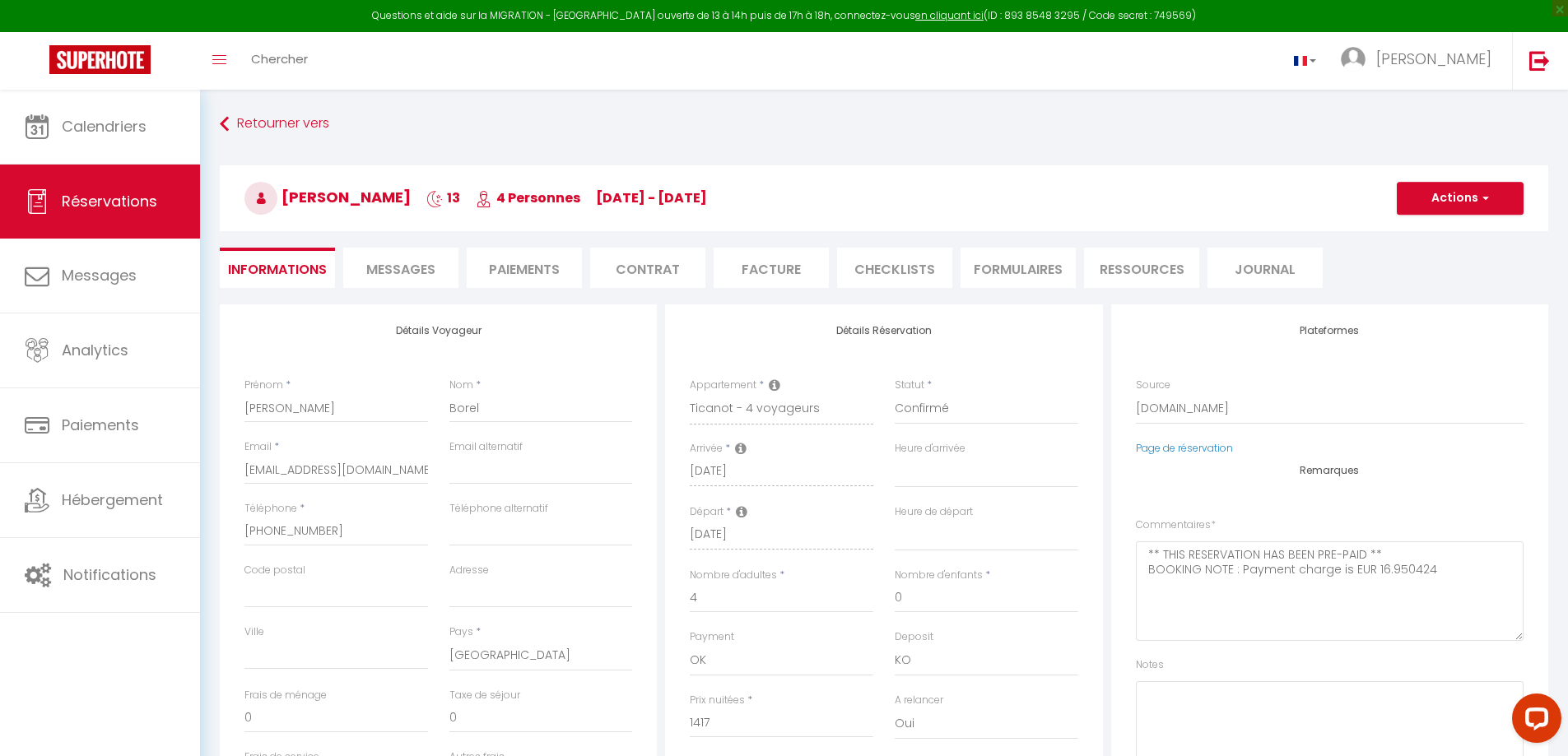
type input "60.04"
select select
checkbox input "false"
select select
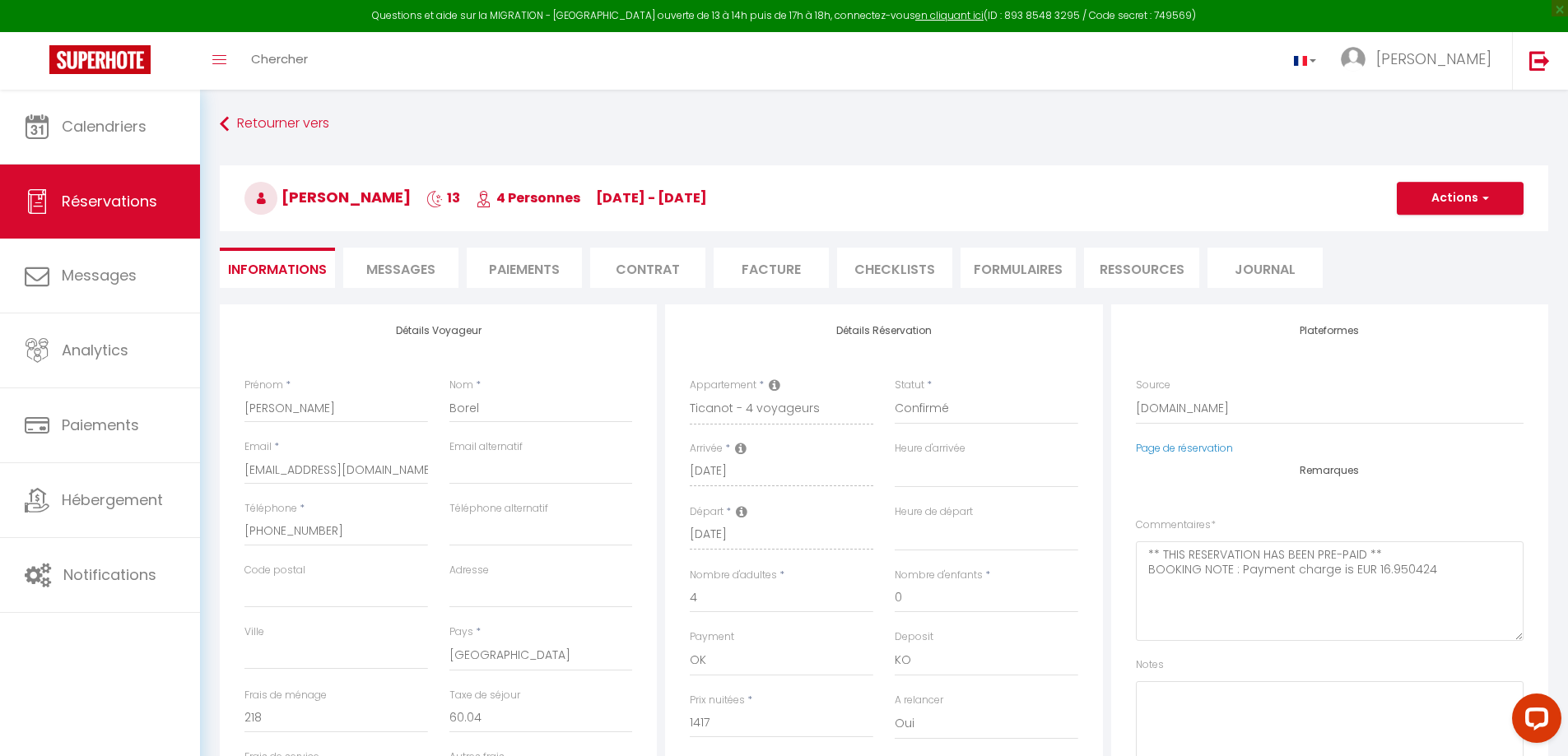
select select
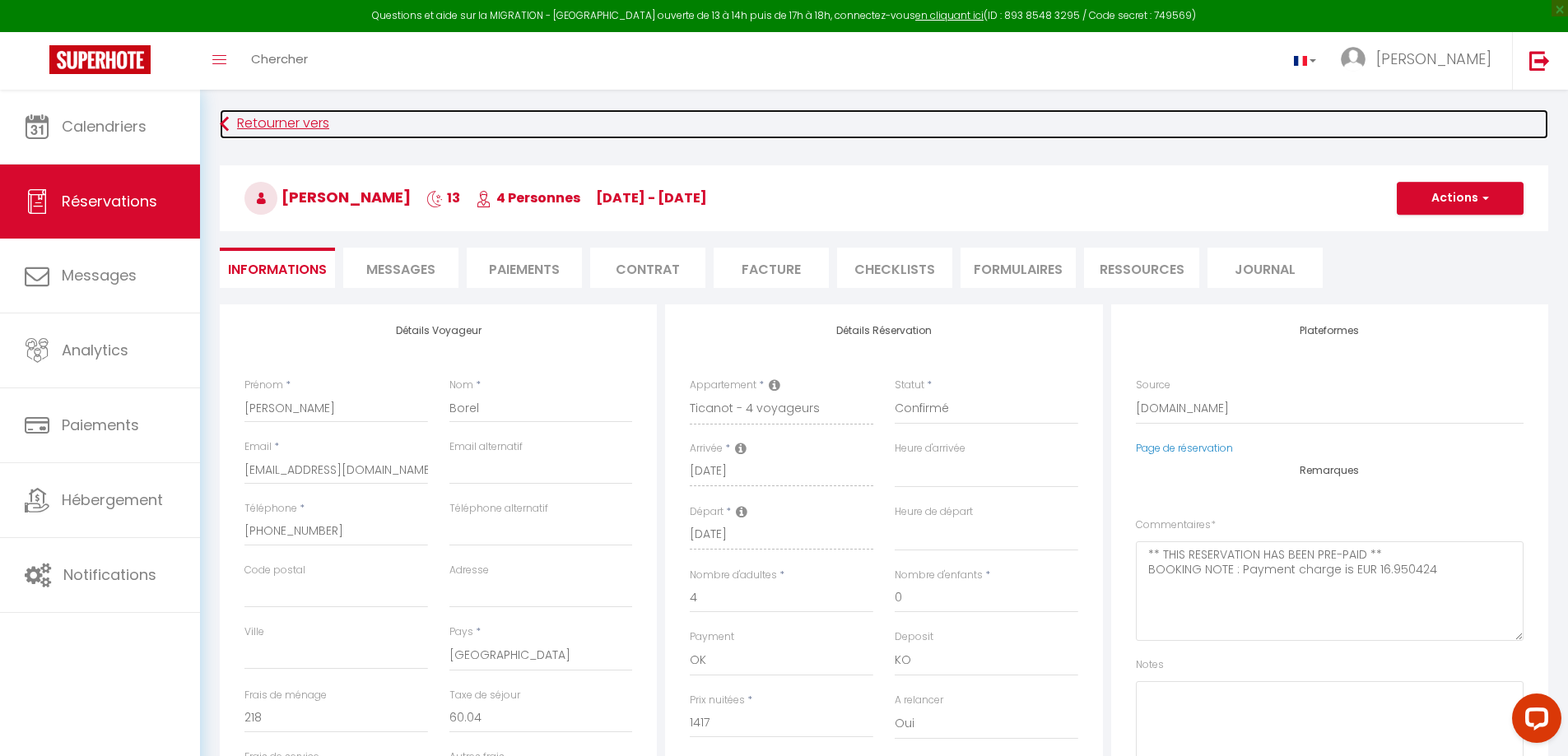
click at [311, 125] on link "Retourner vers" at bounding box center [883, 124] width 1329 height 30
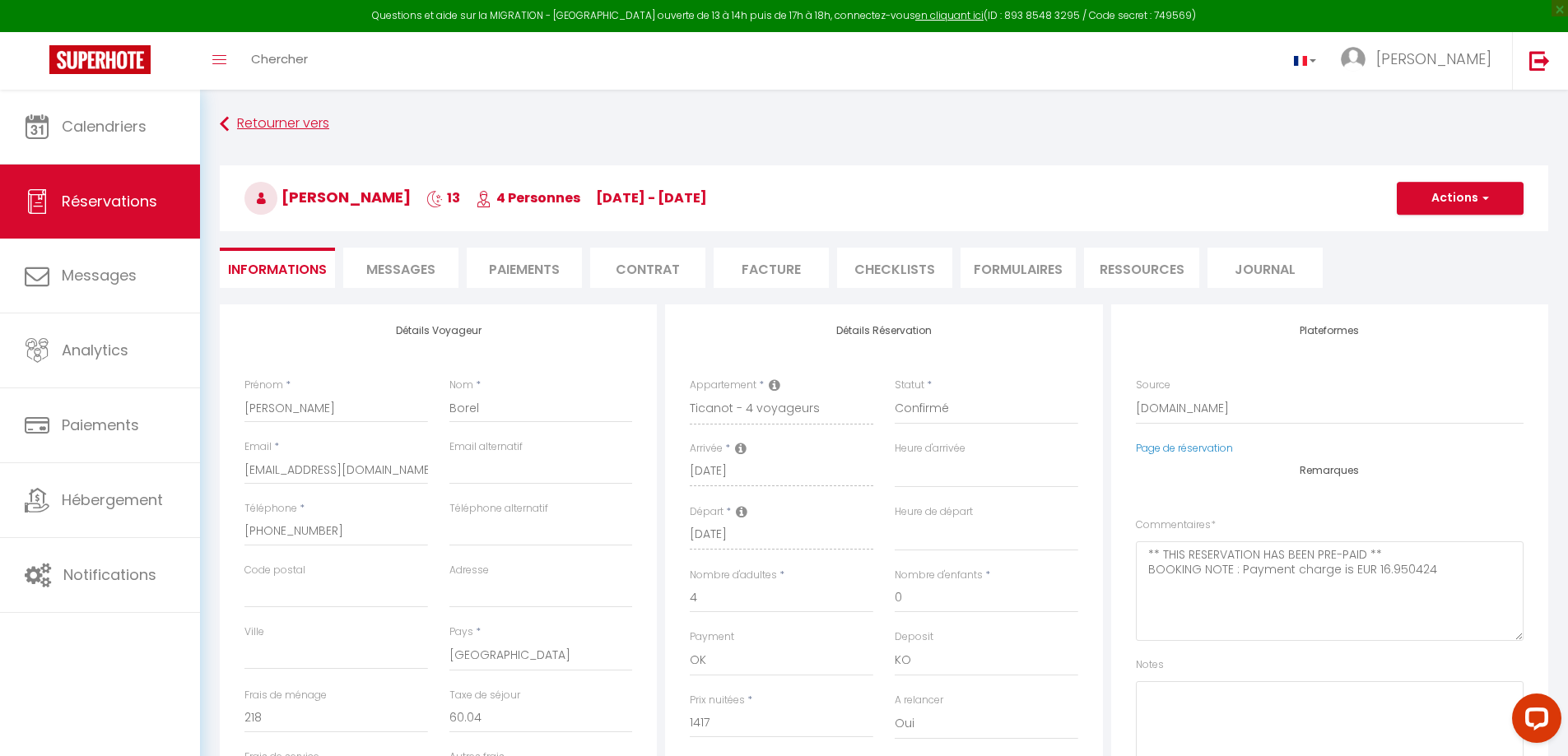
scroll to position [320, 0]
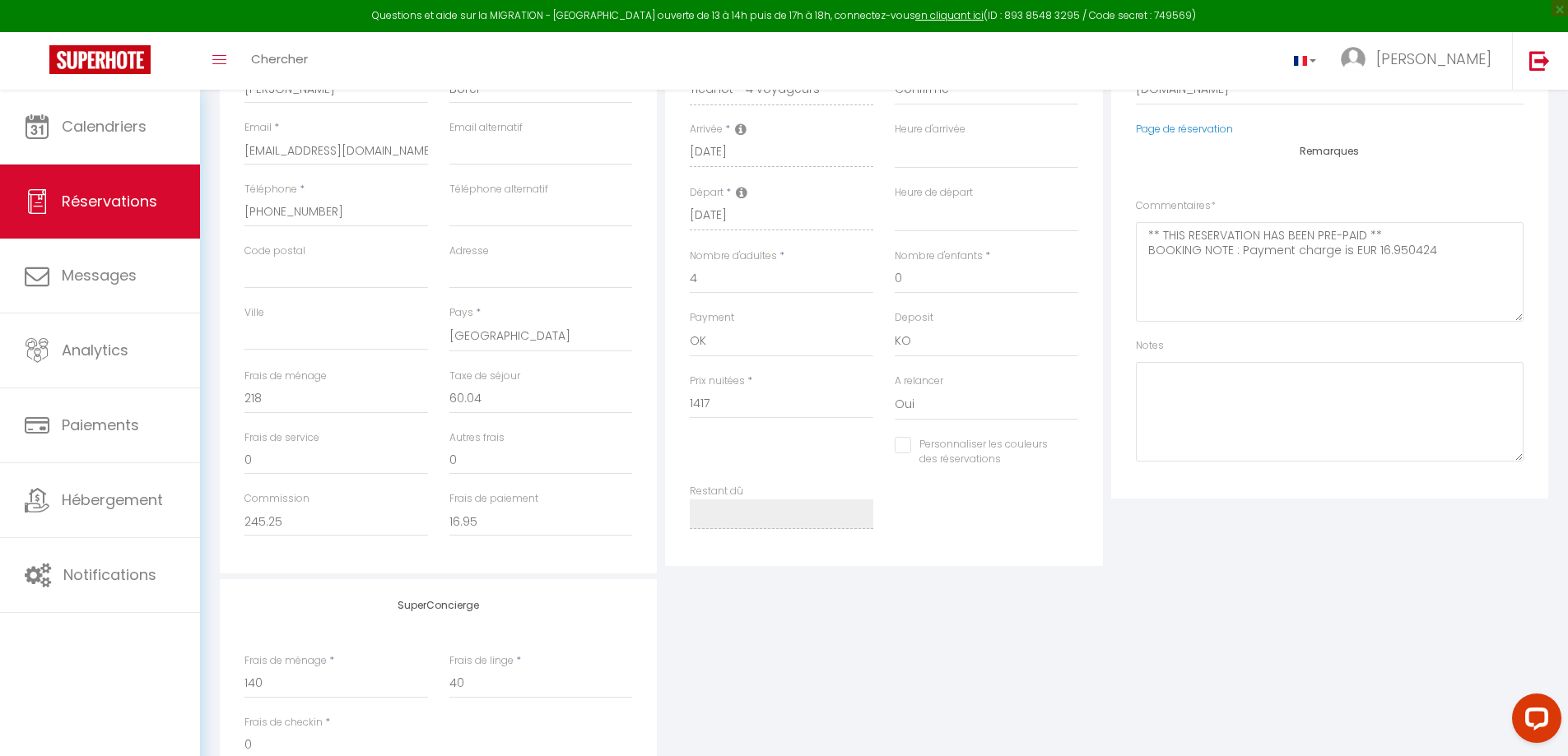
select select "not_cancelled"
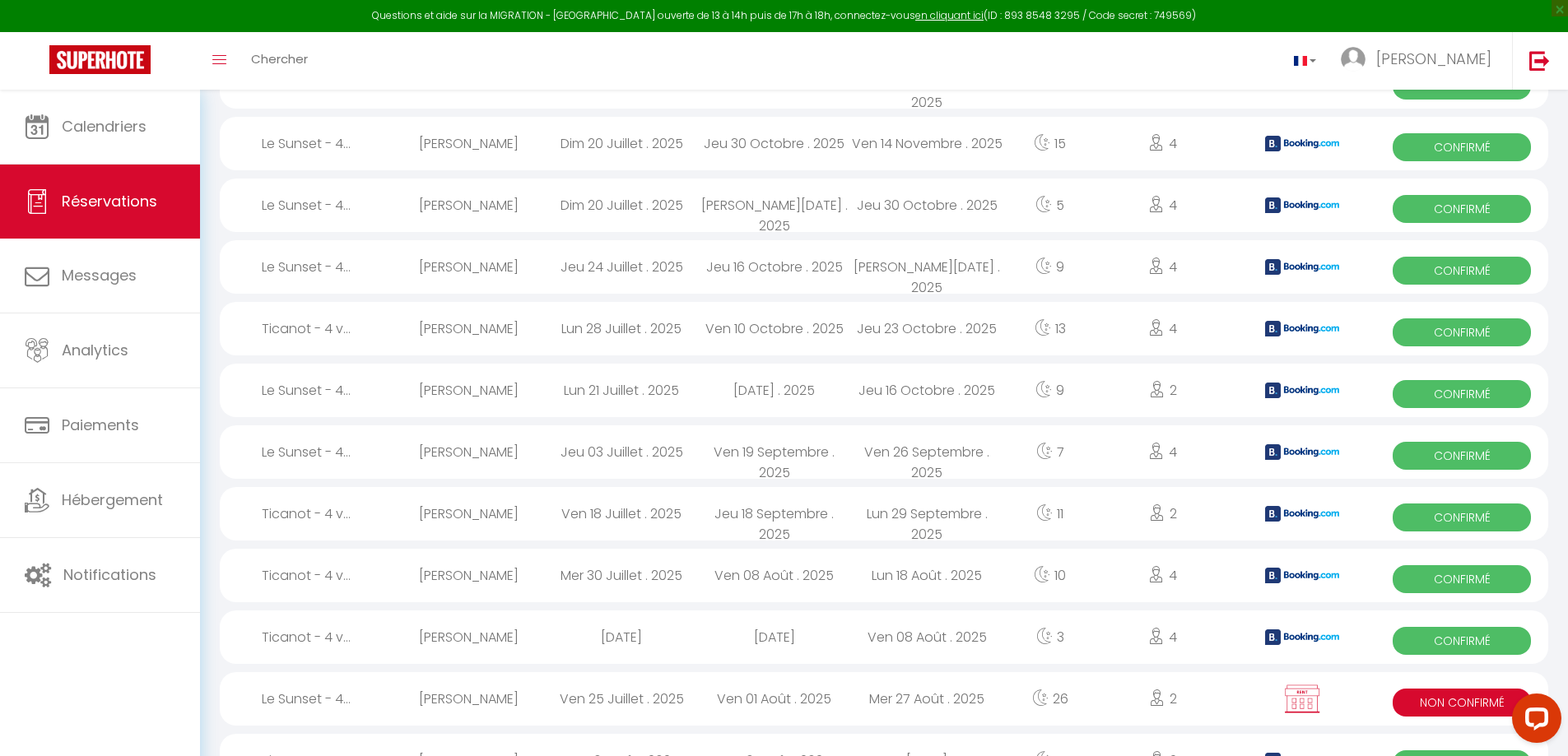
scroll to position [409, 0]
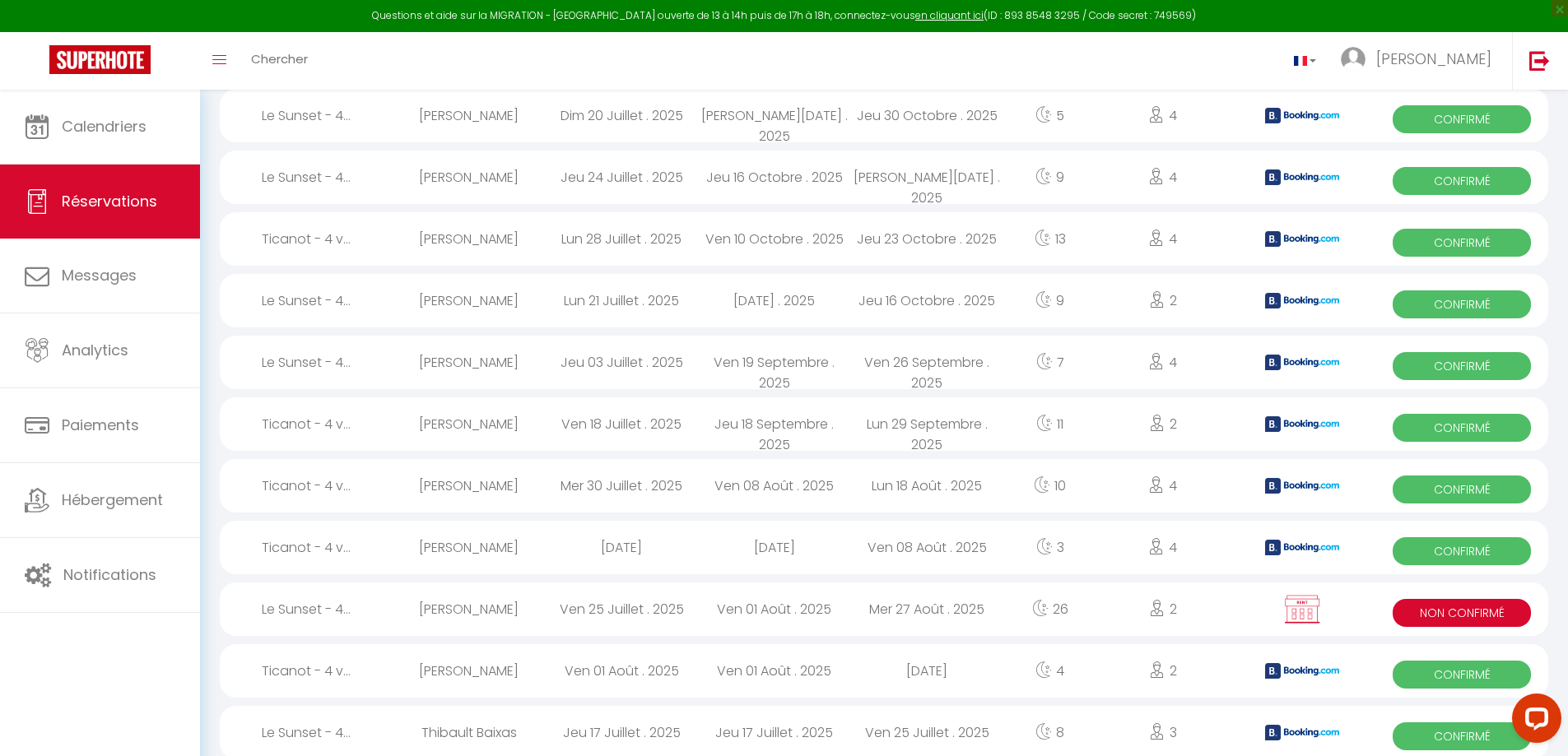
click at [1457, 180] on span "Confirmé" at bounding box center [1461, 181] width 138 height 28
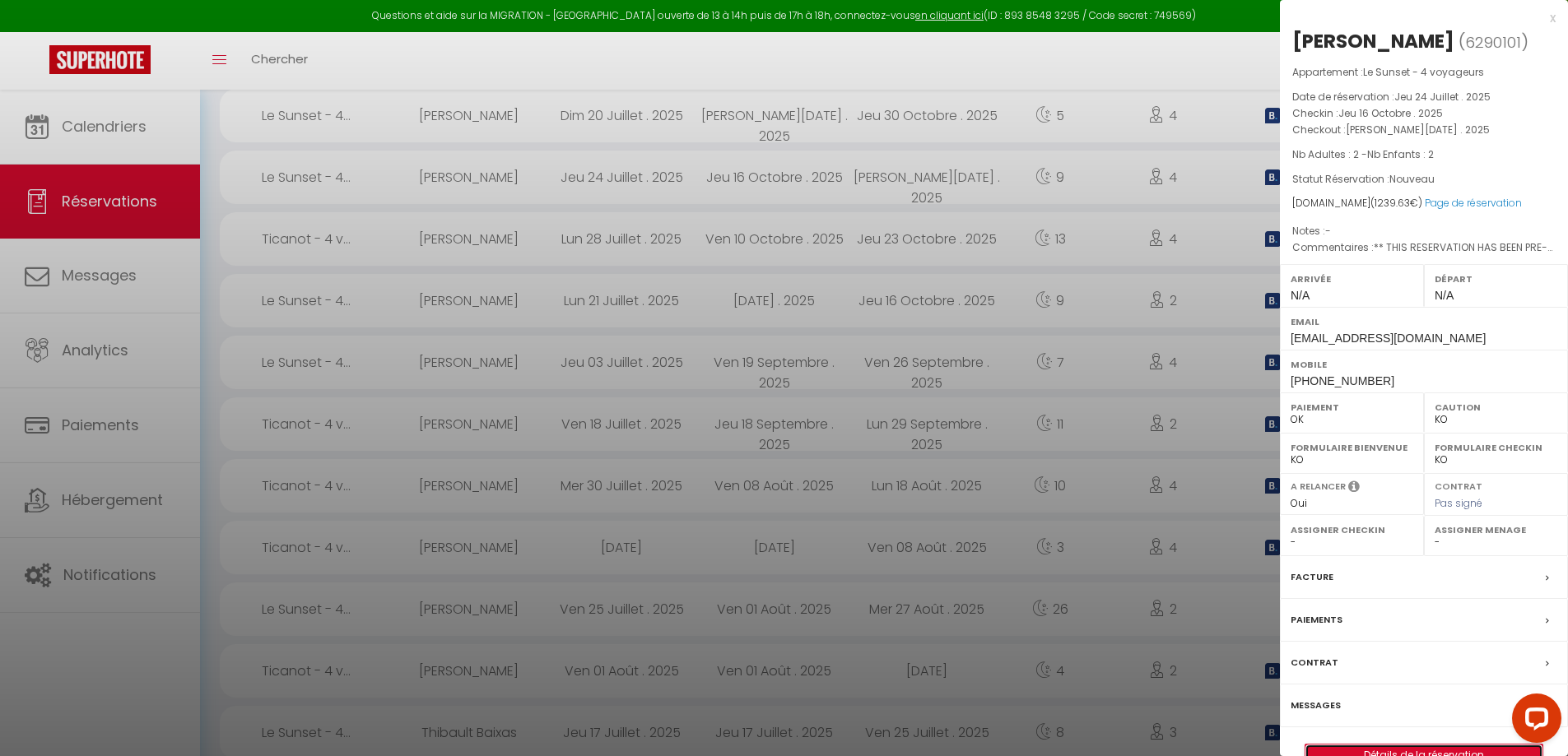
click at [1407, 754] on link "Détails de la réservation" at bounding box center [1423, 756] width 237 height 22
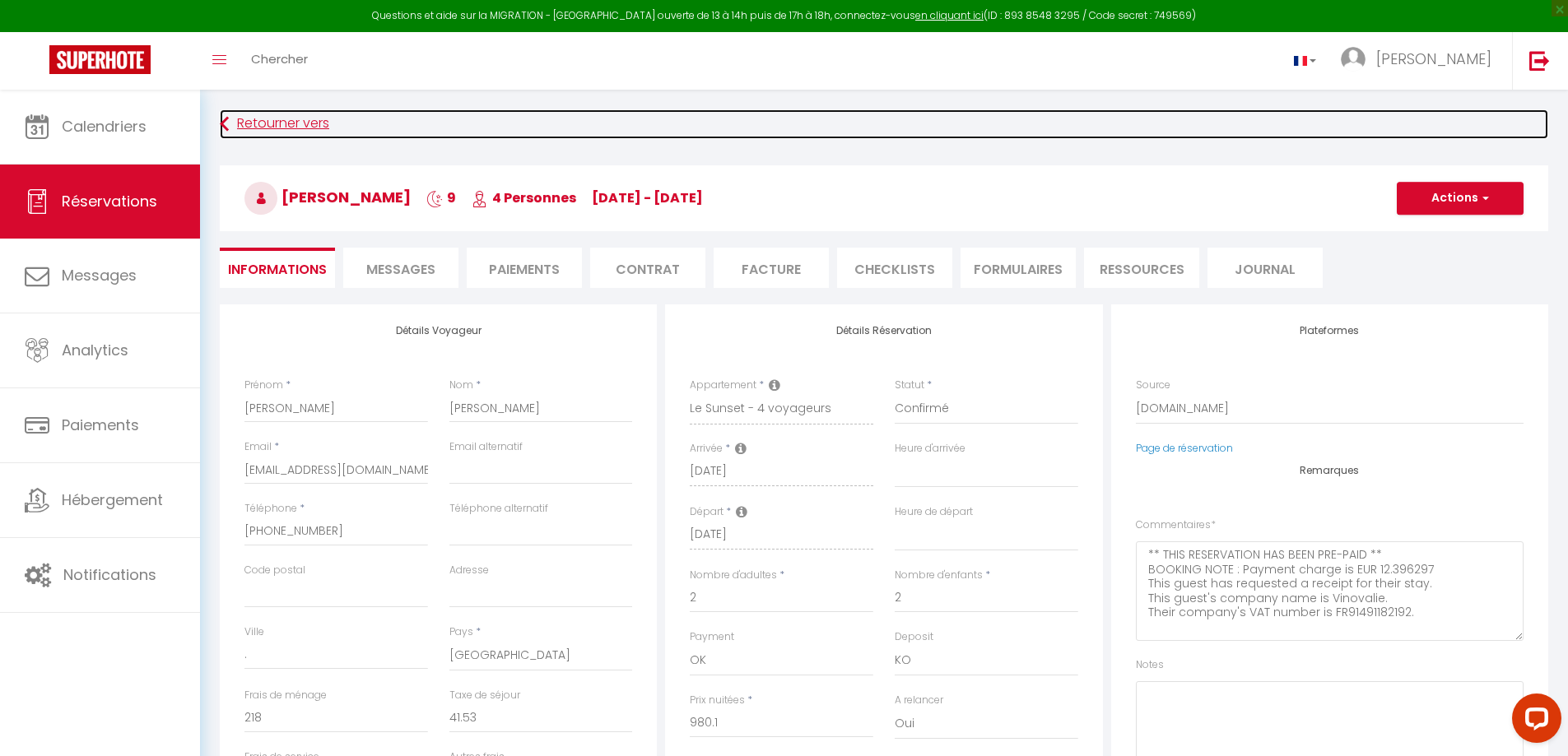
click at [314, 126] on link "Retourner vers" at bounding box center [883, 124] width 1329 height 30
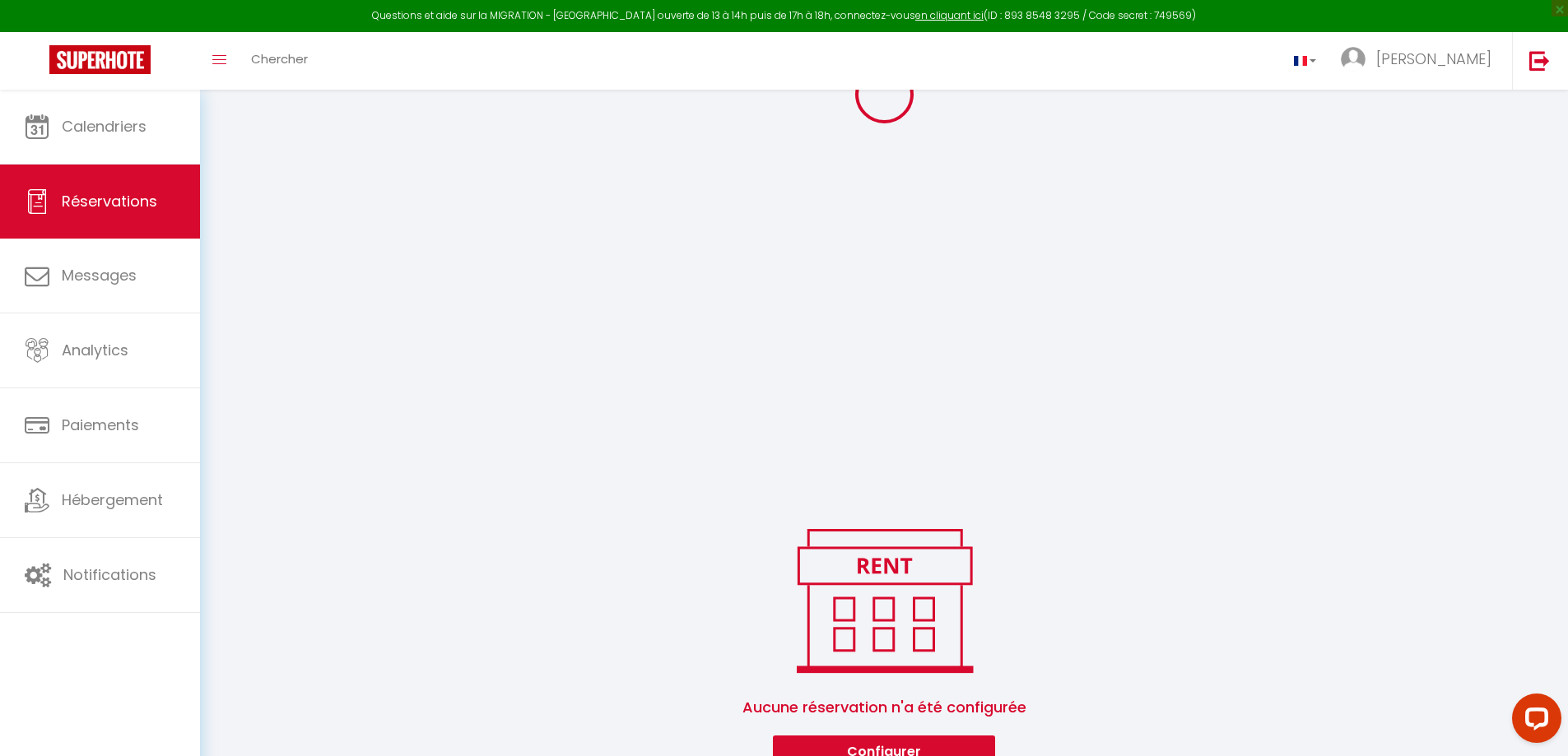
scroll to position [409, 0]
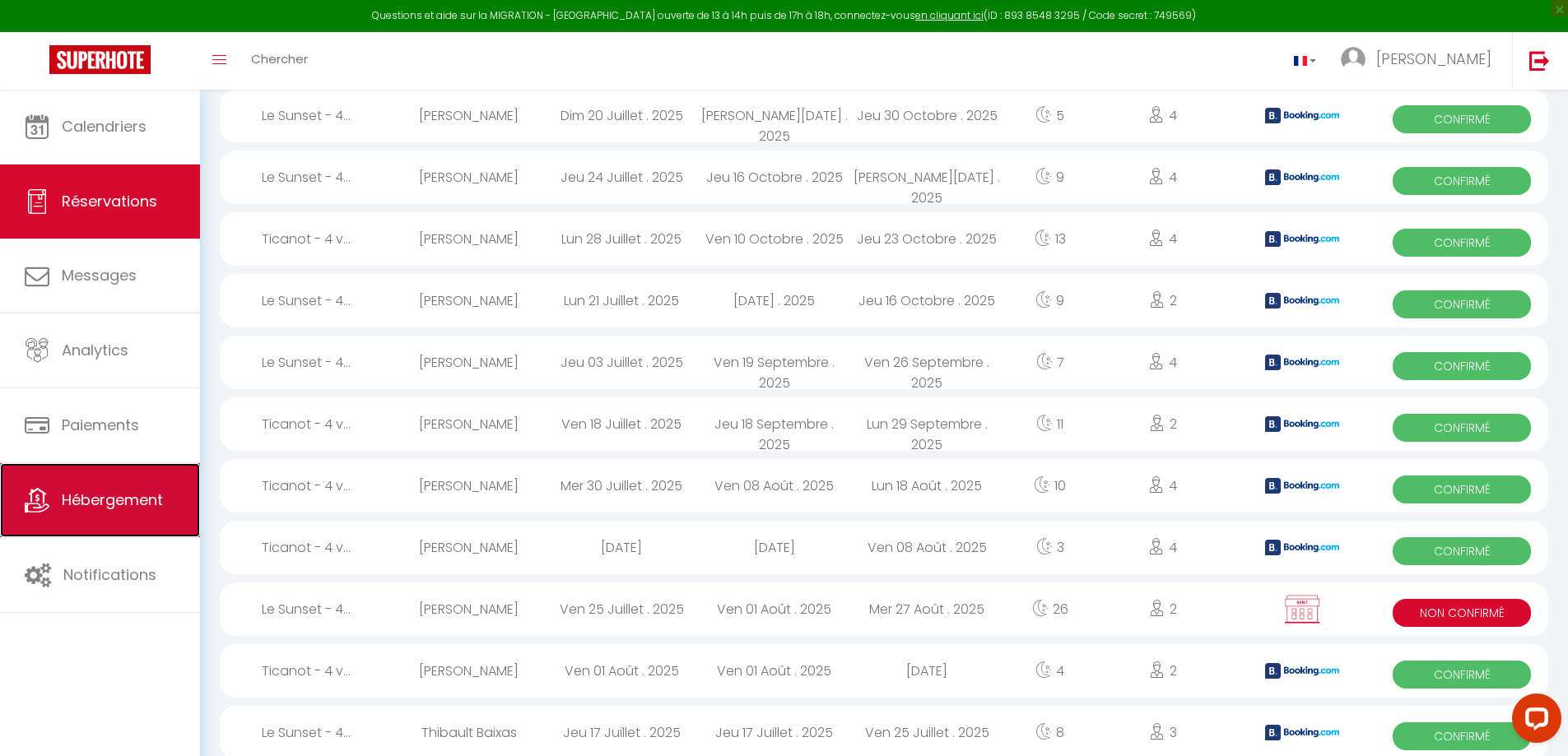
click at [108, 500] on span "Hébergement" at bounding box center [112, 499] width 101 height 21
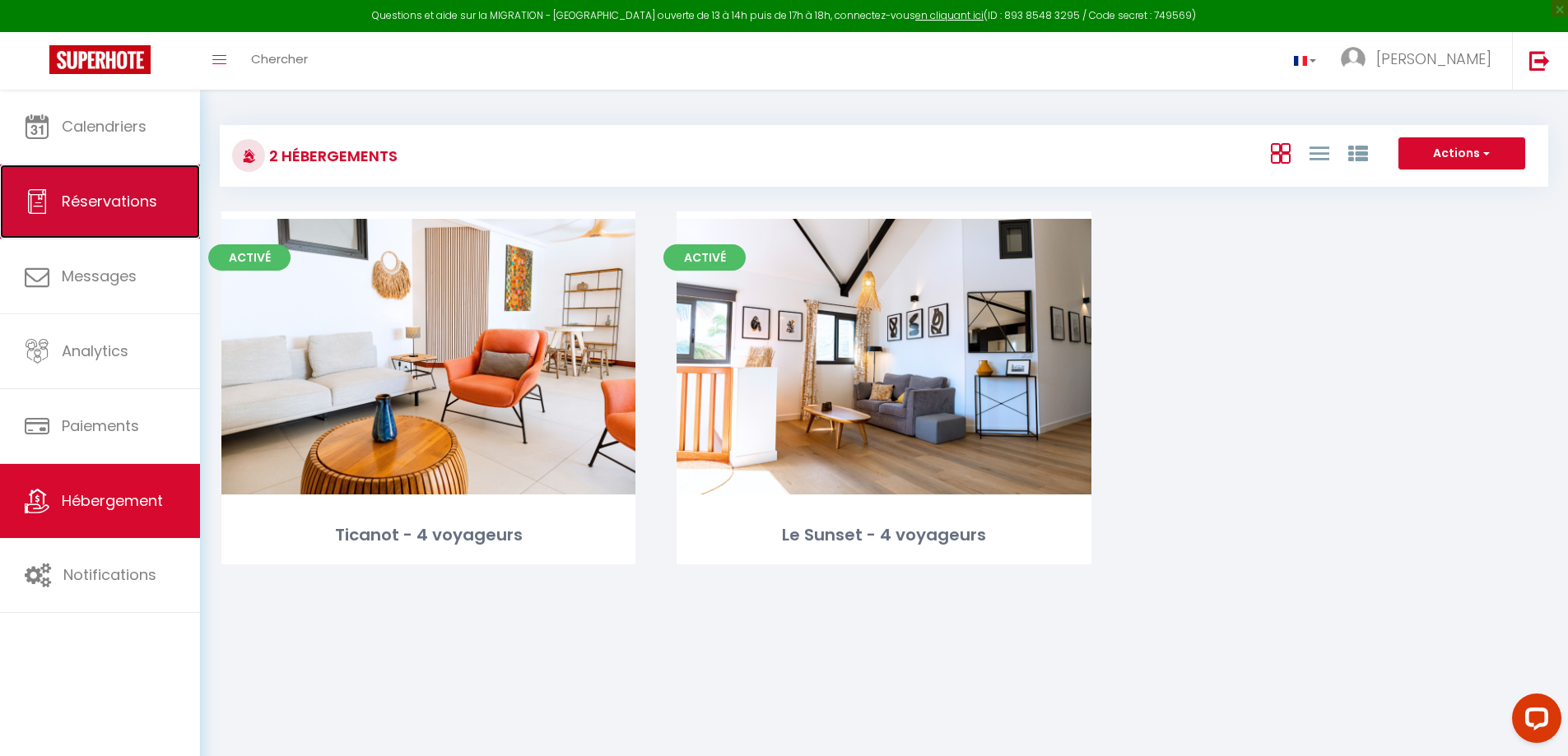
click at [128, 202] on span "Réservations" at bounding box center [109, 201] width 96 height 21
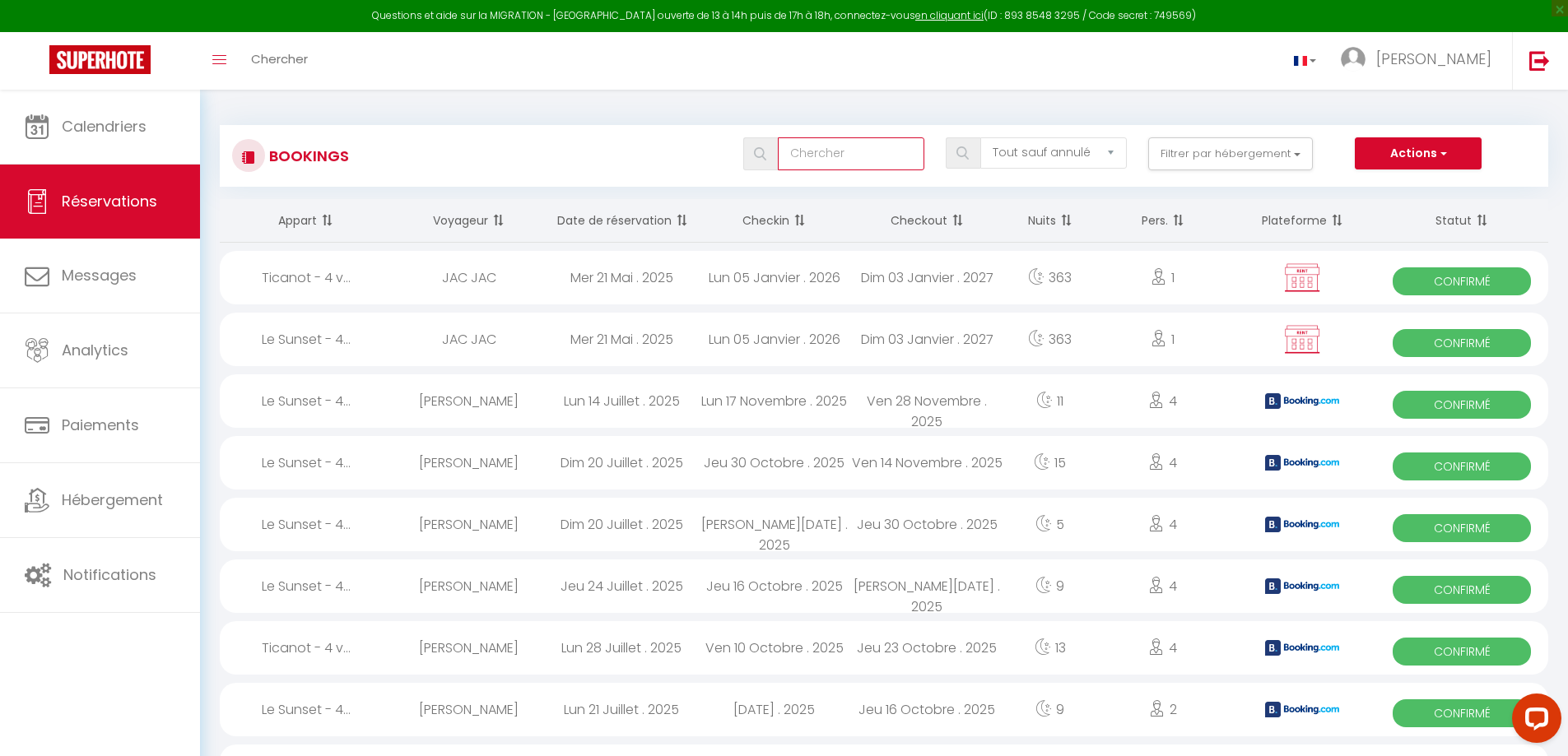
click at [833, 153] on input "text" at bounding box center [851, 154] width 146 height 33
